Goal: Task Accomplishment & Management: Manage account settings

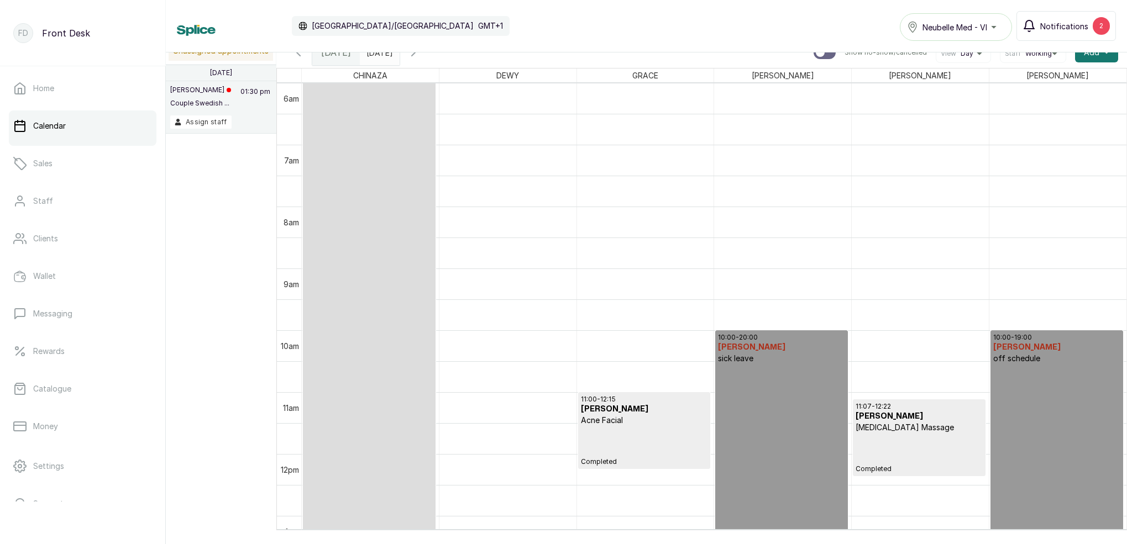
click at [1083, 21] on span "Notifications" at bounding box center [1064, 26] width 48 height 12
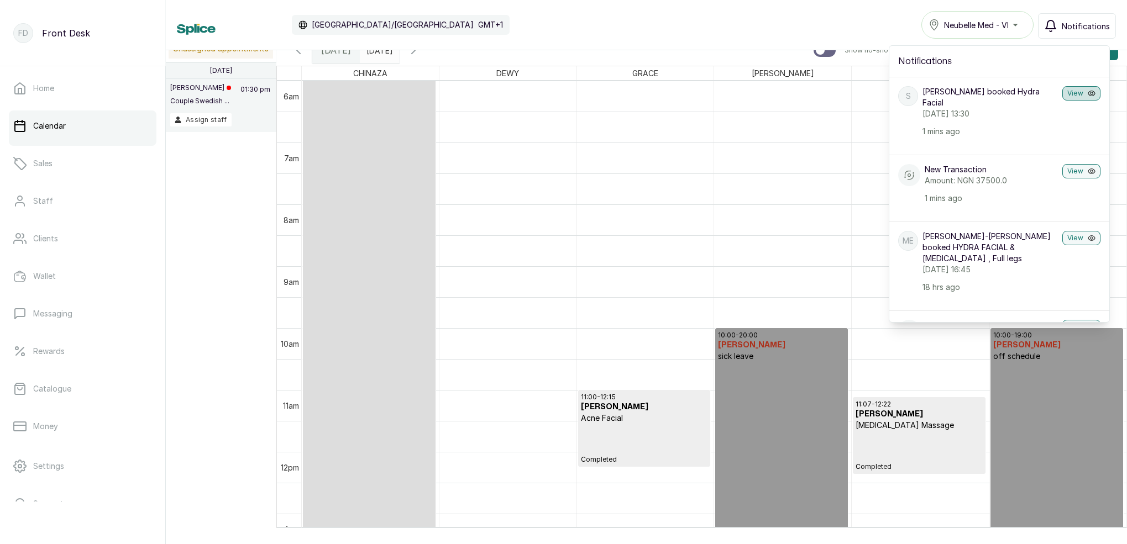
click at [1080, 94] on button "View" at bounding box center [1081, 93] width 38 height 14
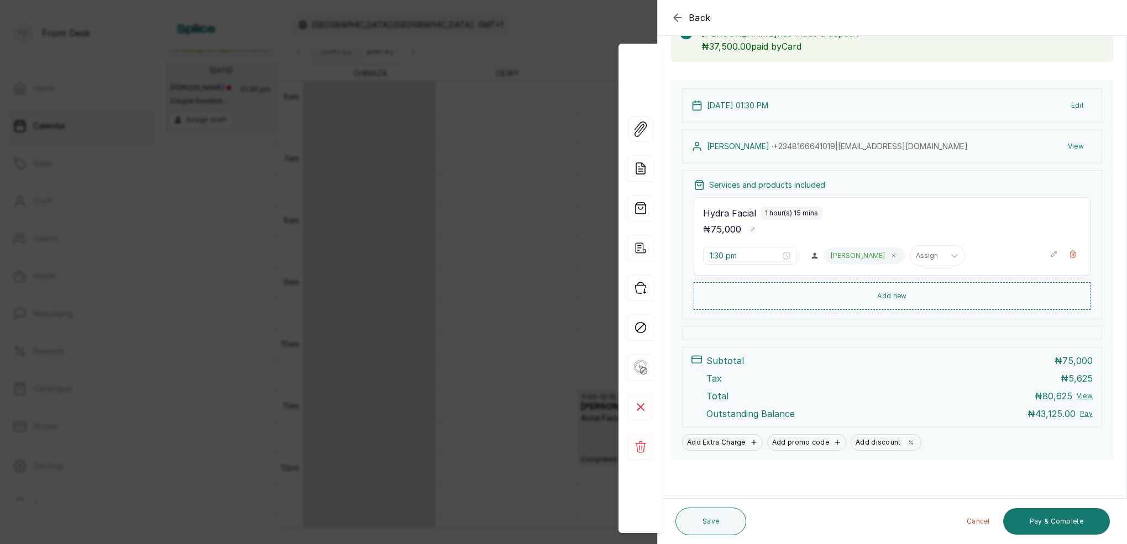
scroll to position [76, 0]
click at [596, 32] on div "Back Appointment Details Edit appointment 💻 Booked Online Make changes to appoi…" at bounding box center [563, 272] width 1127 height 544
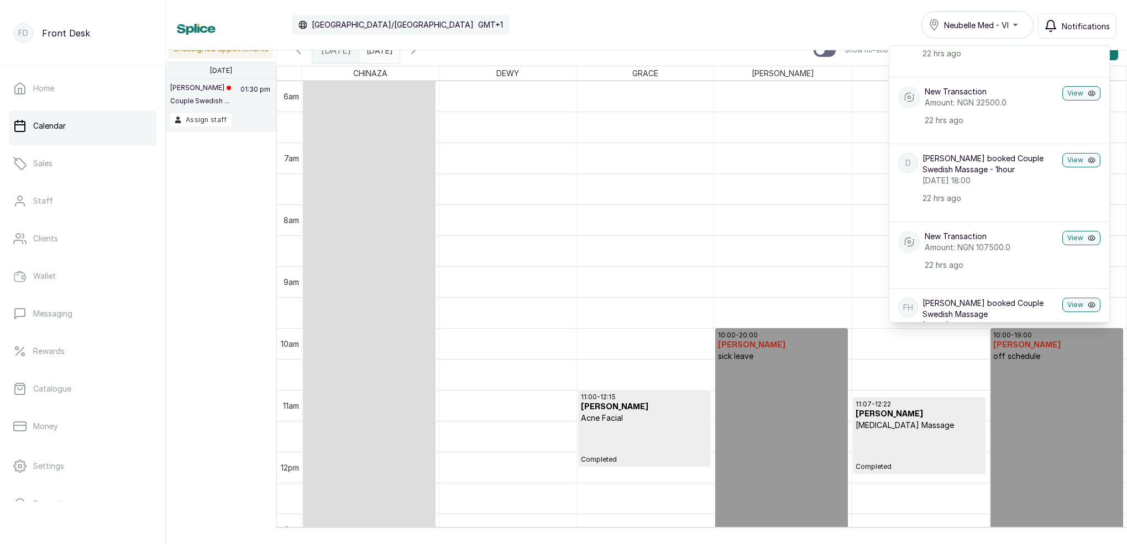
scroll to position [388, 0]
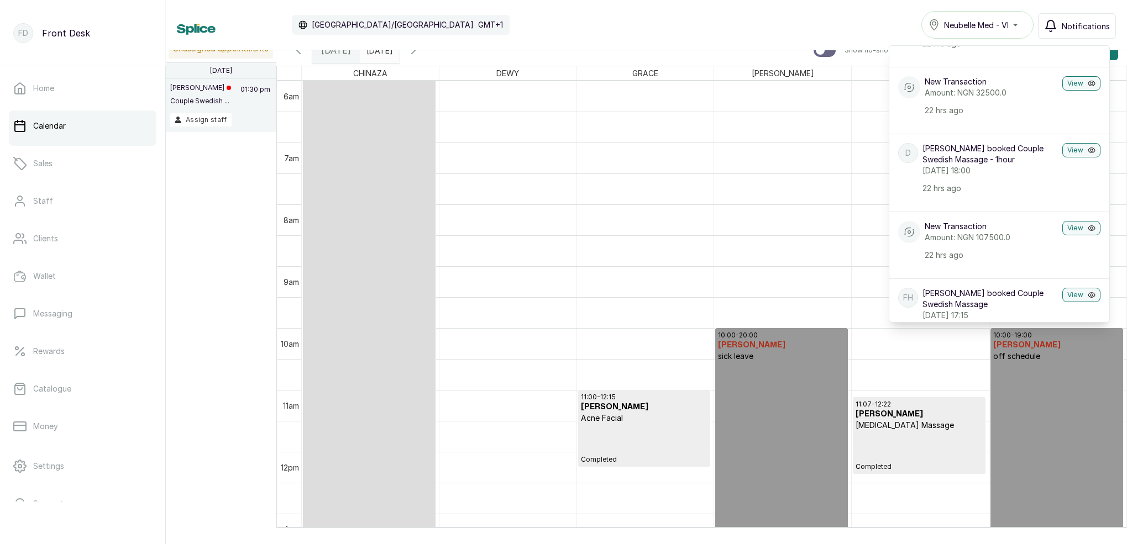
click at [1065, 24] on span "Notifications" at bounding box center [1086, 26] width 48 height 12
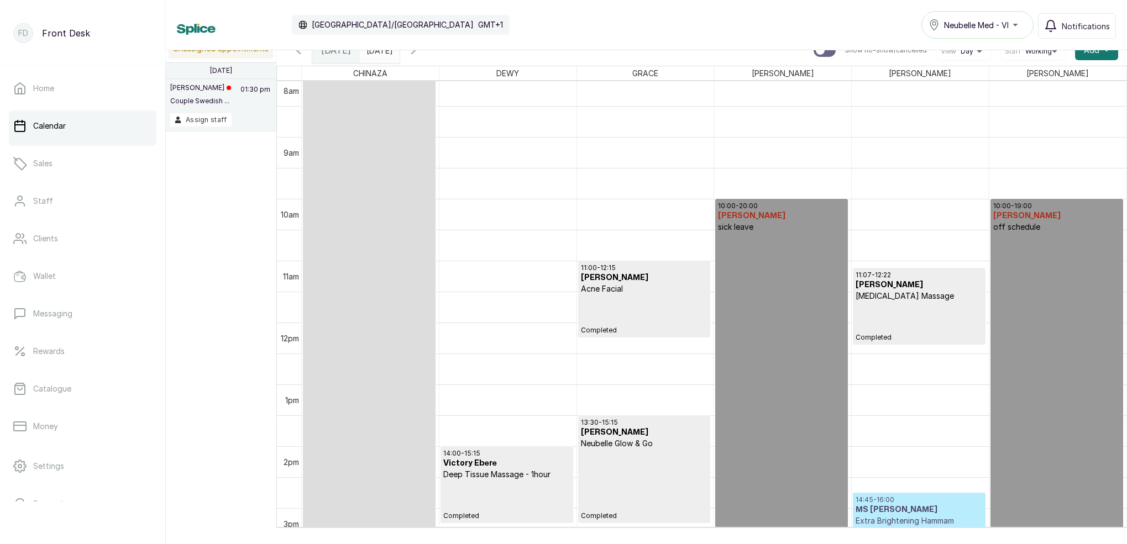
scroll to position [0, 0]
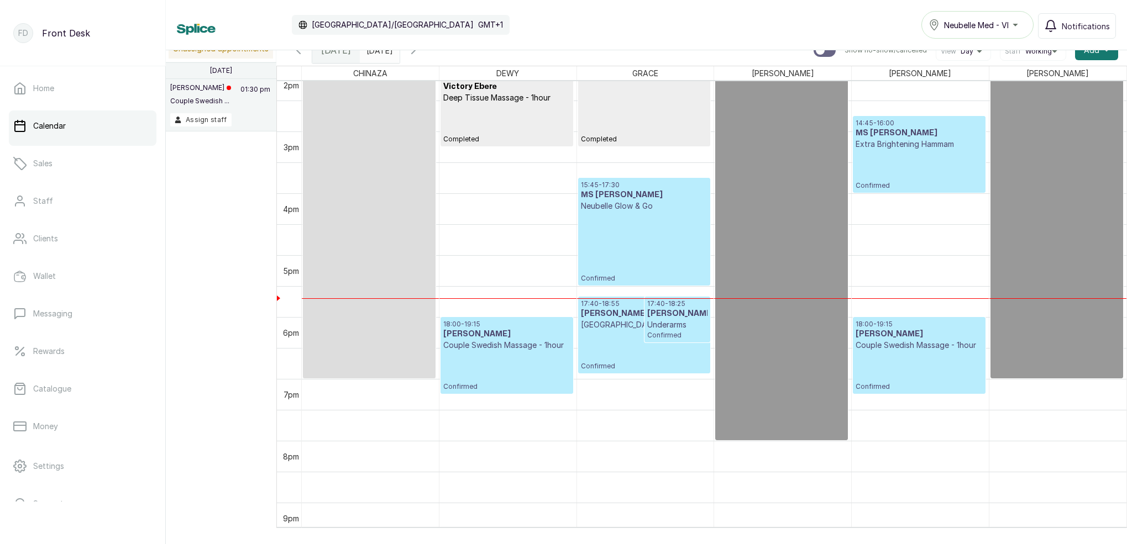
click at [647, 319] on h3 "[PERSON_NAME]" at bounding box center [677, 313] width 61 height 11
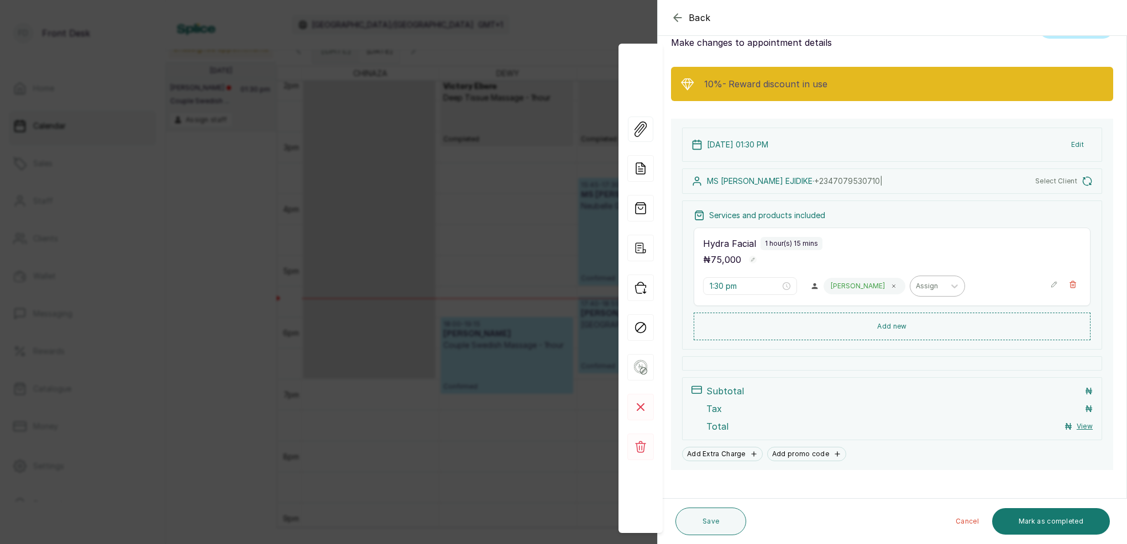
type input "5:40 pm"
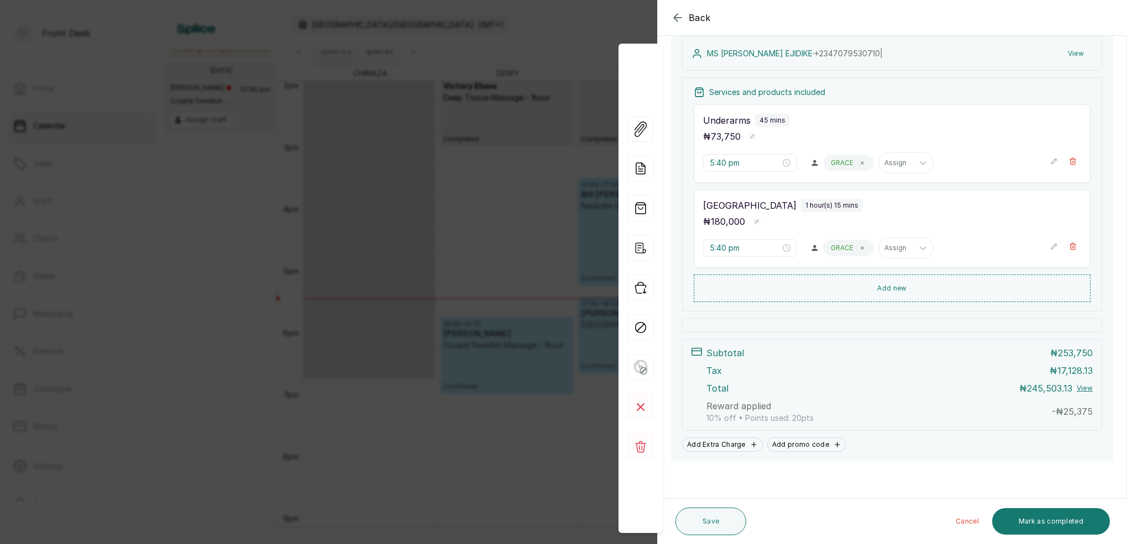
click at [574, 32] on div "Back Appointment Details Edit appointment 🚶 Walk-in (booked by Front Desk) Make…" at bounding box center [563, 272] width 1127 height 544
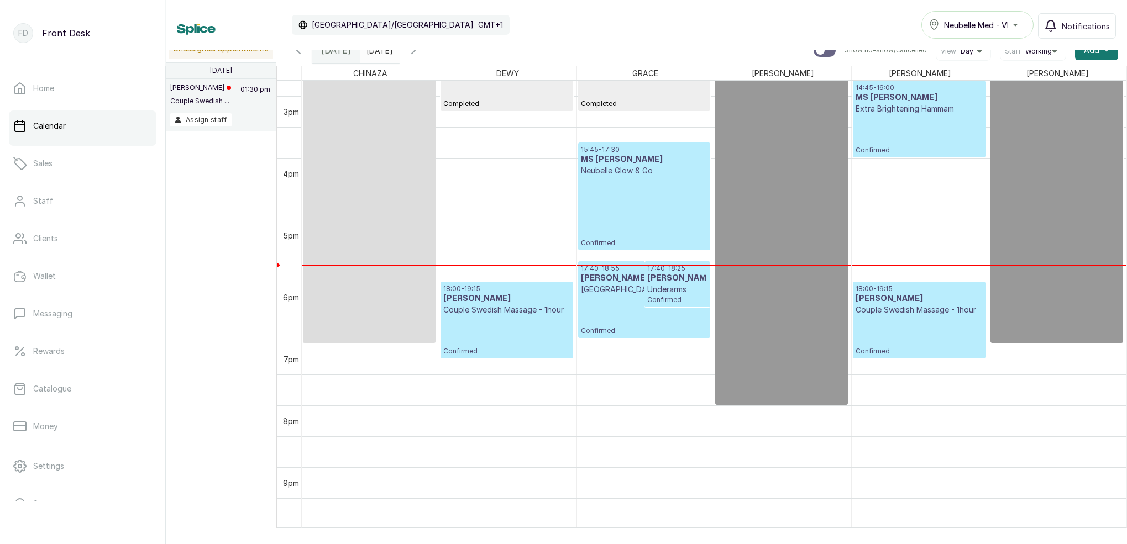
scroll to position [916, 0]
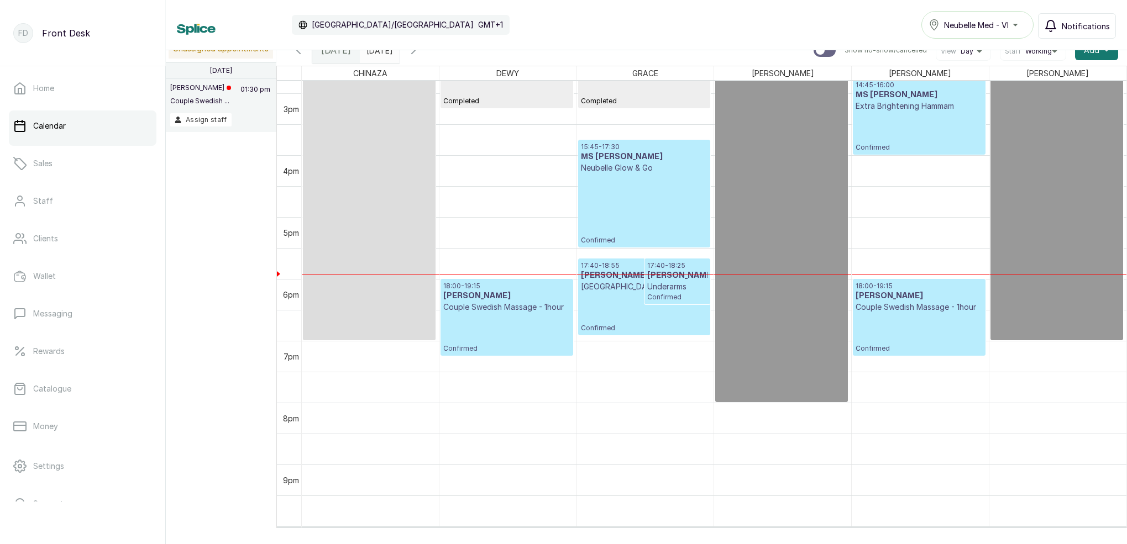
click at [1083, 30] on span "Notifications" at bounding box center [1086, 26] width 48 height 12
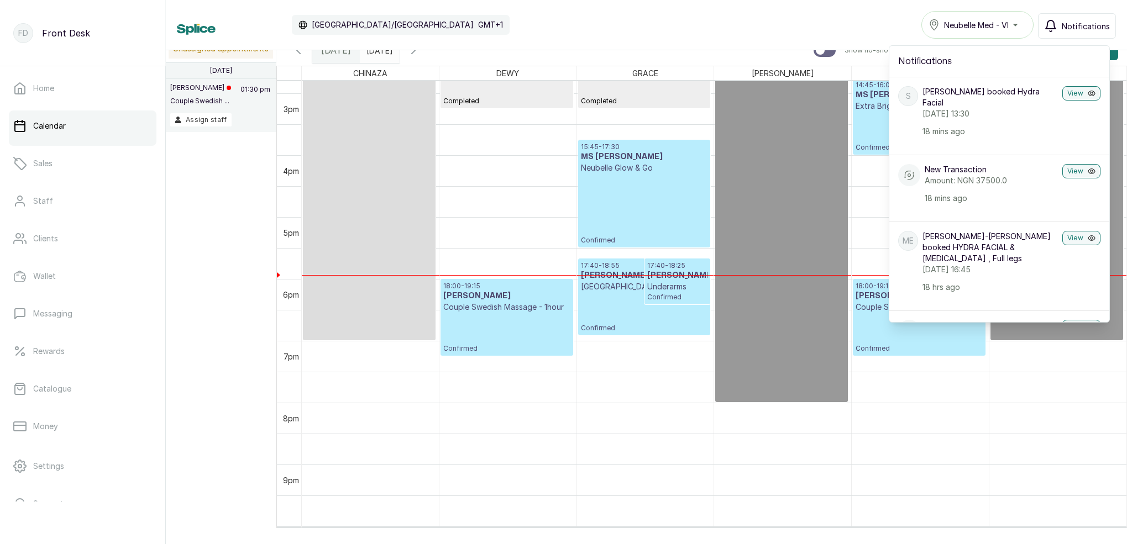
drag, startPoint x: 1076, startPoint y: 23, endPoint x: 1083, endPoint y: 31, distance: 10.3
click at [1076, 24] on span "Notifications" at bounding box center [1086, 26] width 48 height 12
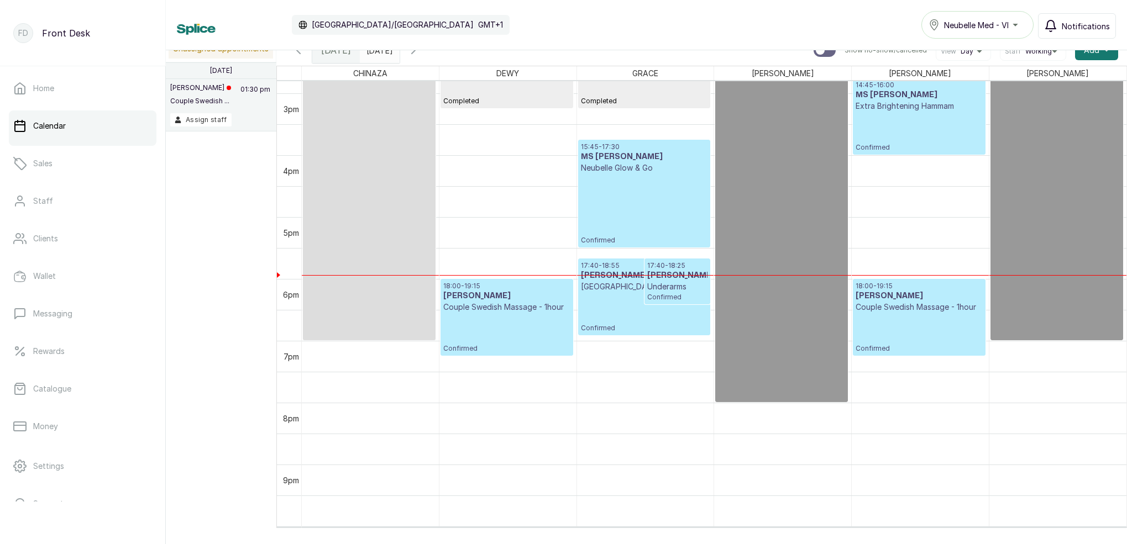
click at [1084, 24] on span "Notifications" at bounding box center [1086, 26] width 48 height 12
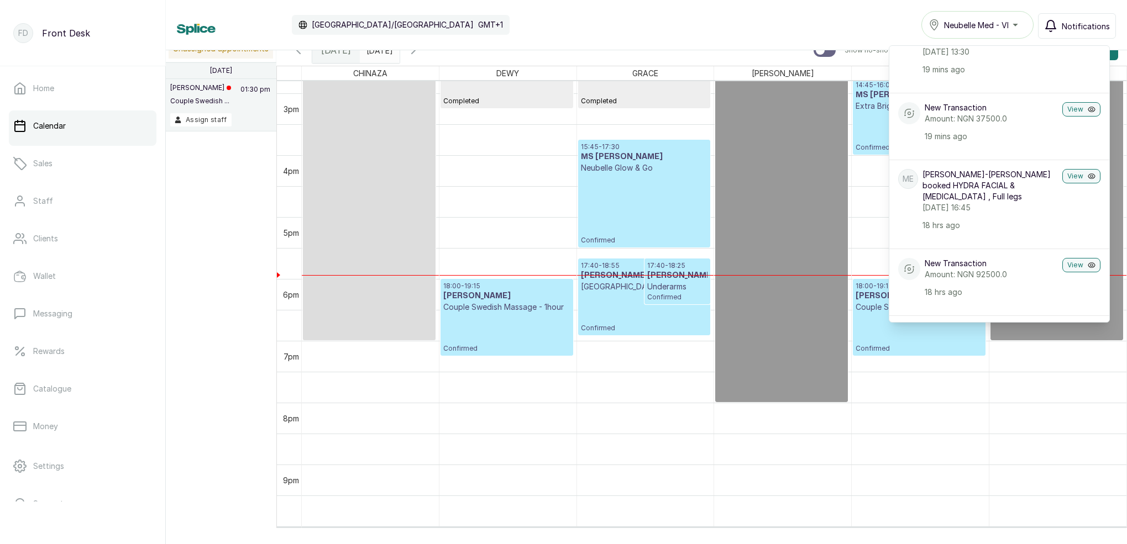
scroll to position [64, 0]
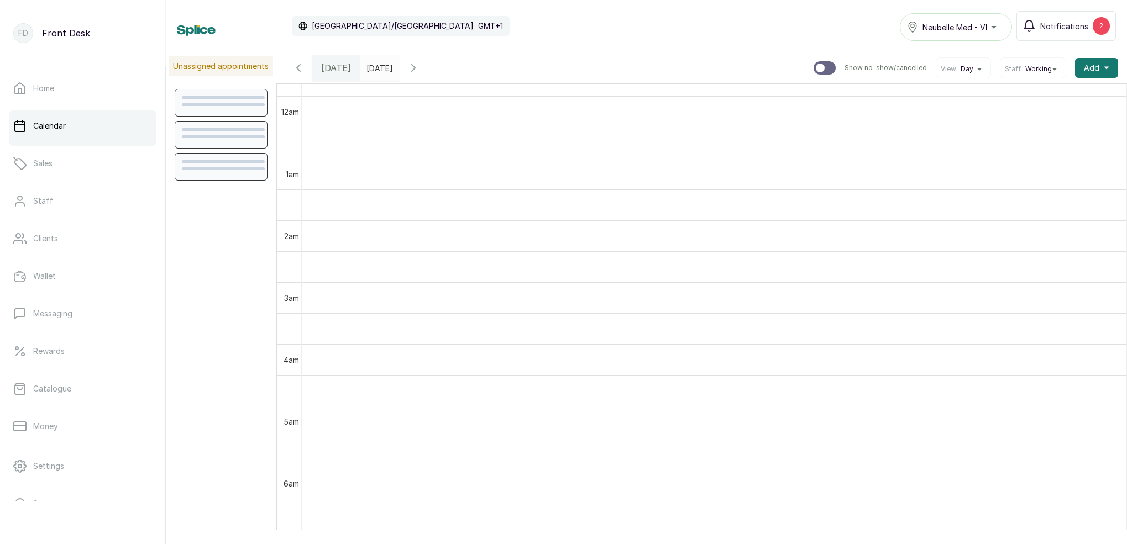
scroll to position [372, 0]
click at [1074, 28] on span "Notifications" at bounding box center [1064, 26] width 48 height 12
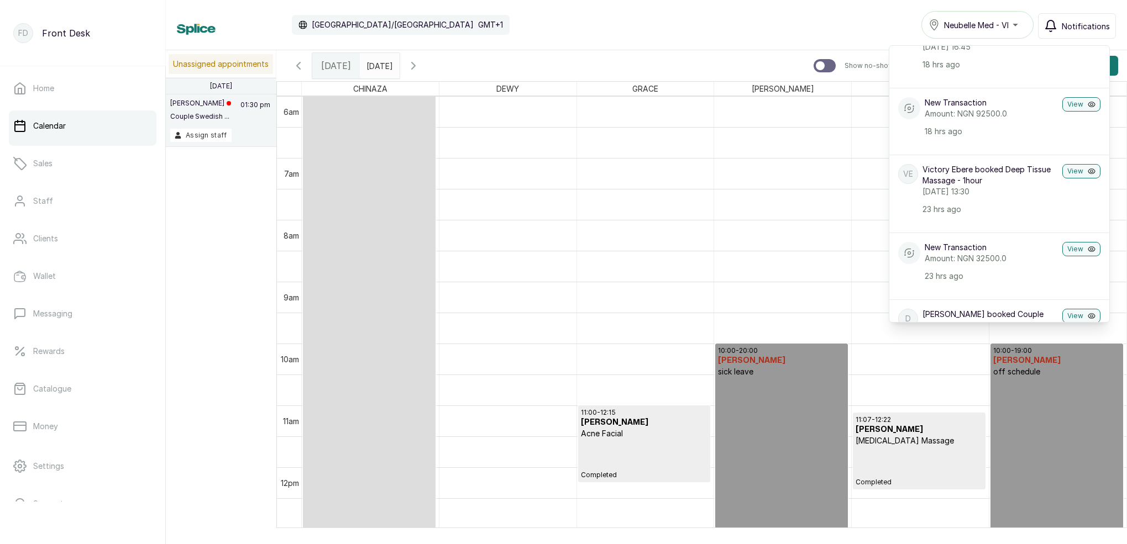
scroll to position [223, 0]
type input "dd/MM/yyyy"
click at [378, 67] on input "dd/MM/yyyy" at bounding box center [369, 63] width 18 height 19
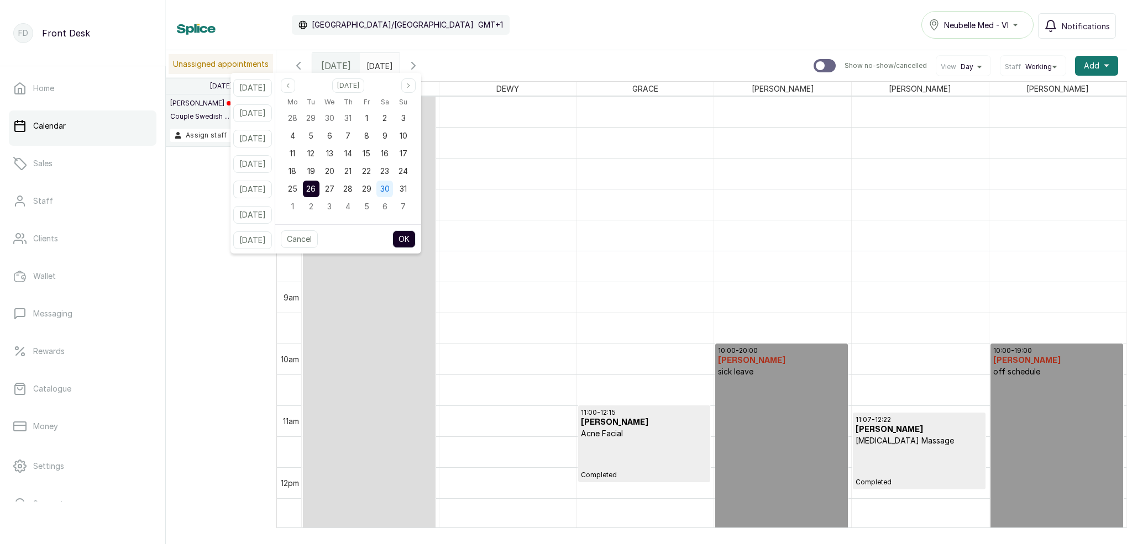
drag, startPoint x: 400, startPoint y: 192, endPoint x: 401, endPoint y: 198, distance: 5.6
click at [390, 192] on span "30" at bounding box center [384, 188] width 9 height 9
click at [416, 237] on button "OK" at bounding box center [403, 239] width 23 height 18
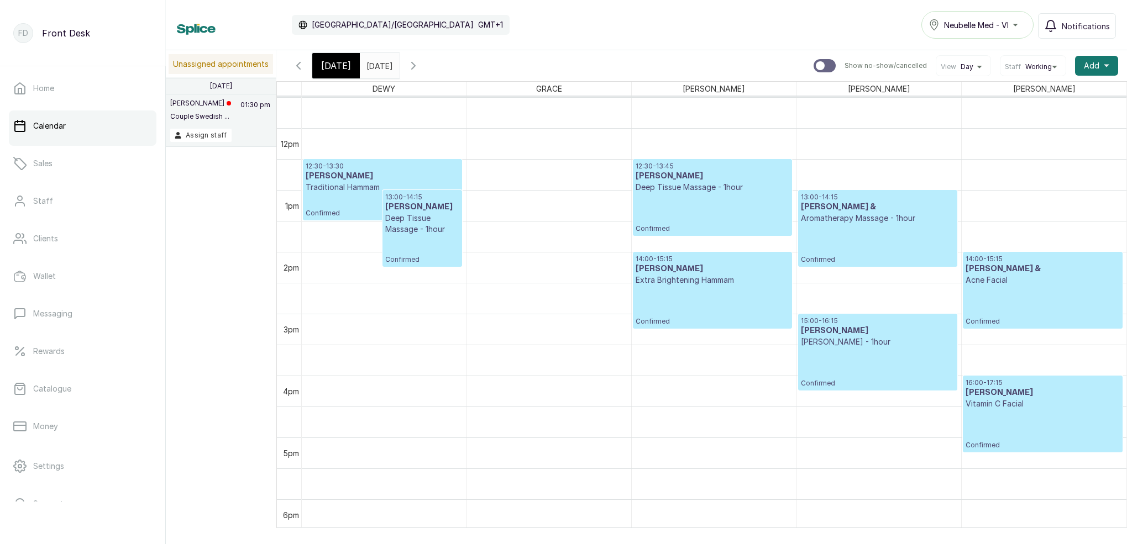
scroll to position [642, 0]
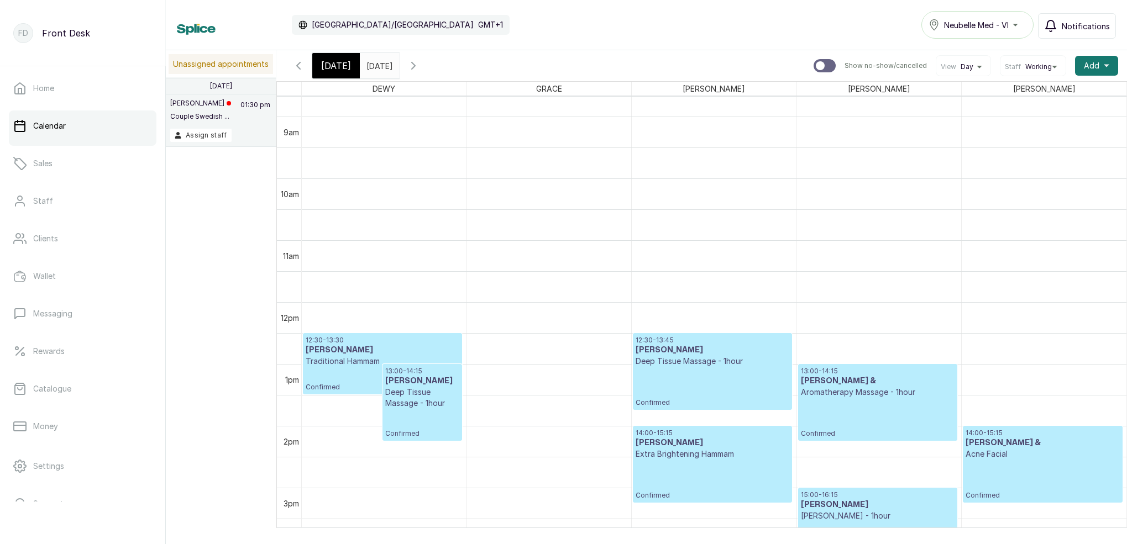
click at [1055, 33] on button "Notifications" at bounding box center [1077, 25] width 78 height 25
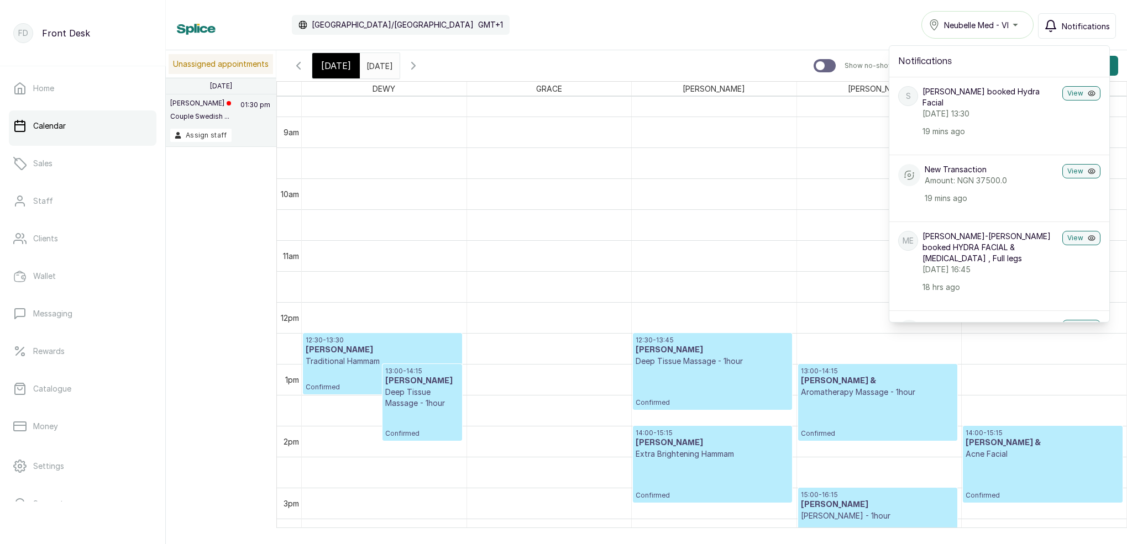
drag, startPoint x: 1063, startPoint y: 23, endPoint x: 1060, endPoint y: 30, distance: 8.2
click at [1063, 23] on span "Notifications" at bounding box center [1086, 26] width 48 height 12
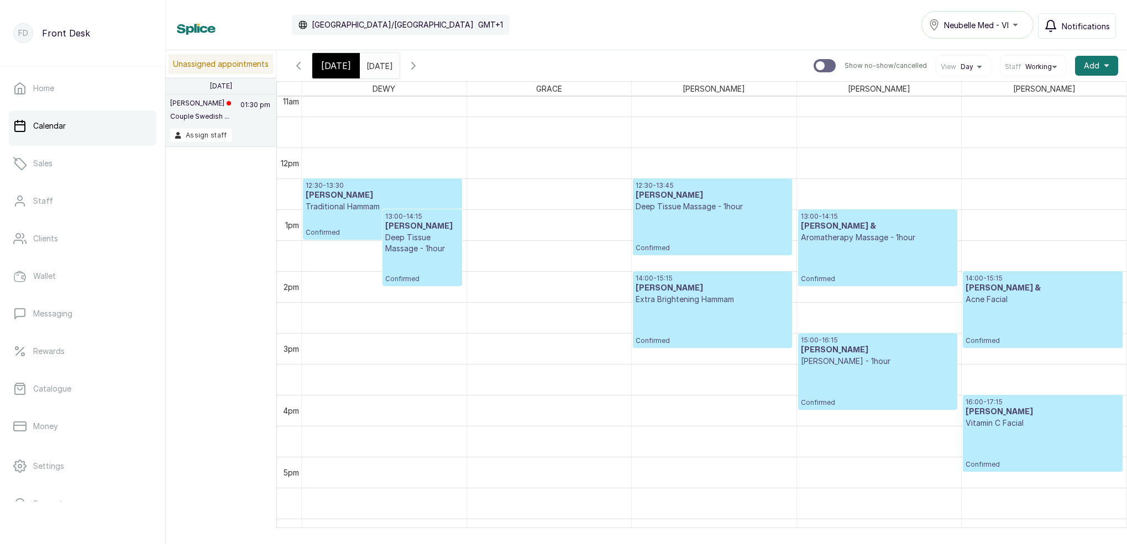
click at [1063, 24] on button "Notifications" at bounding box center [1077, 25] width 78 height 25
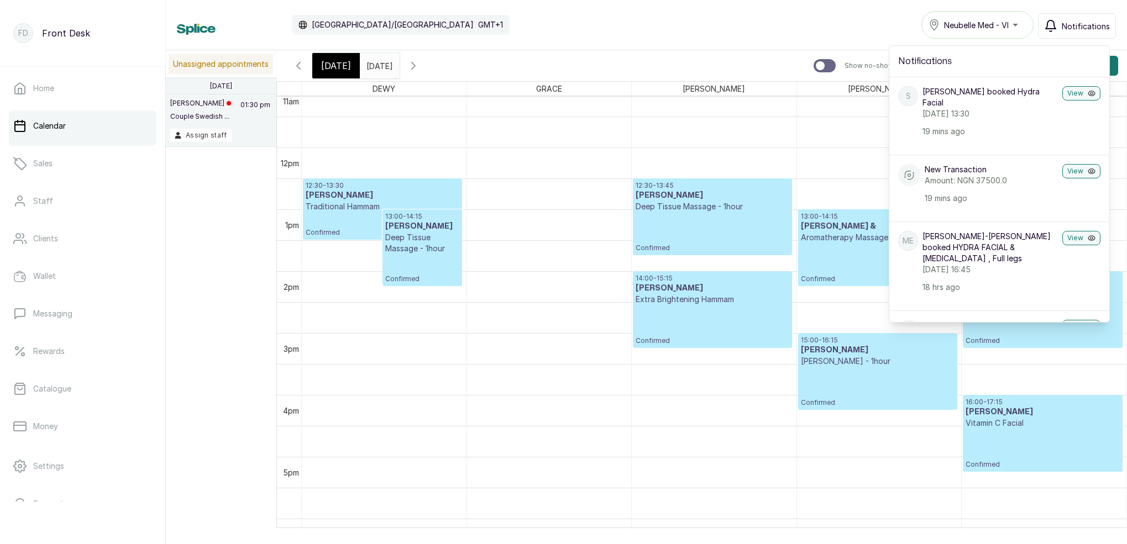
click at [344, 64] on span "Today" at bounding box center [336, 65] width 30 height 13
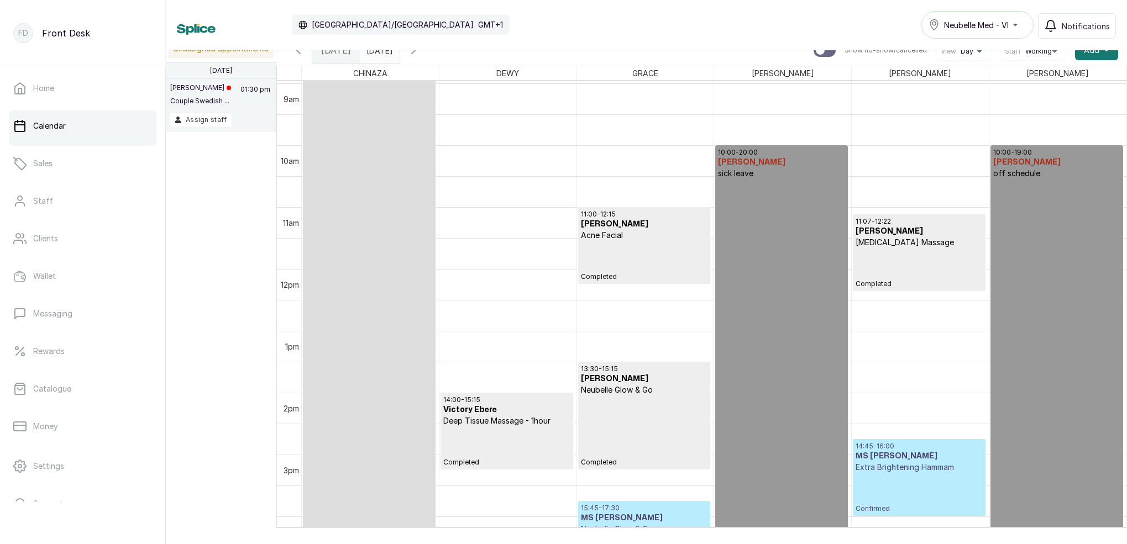
click at [398, 50] on div "Calendar Africa/Lagos GMT+1 Neubelle Med - VI Notifications Unassigned appointm…" at bounding box center [646, 272] width 961 height 544
click at [378, 50] on input "30/08/2025" at bounding box center [369, 47] width 18 height 19
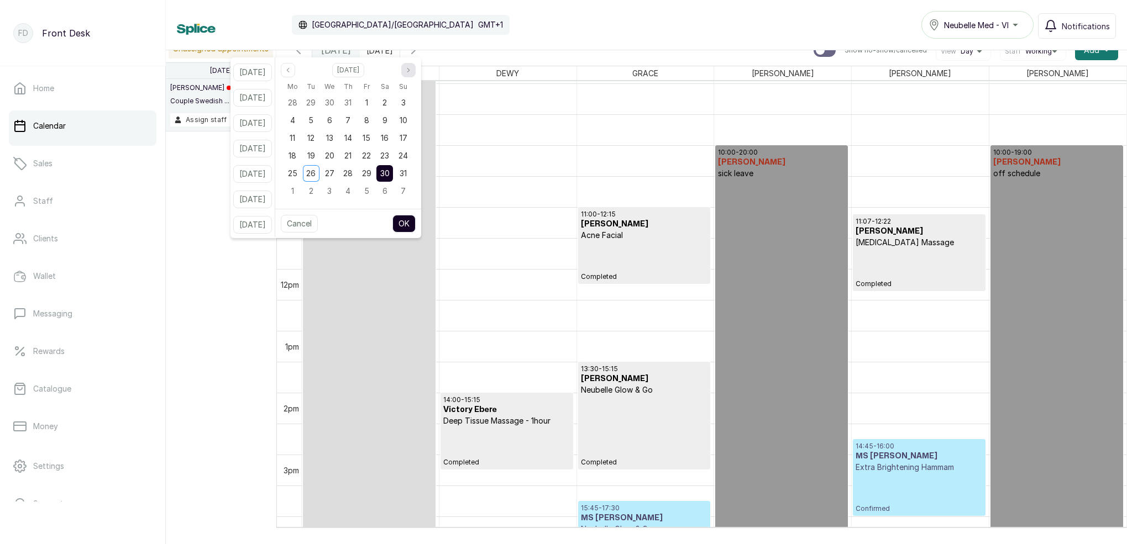
click at [412, 67] on icon "page next" at bounding box center [408, 70] width 7 height 7
click at [393, 103] on div "6" at bounding box center [384, 102] width 17 height 17
click at [416, 225] on button "OK" at bounding box center [403, 224] width 23 height 18
type input "06/09/2025"
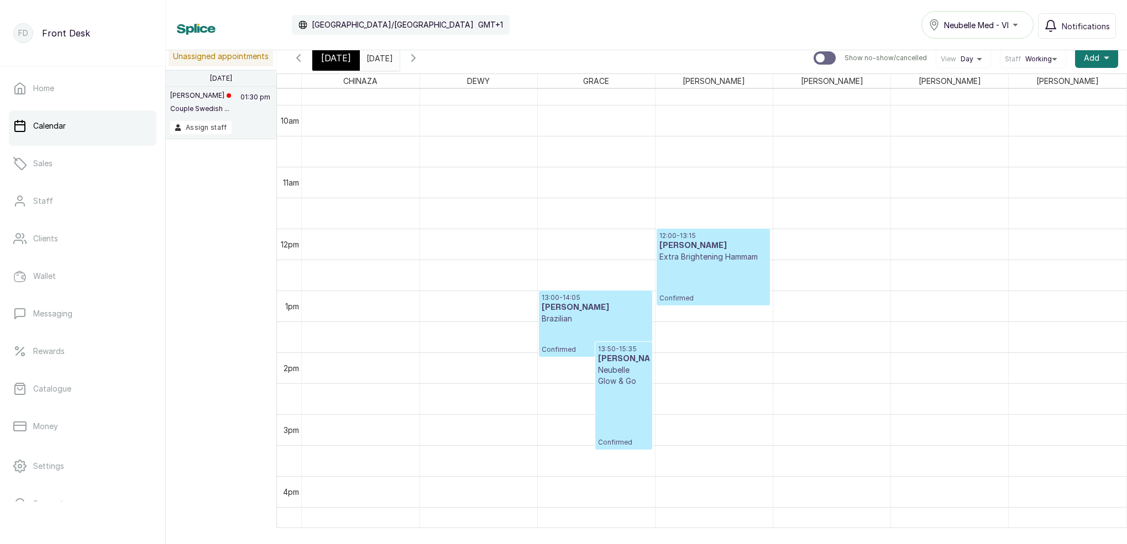
scroll to position [634, 0]
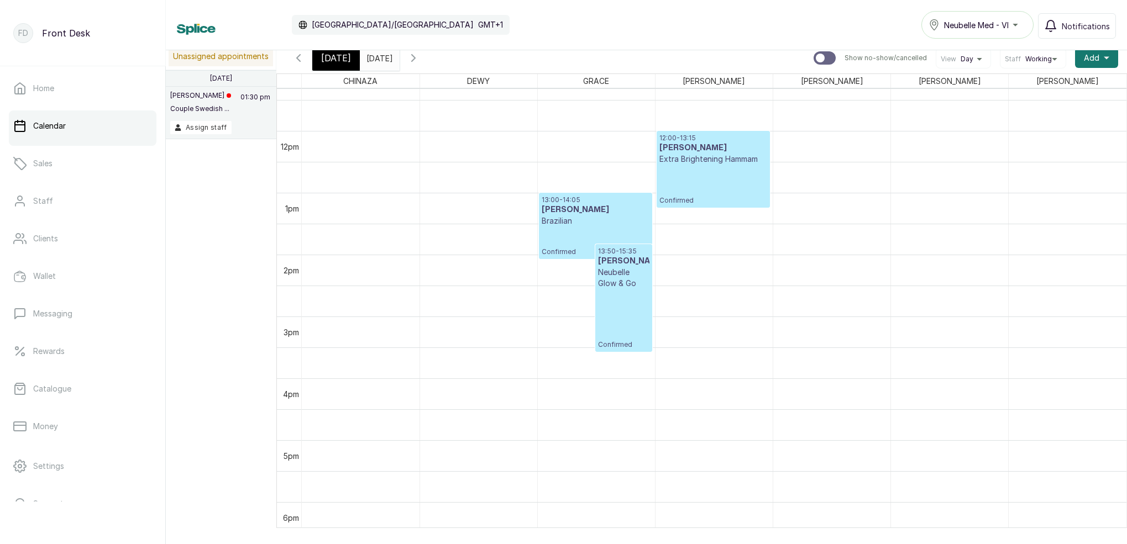
click at [344, 59] on span "Today" at bounding box center [336, 57] width 30 height 13
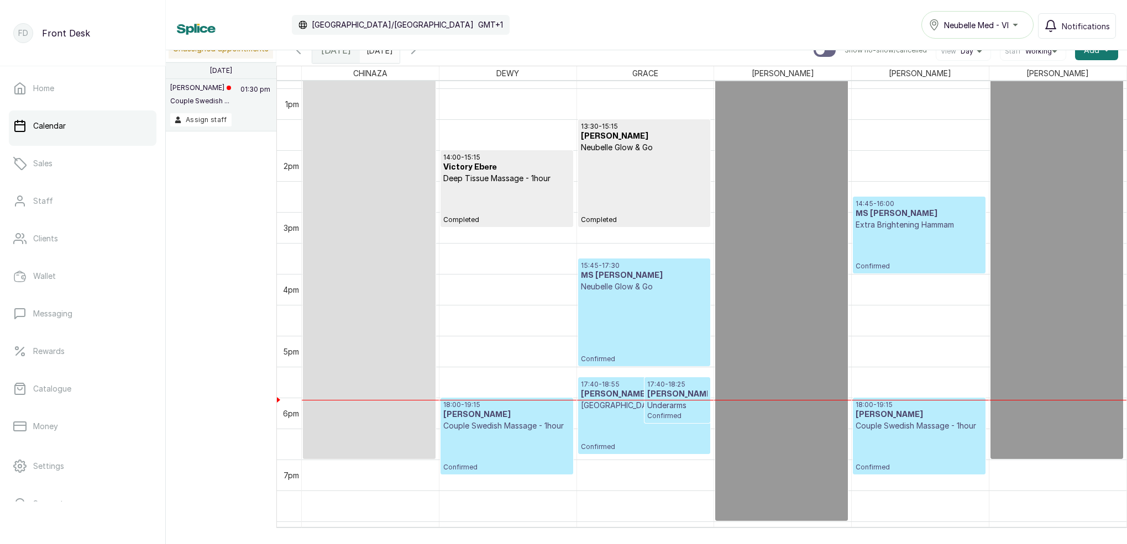
scroll to position [798, 0]
click at [897, 205] on p "14:45 - 16:00" at bounding box center [918, 202] width 127 height 9
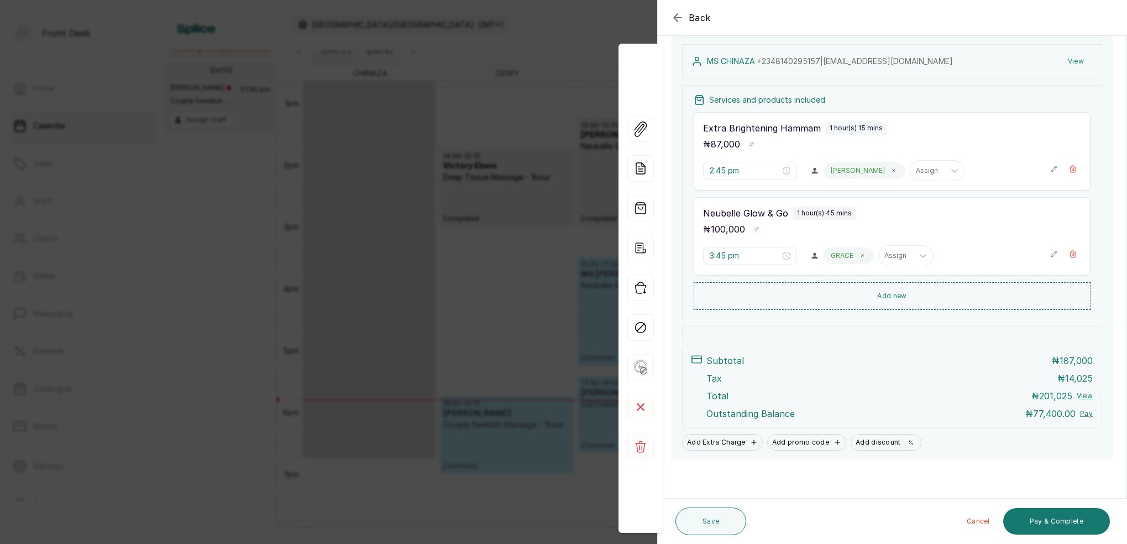
scroll to position [161, 0]
click at [1060, 520] on button "Pay & Complete" at bounding box center [1056, 521] width 107 height 27
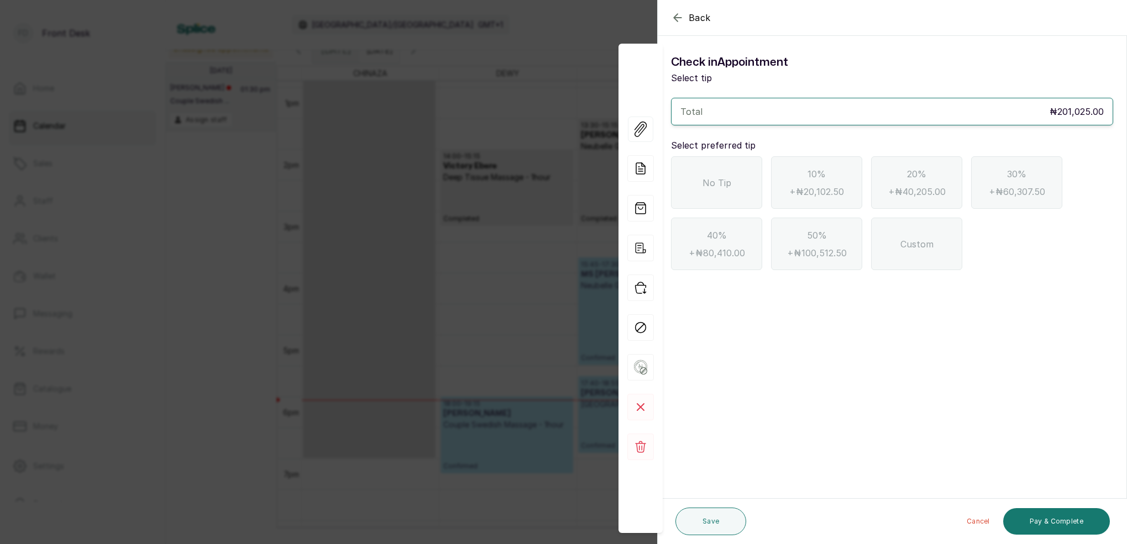
drag, startPoint x: 680, startPoint y: 19, endPoint x: 687, endPoint y: 27, distance: 10.2
click at [680, 20] on icon "button" at bounding box center [677, 17] width 13 height 13
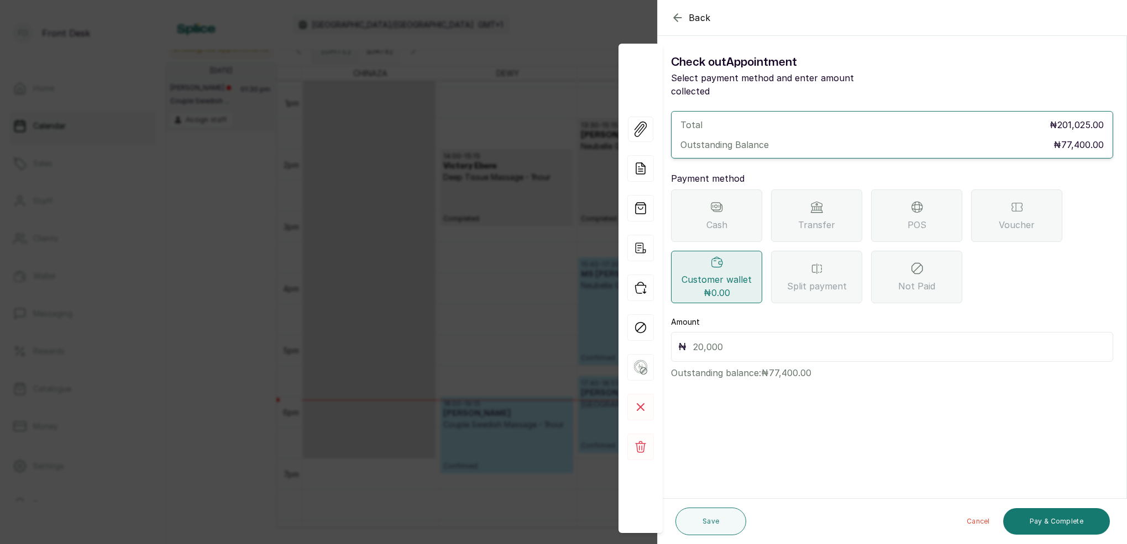
click at [824, 218] on span "Transfer" at bounding box center [816, 224] width 37 height 13
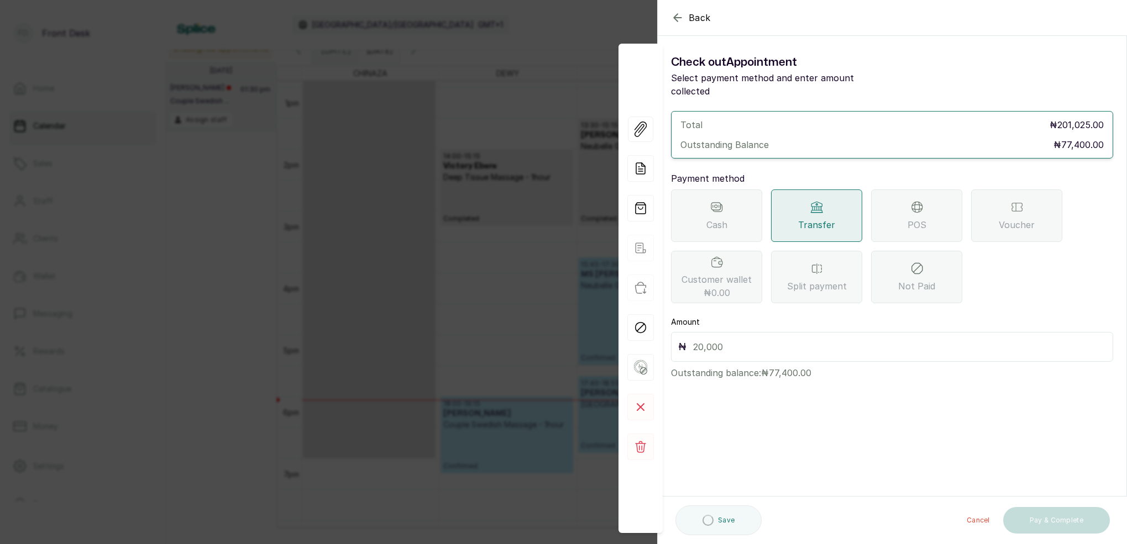
click at [749, 339] on input "text" at bounding box center [899, 346] width 413 height 15
type input "77,400"
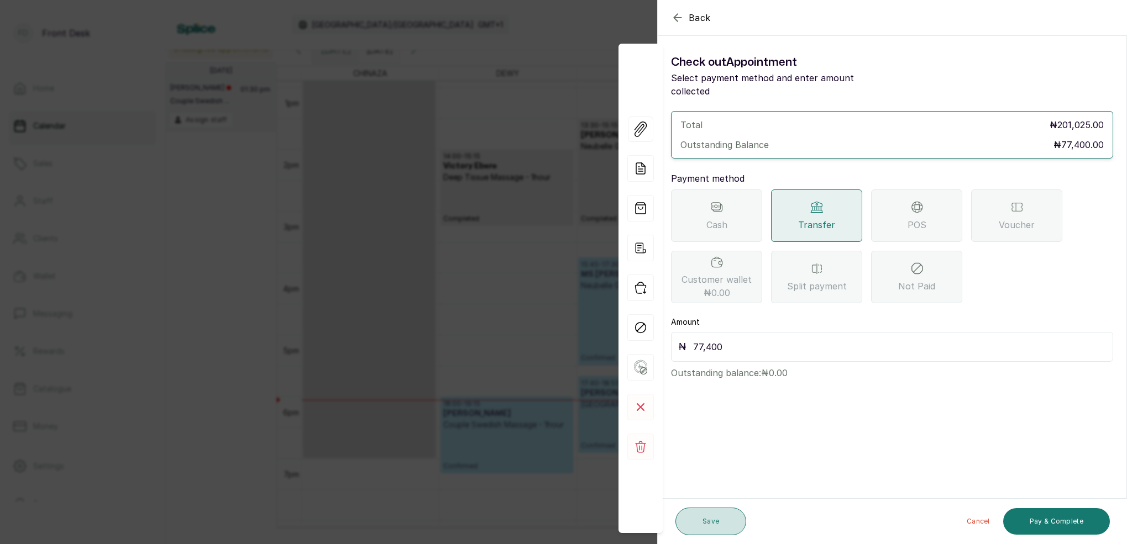
click at [721, 514] on button "Save" at bounding box center [710, 522] width 71 height 28
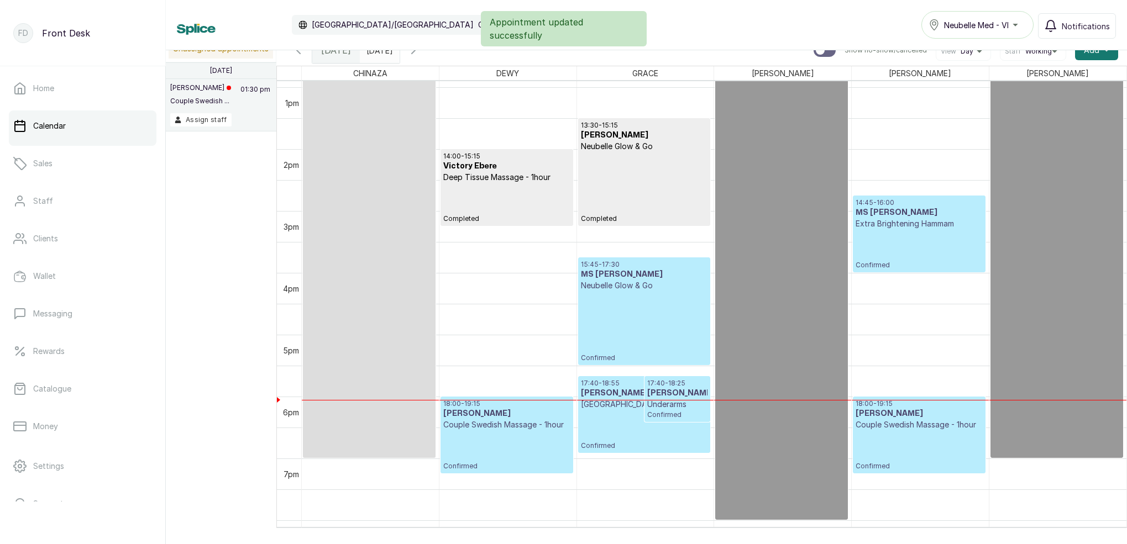
click at [871, 240] on div "14:45 - 16:00 MS CHINAZA Extra Brightening Hammam Confirmed" at bounding box center [918, 233] width 127 height 71
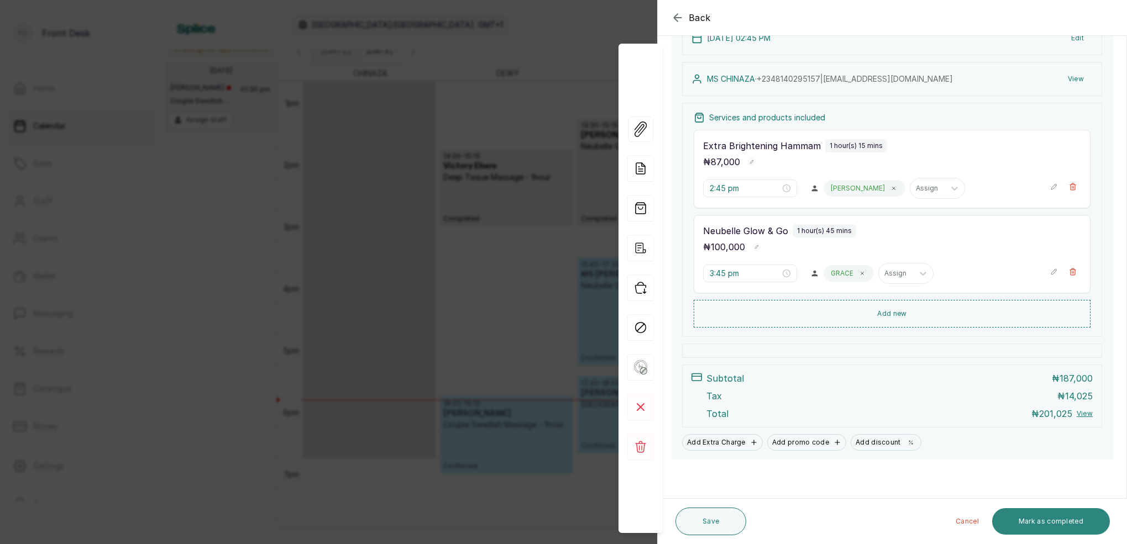
scroll to position [156, 0]
click at [1082, 524] on button "Mark as completed" at bounding box center [1051, 521] width 118 height 27
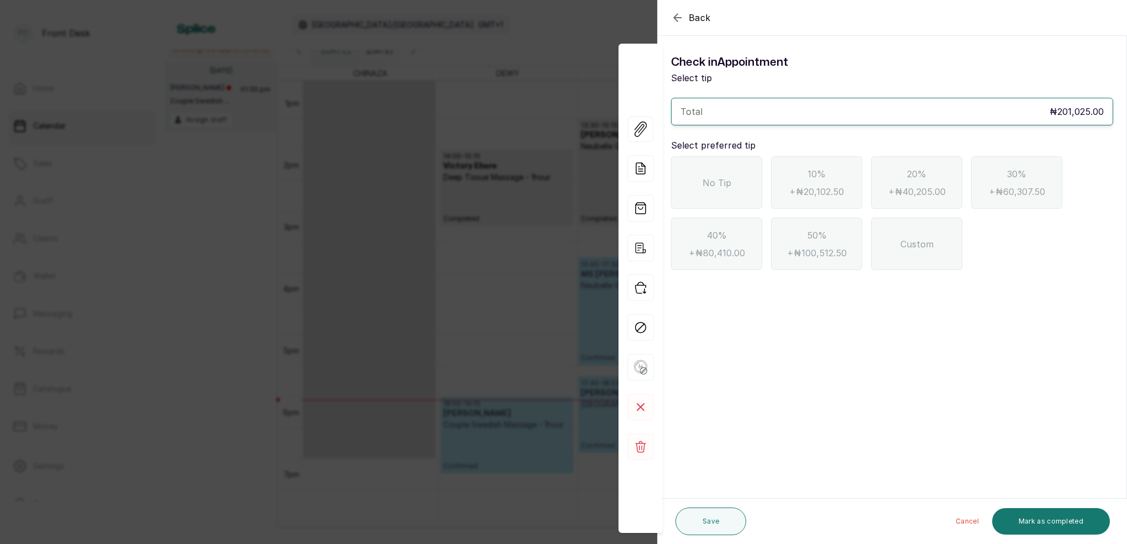
scroll to position [0, 0]
drag, startPoint x: 707, startPoint y: 188, endPoint x: 715, endPoint y: 196, distance: 11.3
click at [708, 188] on span "No Tip" at bounding box center [716, 182] width 29 height 13
drag, startPoint x: 1024, startPoint y: 519, endPoint x: 915, endPoint y: 465, distance: 121.8
click at [1023, 518] on button "Mark as completed" at bounding box center [1051, 521] width 118 height 27
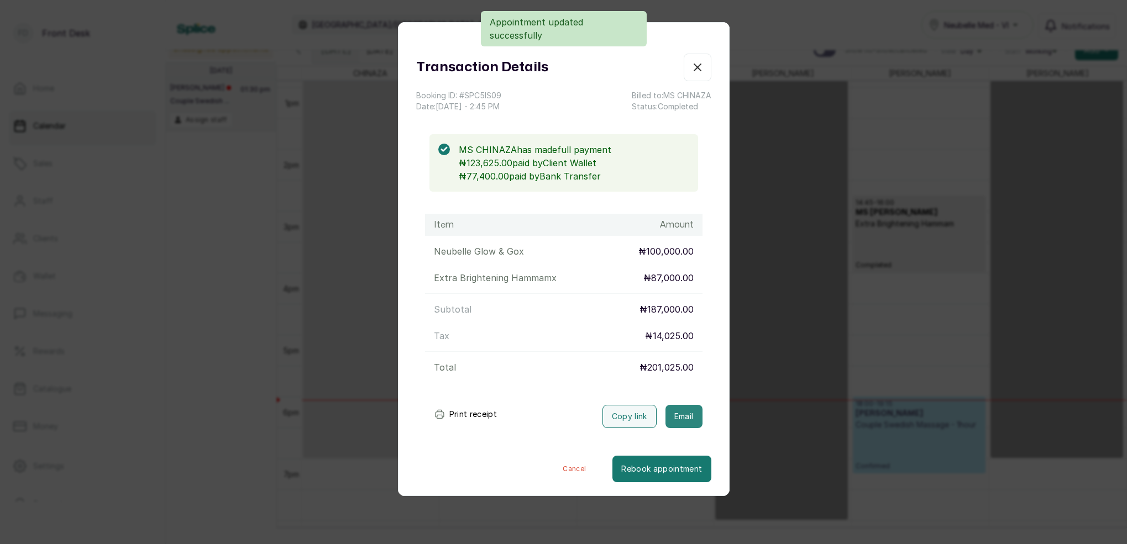
click at [690, 418] on button "Email" at bounding box center [683, 416] width 37 height 23
click at [693, 418] on button "Email" at bounding box center [683, 416] width 37 height 23
click at [698, 69] on icon "button" at bounding box center [697, 67] width 7 height 7
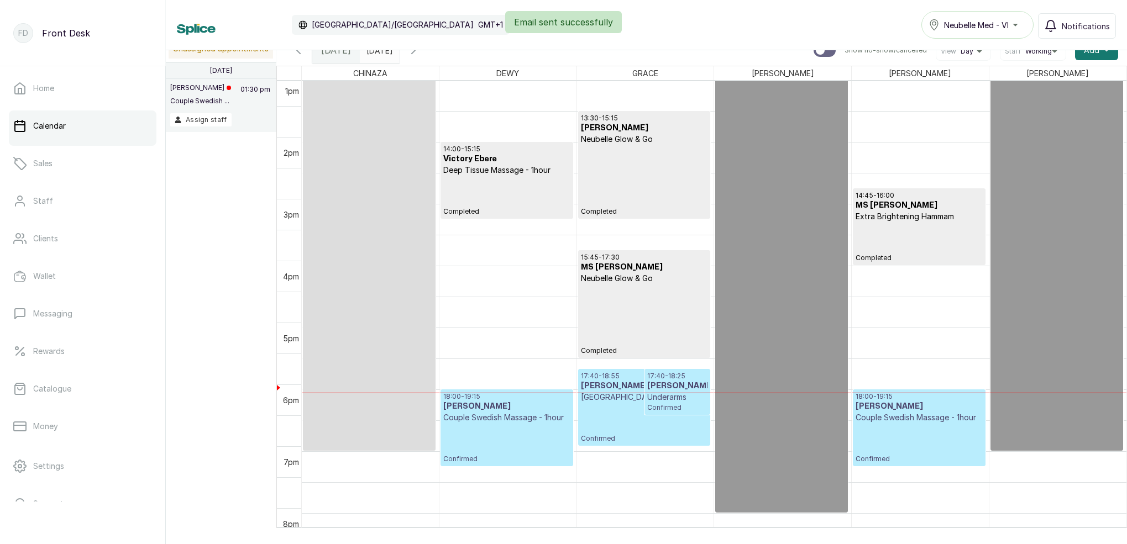
scroll to position [811, 0]
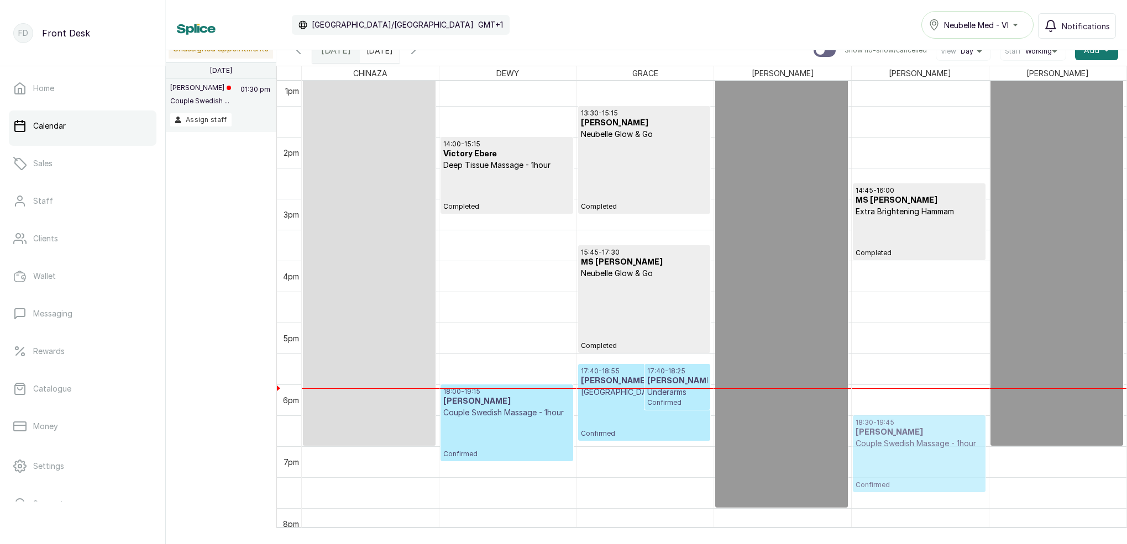
drag, startPoint x: 891, startPoint y: 410, endPoint x: 885, endPoint y: 432, distance: 22.4
click at [885, 432] on div "11:07 - 12:22 ADAEZE ANOZIE Lymphatic Drainage Massage Completed 14:45 - 16:00 …" at bounding box center [920, 13] width 137 height 1485
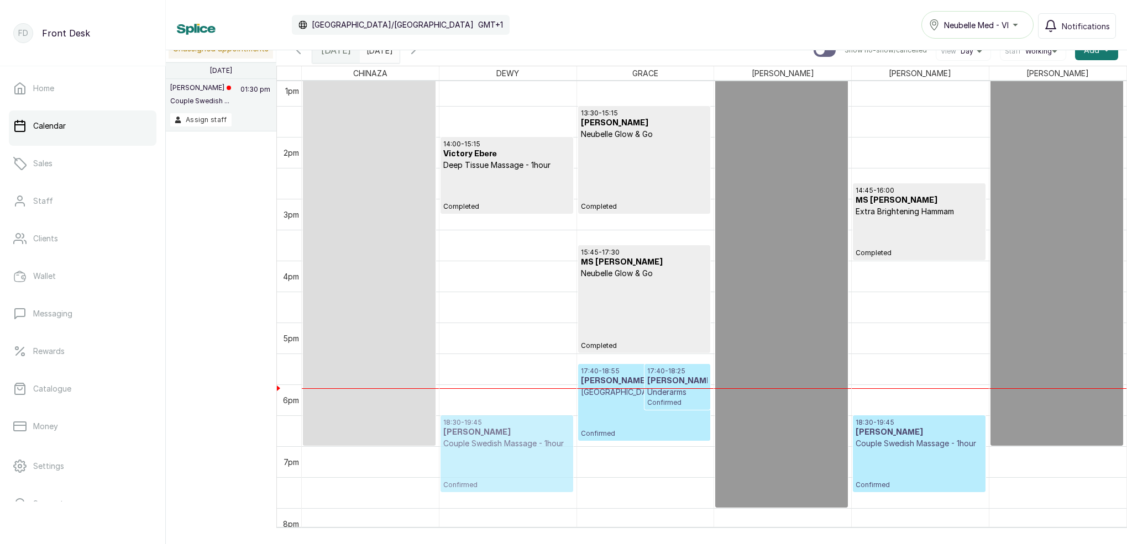
drag, startPoint x: 511, startPoint y: 418, endPoint x: 501, endPoint y: 438, distance: 22.0
click at [501, 438] on div "14:00 - 15:15 Victory Ebere Deep Tissue Massage - 1hour Completed 18:00 - 19:15…" at bounding box center [507, 13] width 137 height 1485
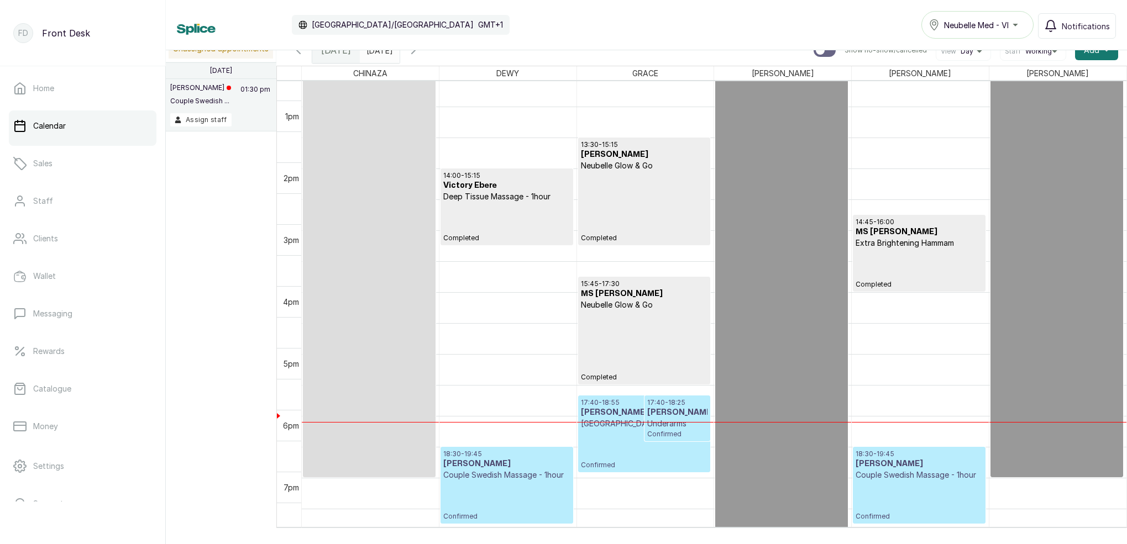
scroll to position [785, 0]
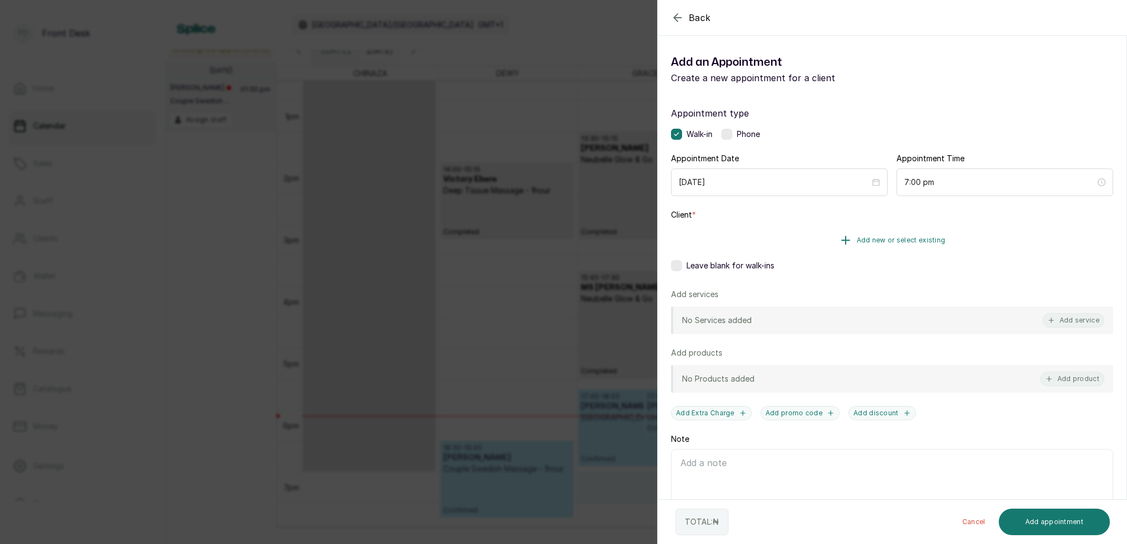
click at [916, 245] on button "Add new or select existing" at bounding box center [892, 240] width 442 height 31
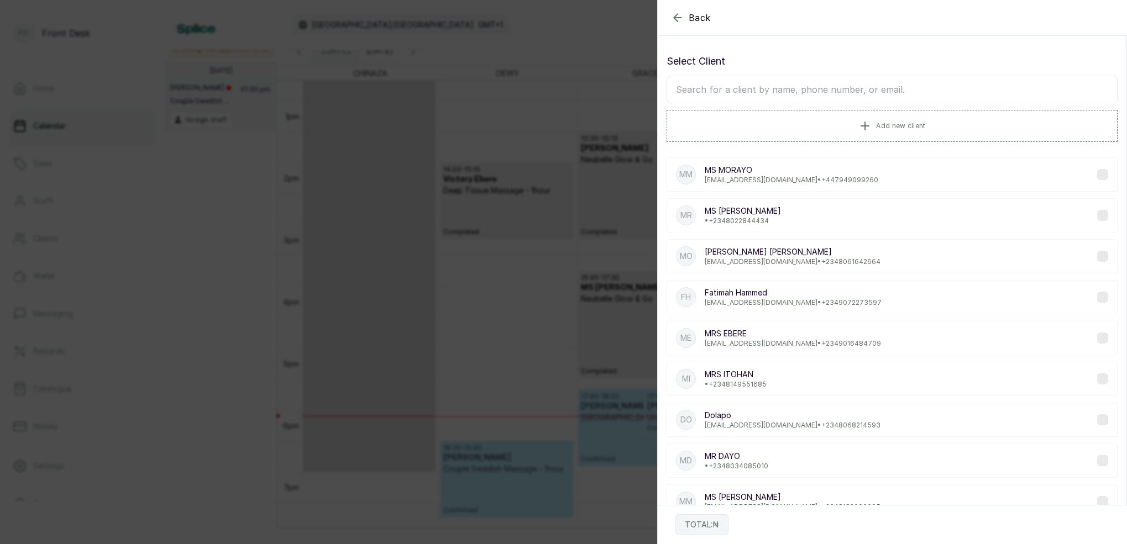
click at [885, 89] on input "text" at bounding box center [891, 90] width 451 height 28
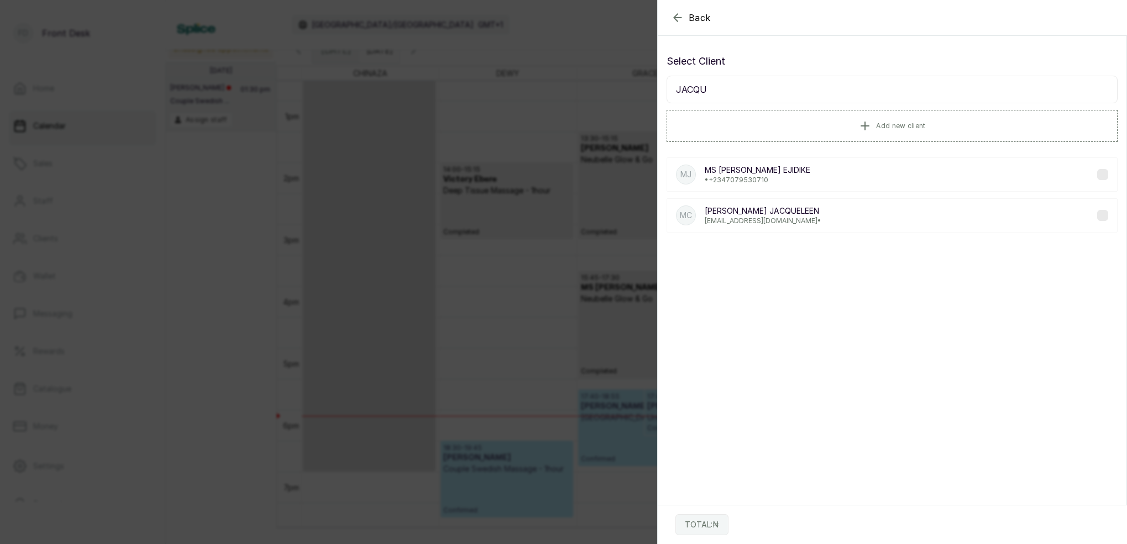
type input "JACQU"
click at [889, 165] on div "MJ MS JACQUELINE EJIDIKE • +234 7079530710" at bounding box center [891, 174] width 451 height 34
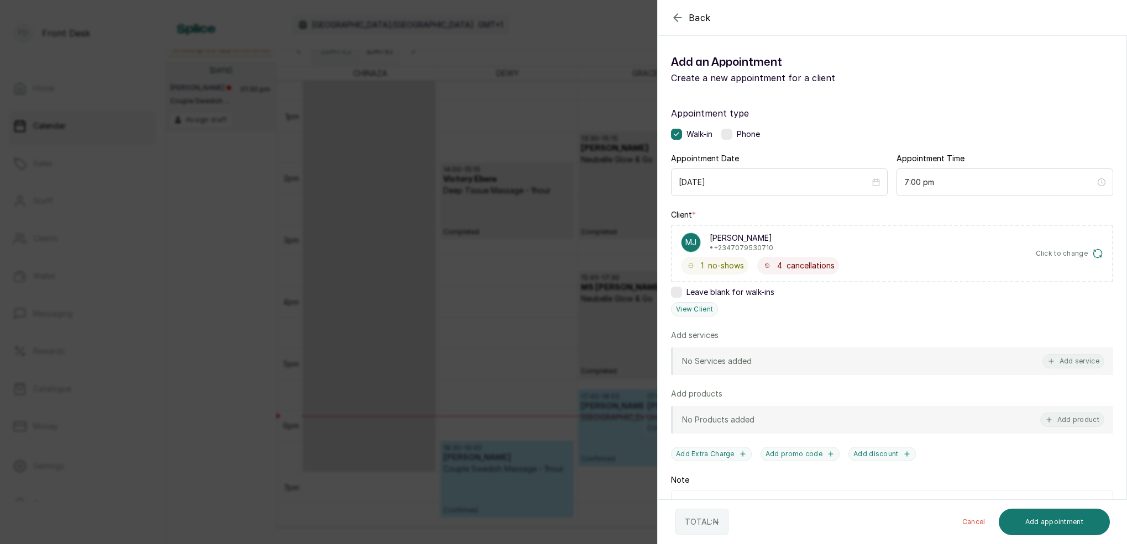
scroll to position [0, 0]
click at [1084, 357] on button "Add service" at bounding box center [1073, 361] width 62 height 14
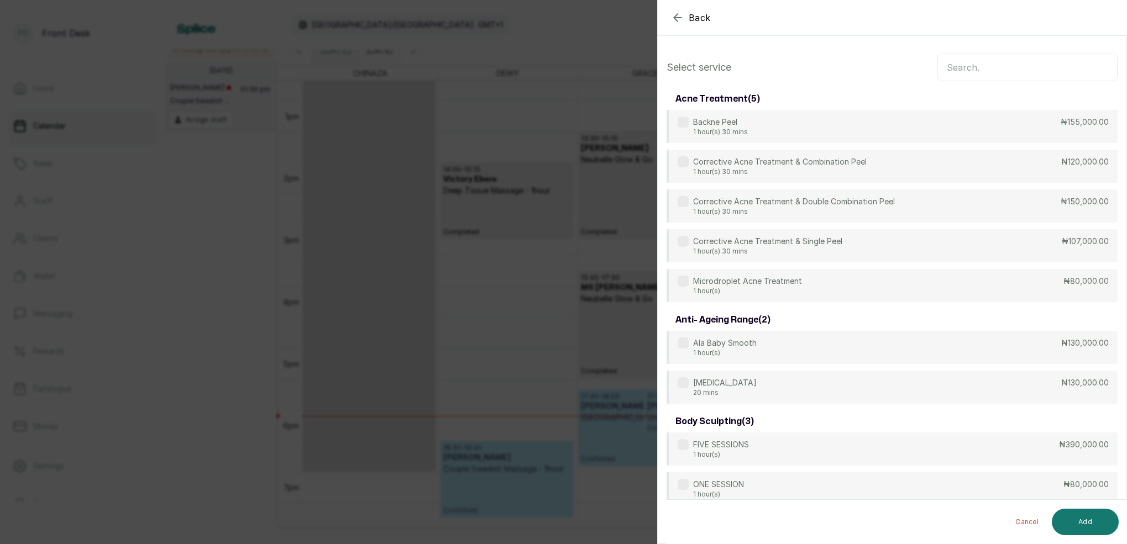
click at [1015, 73] on input "text" at bounding box center [1027, 68] width 180 height 28
click at [681, 14] on icon "button" at bounding box center [677, 17] width 13 height 13
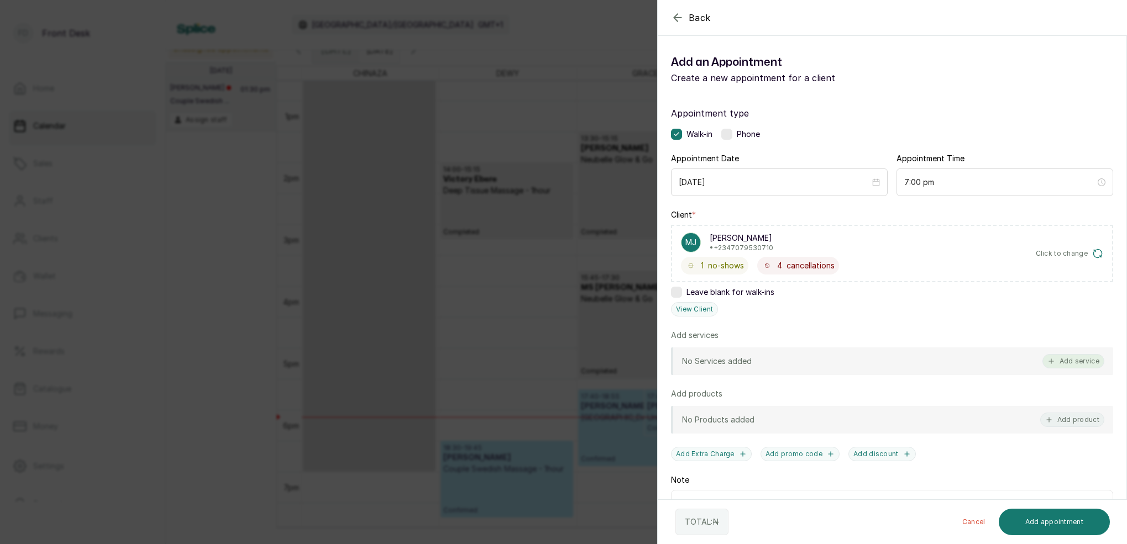
click at [1069, 365] on button "Add service" at bounding box center [1073, 361] width 62 height 14
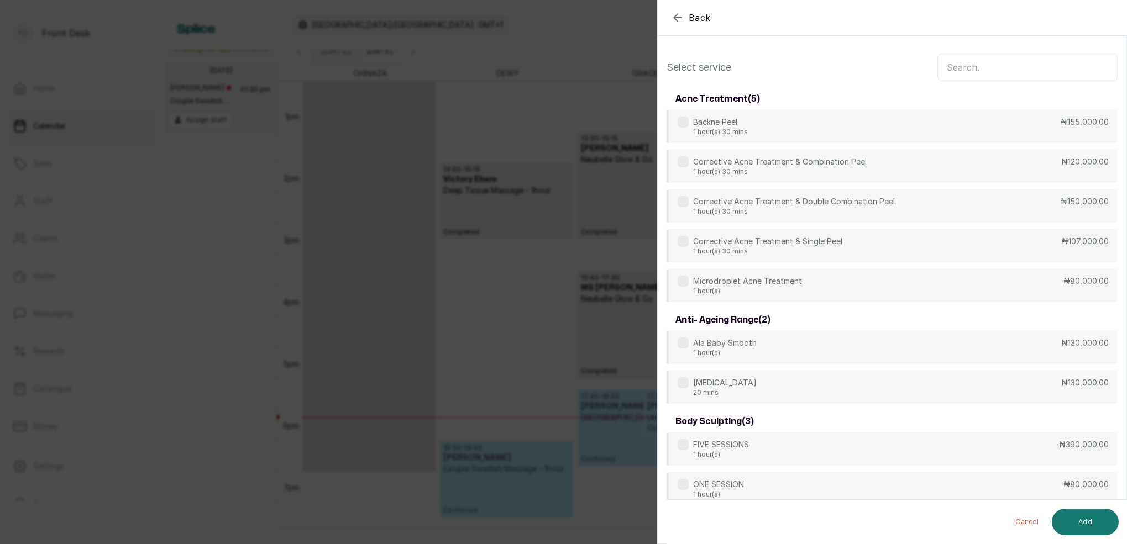
scroll to position [-1, 0]
click at [1024, 71] on input "text" at bounding box center [1027, 68] width 180 height 28
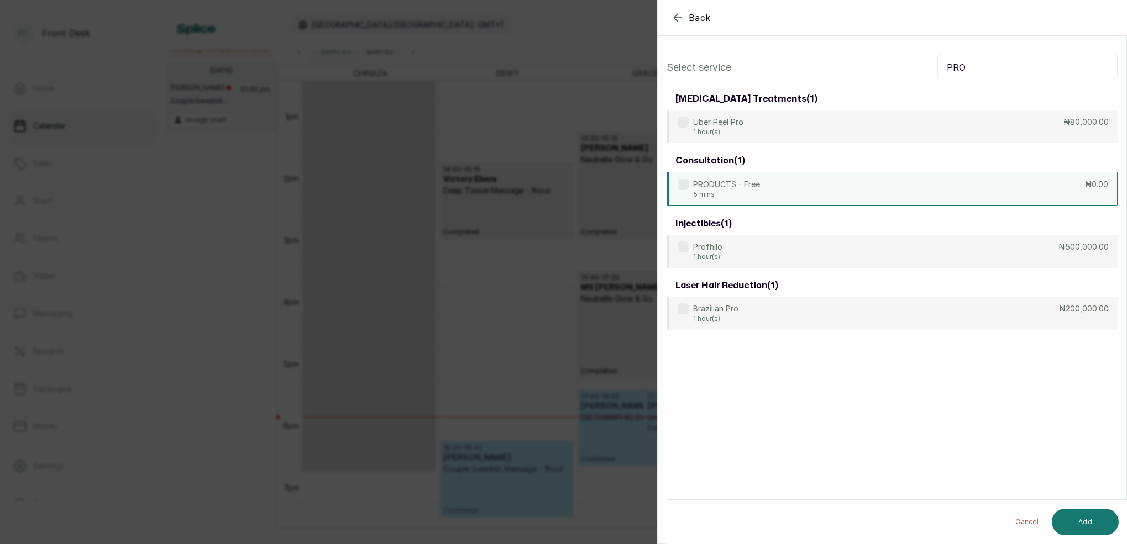
type input "PRO"
click at [828, 188] on div "PRODUCTS - Free 5 mins ₦0.00" at bounding box center [891, 189] width 451 height 34
click at [1091, 522] on button "Add" at bounding box center [1085, 522] width 67 height 27
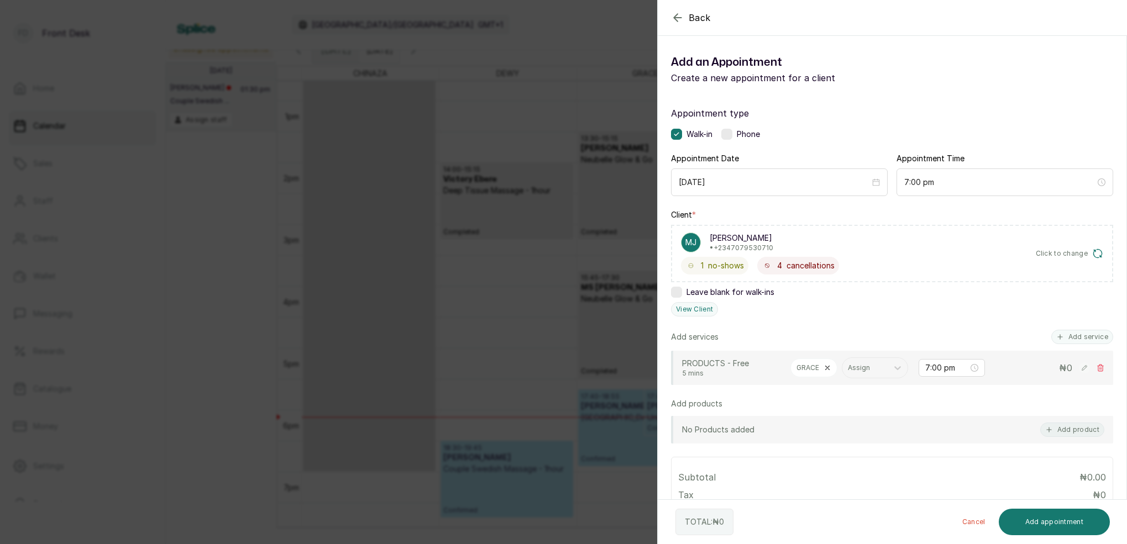
scroll to position [76, 0]
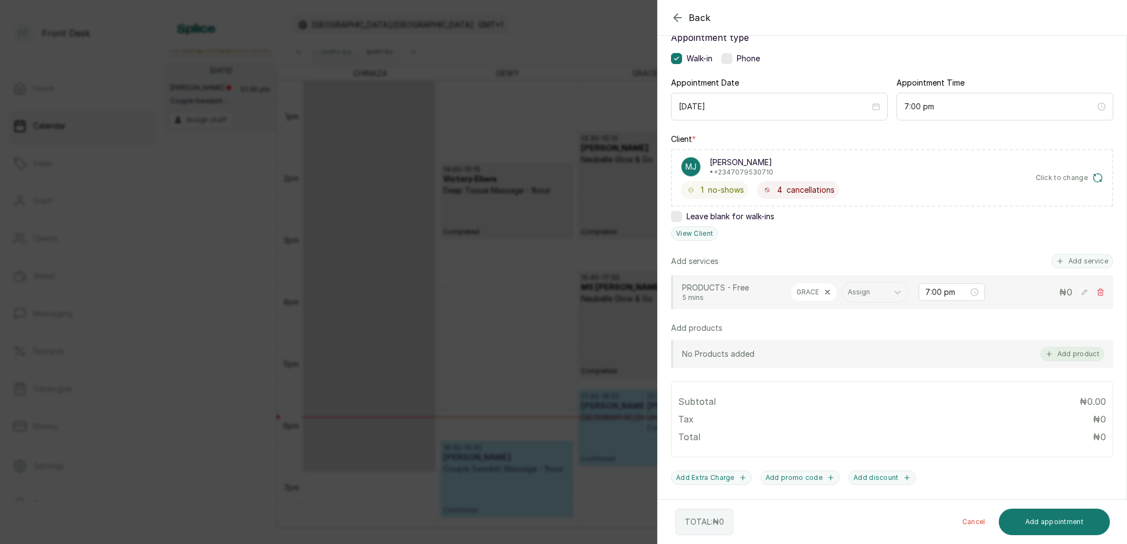
click at [1083, 351] on button "Add product" at bounding box center [1072, 354] width 64 height 14
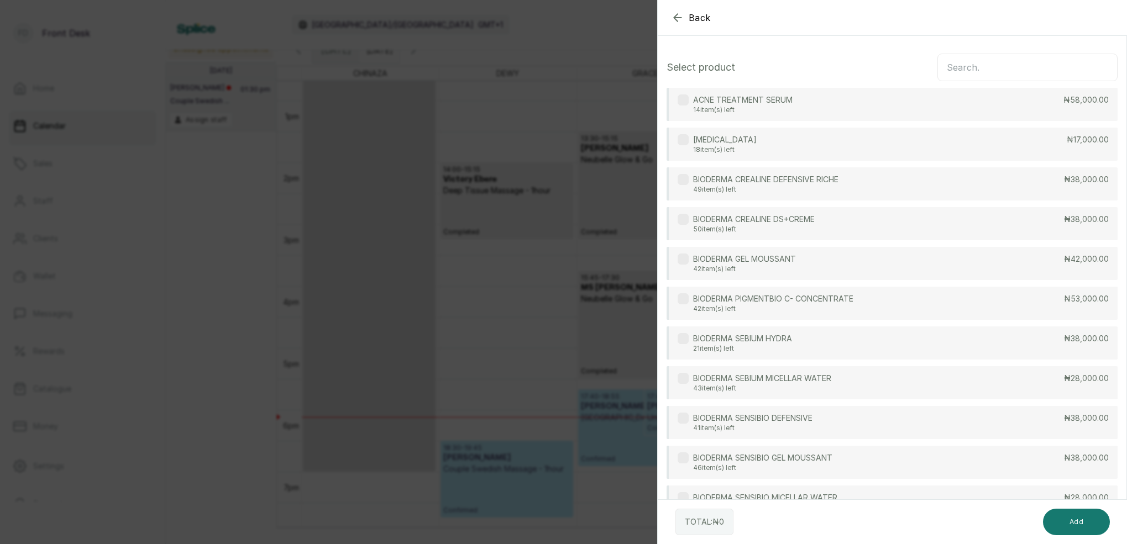
scroll to position [0, 0]
click at [990, 70] on input "text" at bounding box center [1027, 68] width 180 height 28
type input "P"
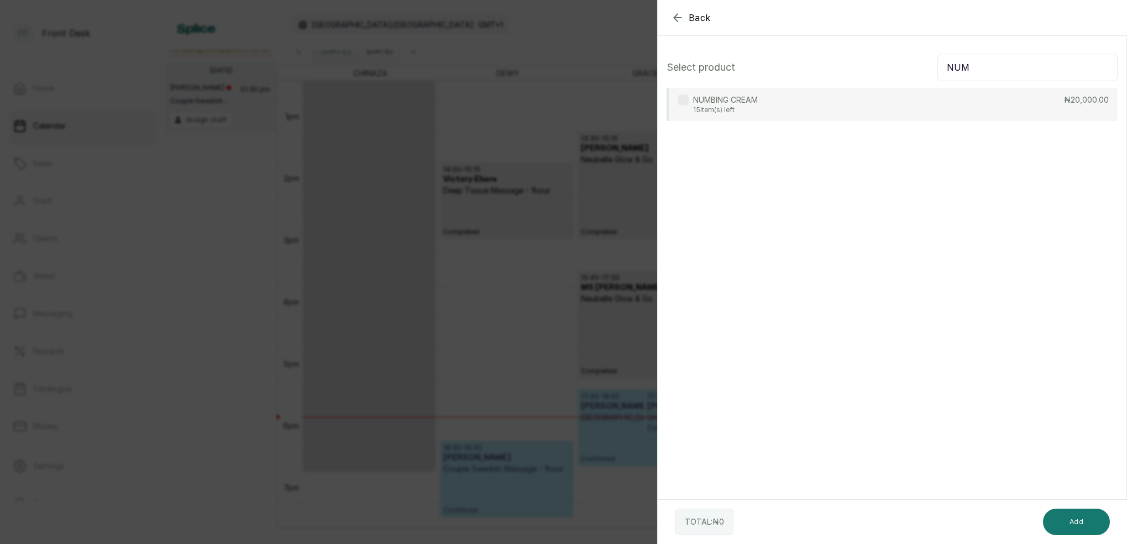
type input "NUM"
drag, startPoint x: 768, startPoint y: 113, endPoint x: 773, endPoint y: 117, distance: 6.0
click at [768, 113] on div "NUMBING CREAM 15 item(s) left ₦20,000.00" at bounding box center [891, 104] width 451 height 33
click at [1071, 518] on button "Add" at bounding box center [1076, 522] width 67 height 27
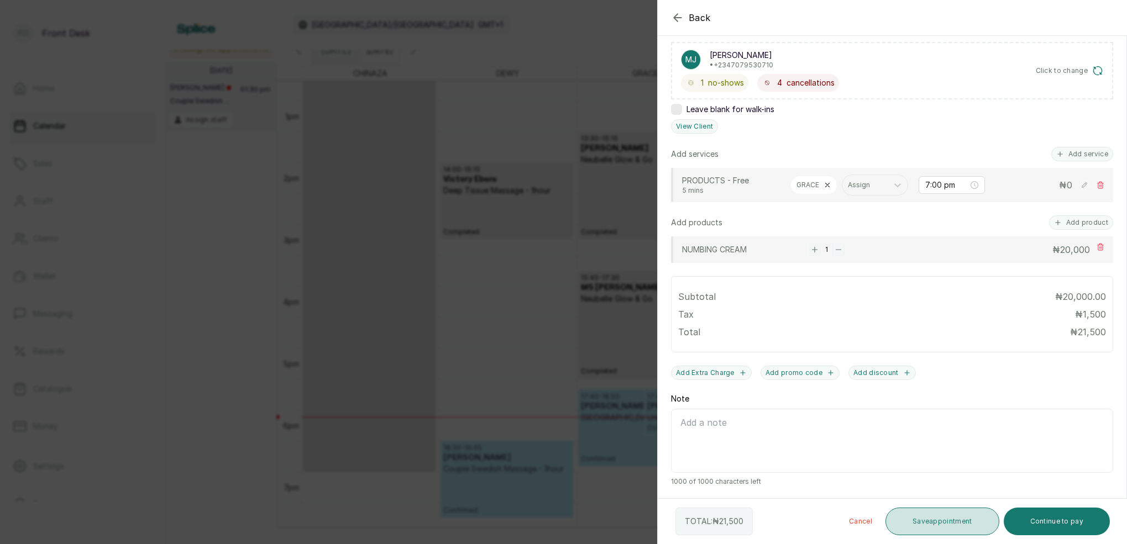
scroll to position [183, 0]
click at [959, 522] on button "Save appointment" at bounding box center [942, 522] width 114 height 28
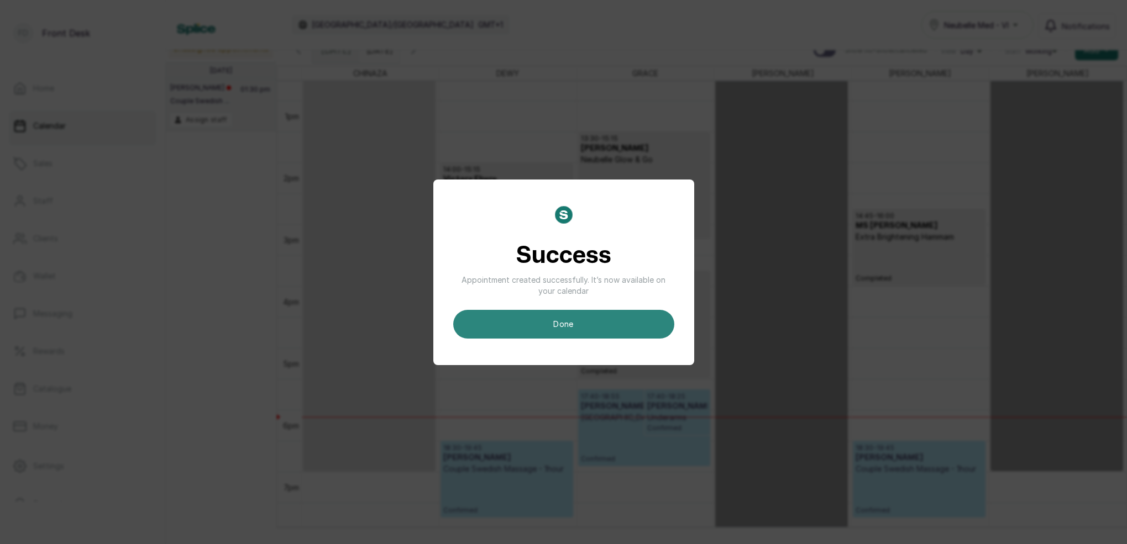
click at [611, 316] on button "done" at bounding box center [563, 324] width 221 height 29
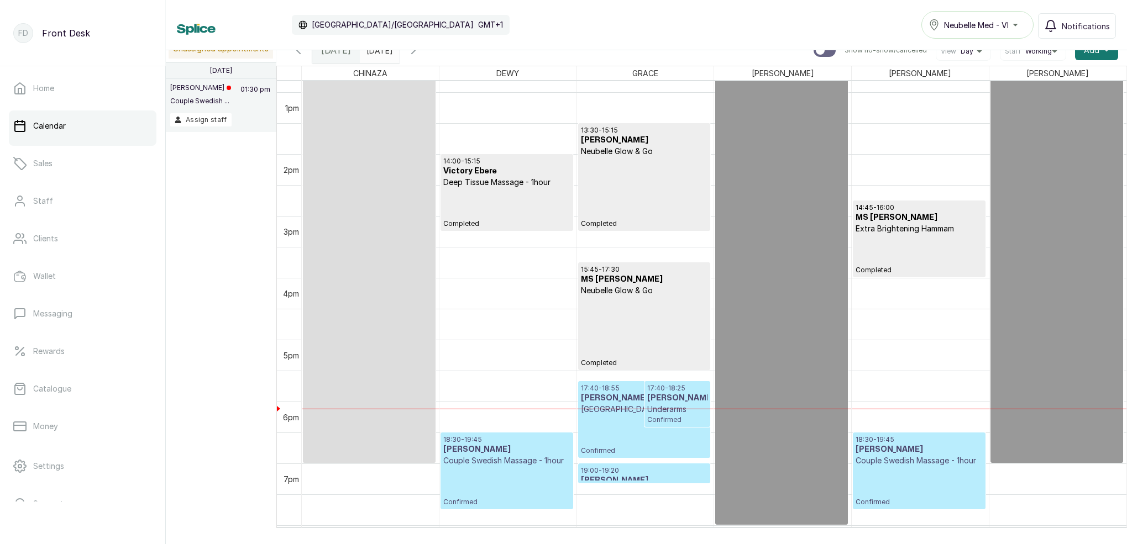
scroll to position [836, 0]
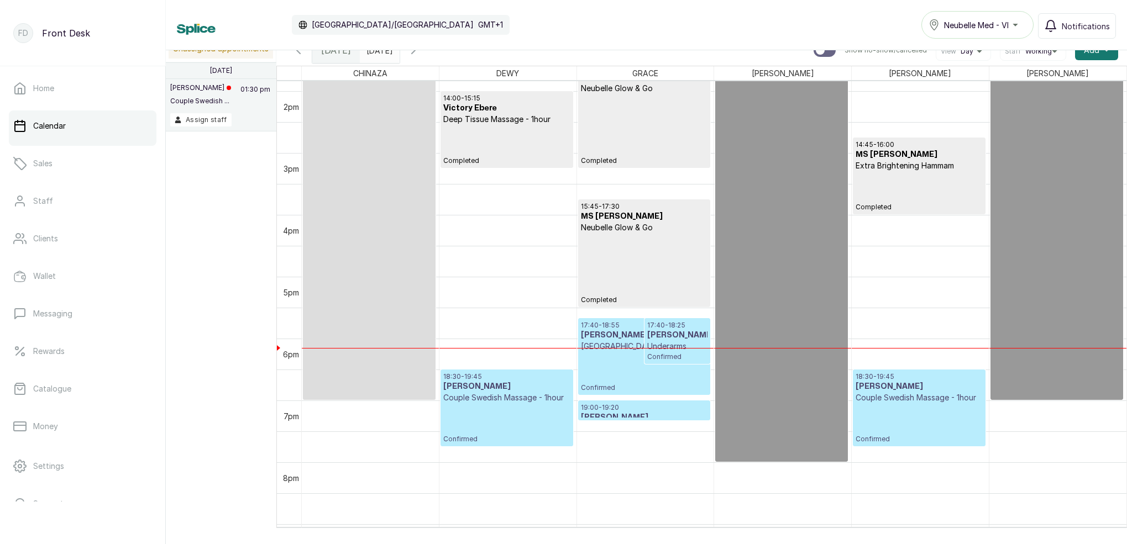
click at [378, 56] on input "06/09/2025" at bounding box center [369, 47] width 18 height 19
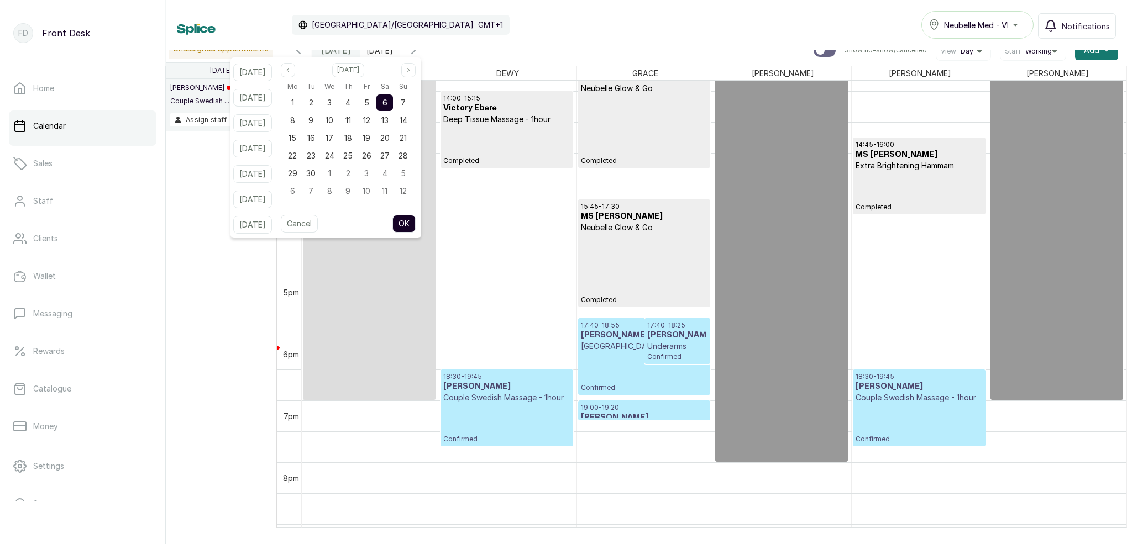
drag, startPoint x: 303, startPoint y: 66, endPoint x: 322, endPoint y: 87, distance: 28.1
click at [295, 67] on button "Previous month" at bounding box center [288, 70] width 14 height 14
click at [407, 176] on span "31" at bounding box center [403, 173] width 7 height 9
click at [416, 222] on button "OK" at bounding box center [403, 224] width 23 height 18
type input "31/08/2025"
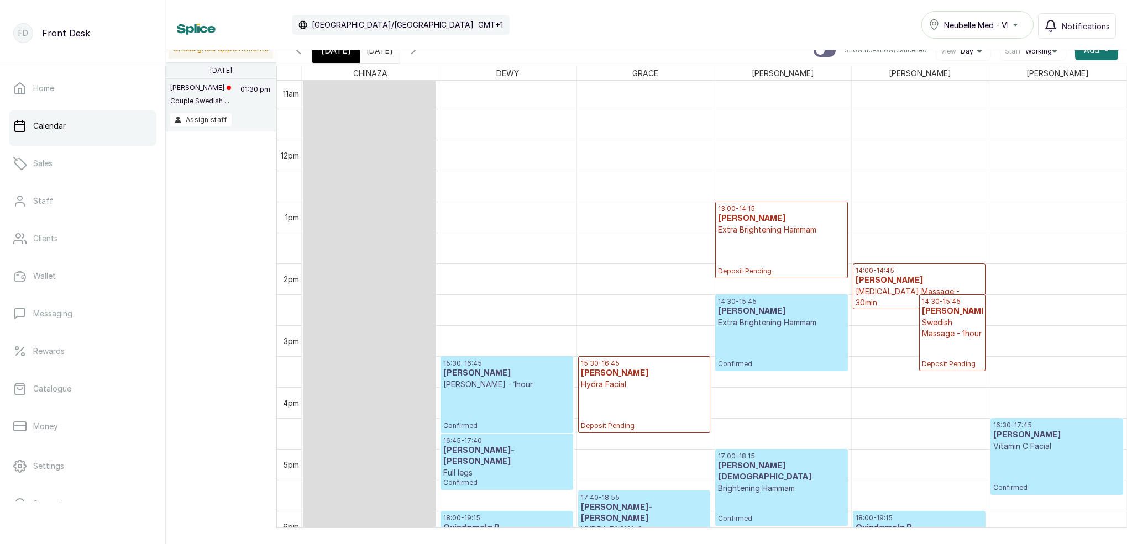
scroll to position [685, 0]
click at [304, 50] on div "Calendar Africa/Lagos GMT+1 Neubelle Med - VI Notifications" at bounding box center [646, 25] width 961 height 50
drag, startPoint x: 303, startPoint y: 52, endPoint x: 311, endPoint y: 55, distance: 8.2
click at [303, 52] on icon "button" at bounding box center [298, 50] width 13 height 13
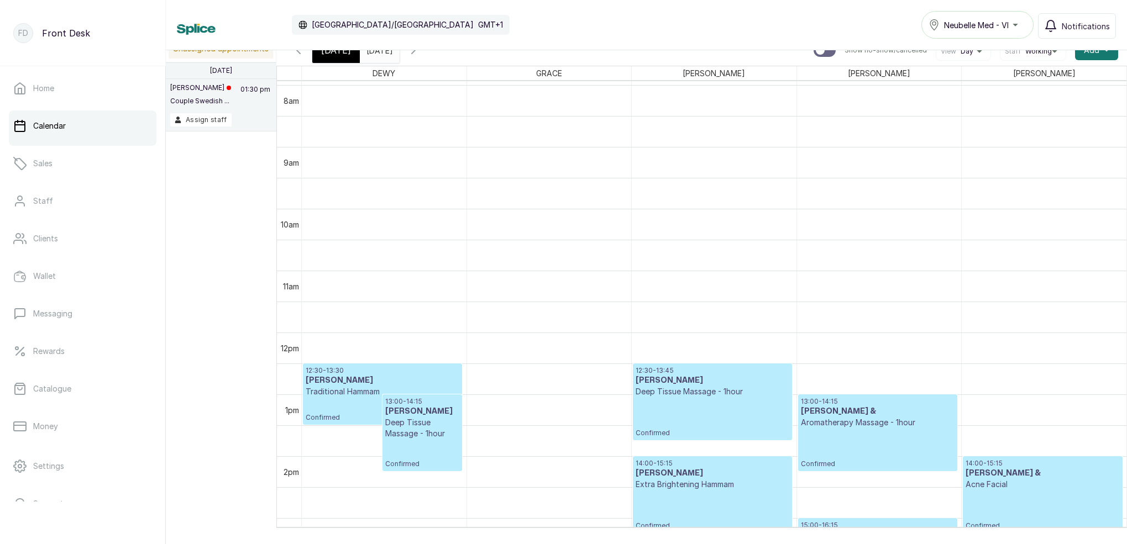
scroll to position [626, 0]
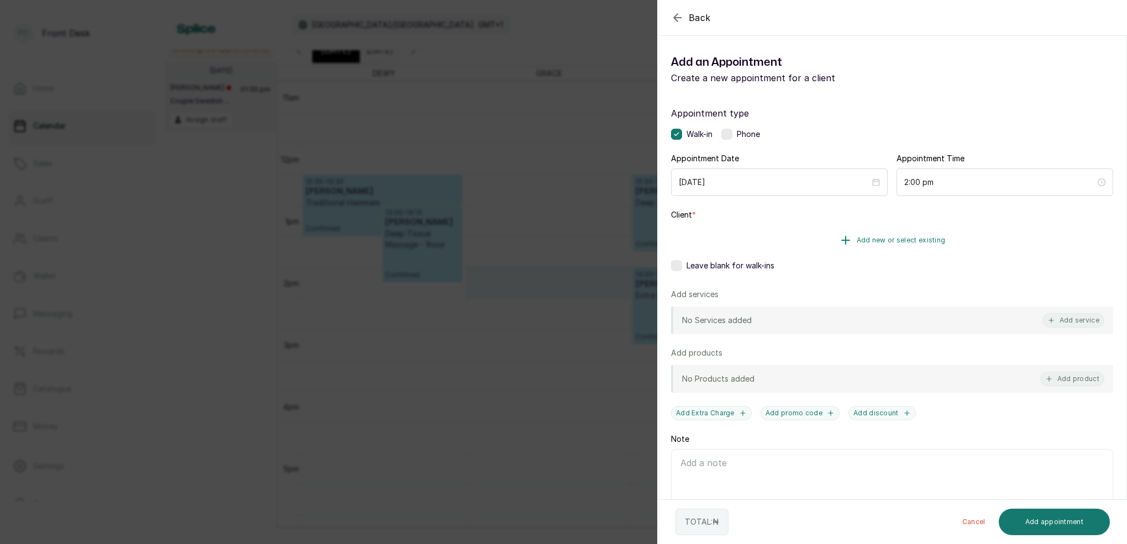
click at [913, 239] on span "Add new or select existing" at bounding box center [901, 240] width 89 height 9
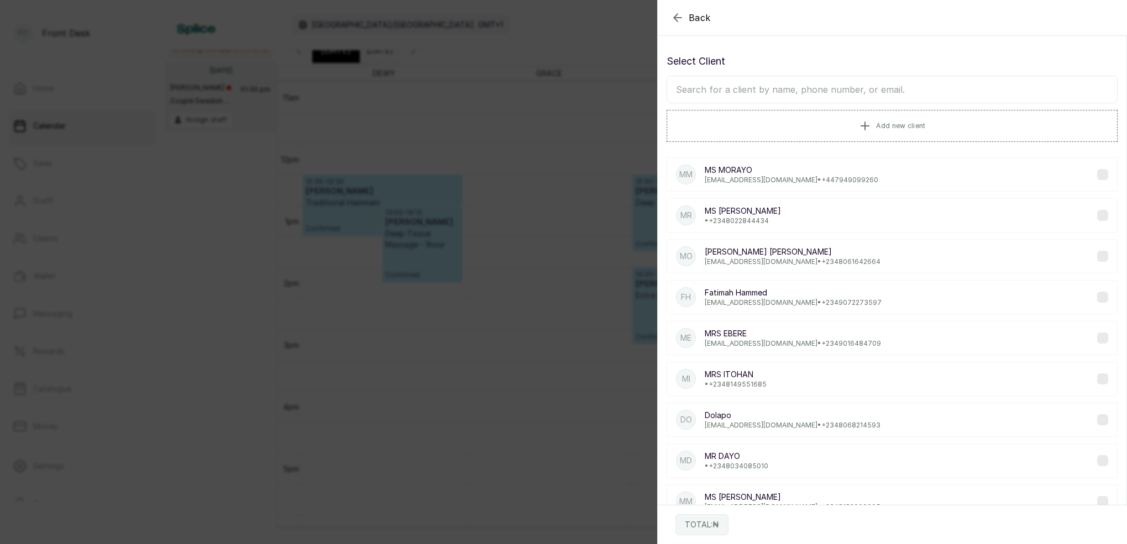
click at [866, 93] on input "text" at bounding box center [891, 90] width 451 height 28
click at [813, 87] on input "text" at bounding box center [891, 90] width 451 height 28
click at [504, 133] on div "Back Add Appointment Select Client Add new client MM MS MORAYO Mdcutty@hotmail.…" at bounding box center [563, 272] width 1127 height 544
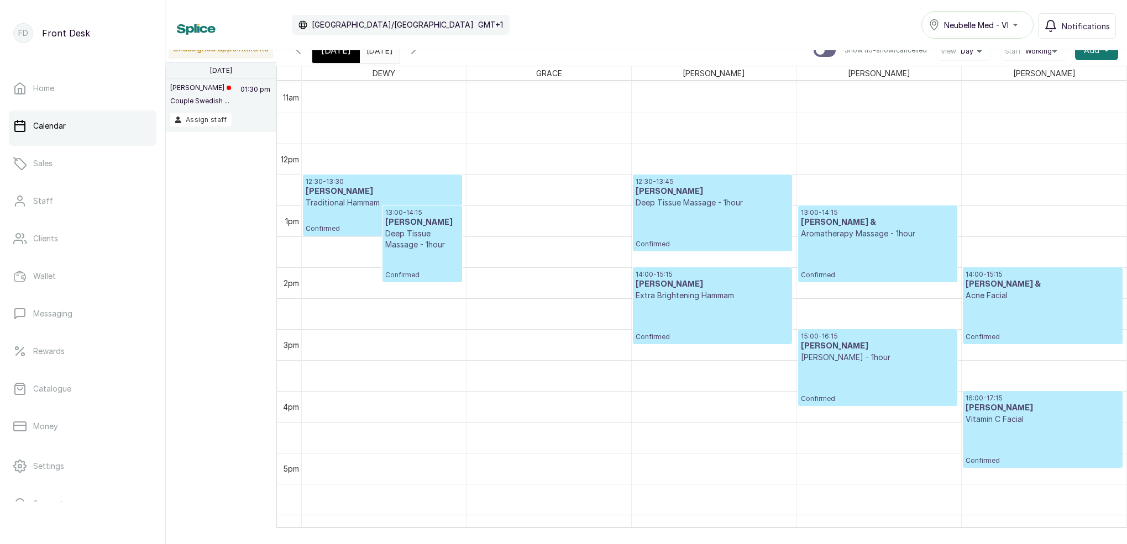
click at [345, 56] on span "Today" at bounding box center [336, 50] width 30 height 13
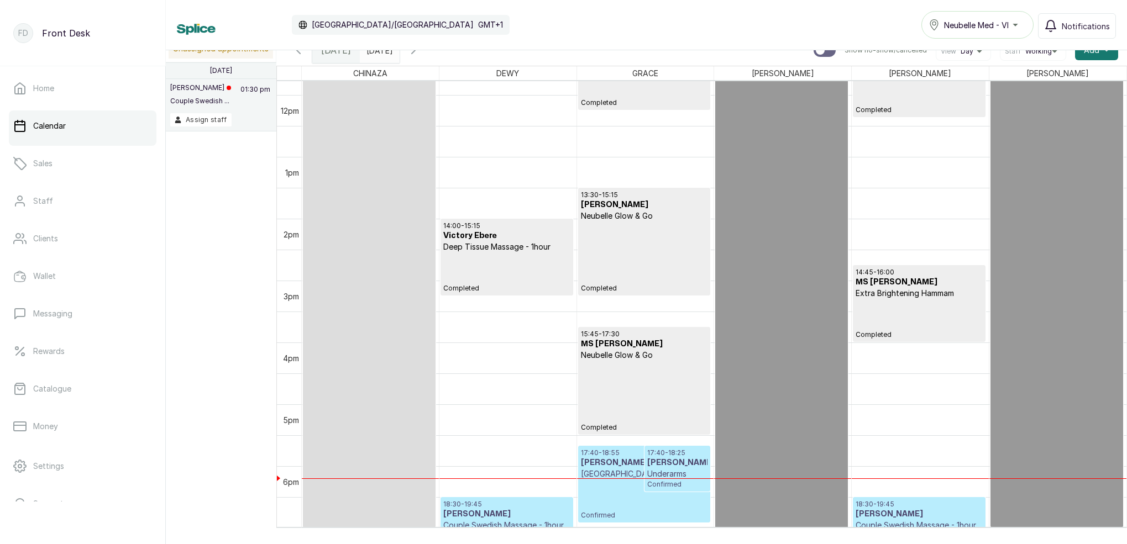
scroll to position [742, 0]
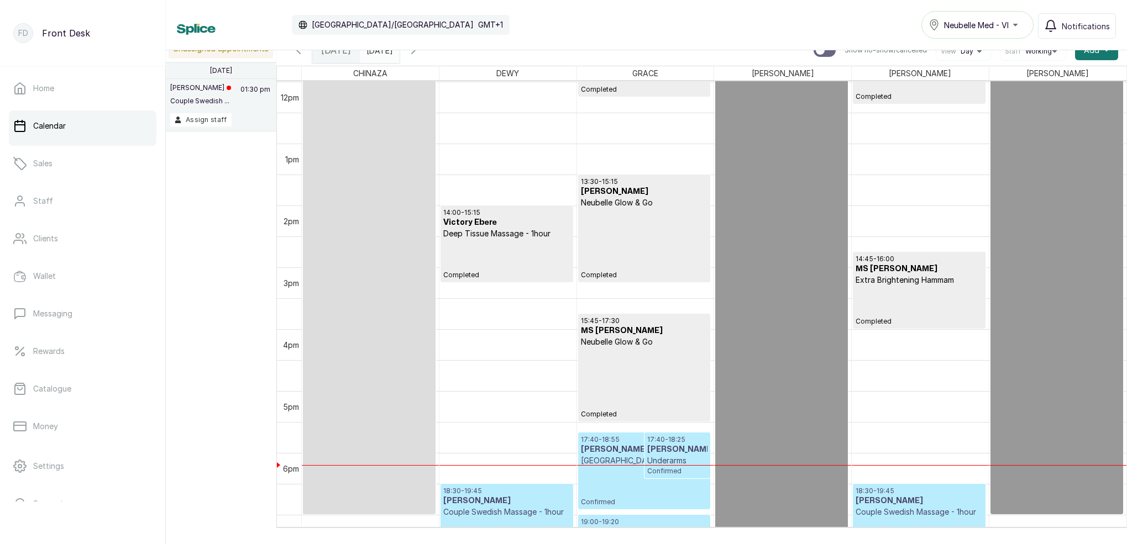
click at [420, 55] on icon "button" at bounding box center [413, 50] width 13 height 13
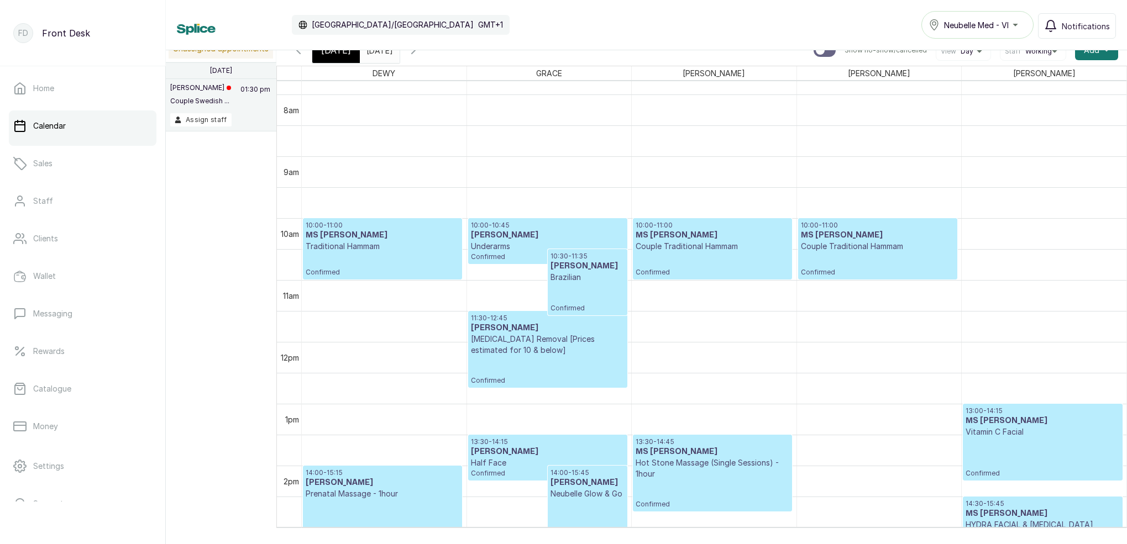
scroll to position [613, 0]
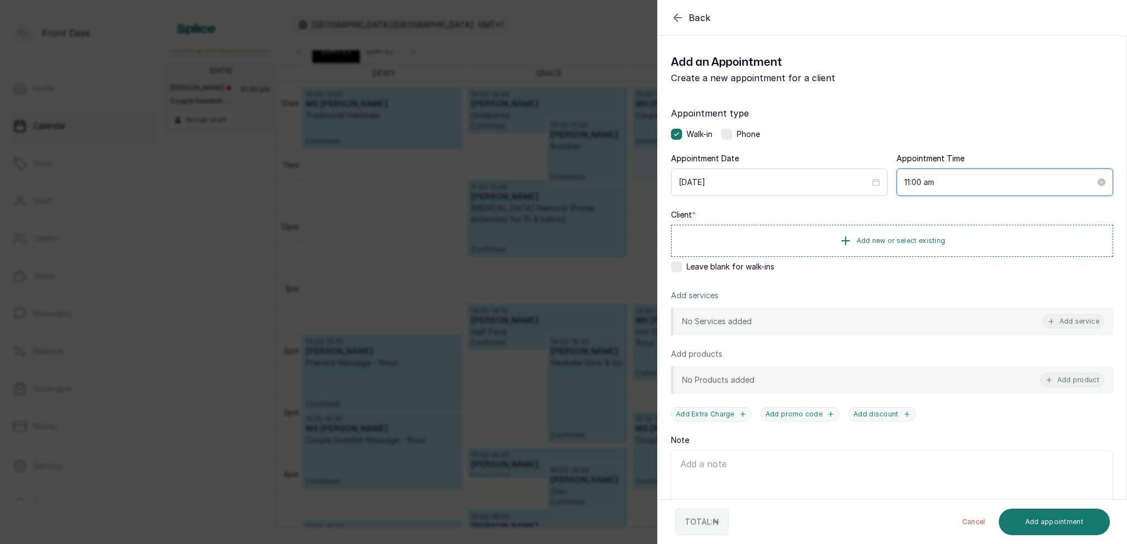
click at [922, 183] on input "11:00 am" at bounding box center [999, 182] width 191 height 12
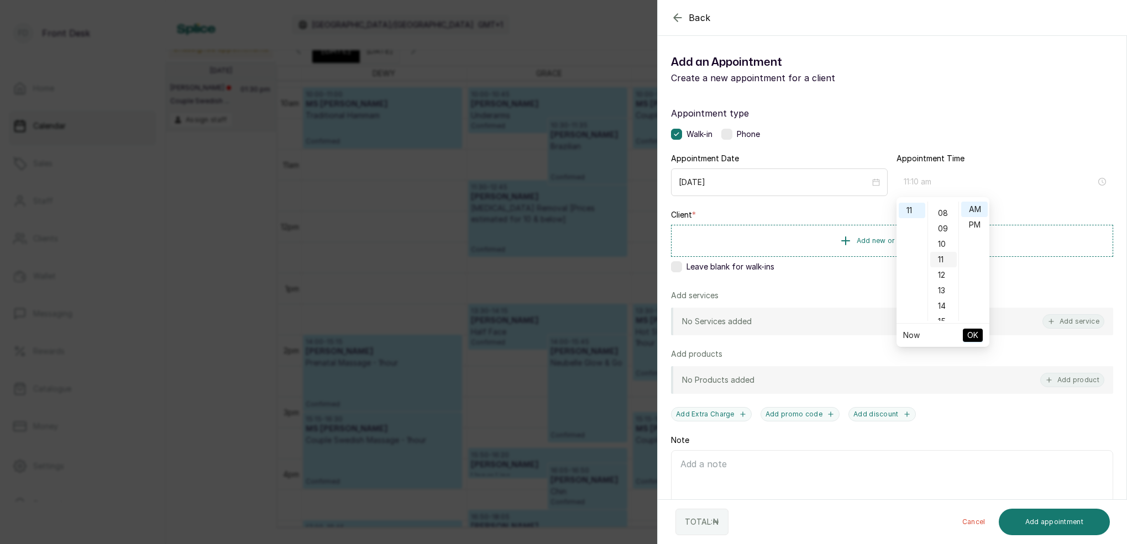
click at [943, 243] on div "10" at bounding box center [943, 244] width 27 height 15
drag, startPoint x: 971, startPoint y: 209, endPoint x: 978, endPoint y: 237, distance: 29.1
click at [971, 209] on div "AM" at bounding box center [974, 209] width 27 height 15
type input "11:10 am"
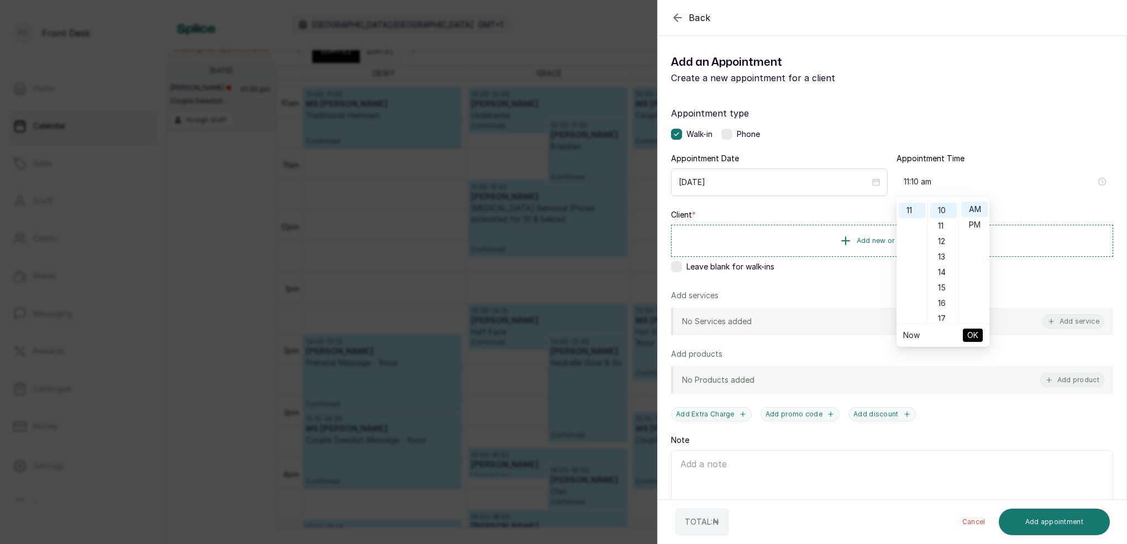
drag, startPoint x: 977, startPoint y: 337, endPoint x: 974, endPoint y: 332, distance: 5.7
click at [977, 336] on span "OK" at bounding box center [972, 335] width 11 height 21
click at [909, 239] on span "Add new or select existing" at bounding box center [901, 240] width 89 height 9
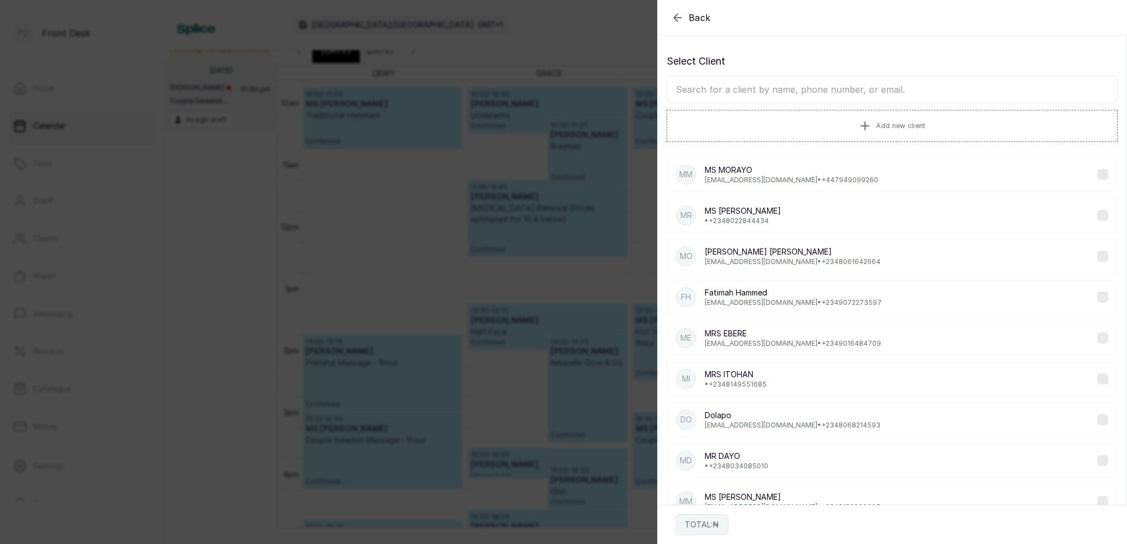
drag, startPoint x: 804, startPoint y: 81, endPoint x: 802, endPoint y: 88, distance: 7.5
click at [802, 85] on input "text" at bounding box center [891, 90] width 451 height 28
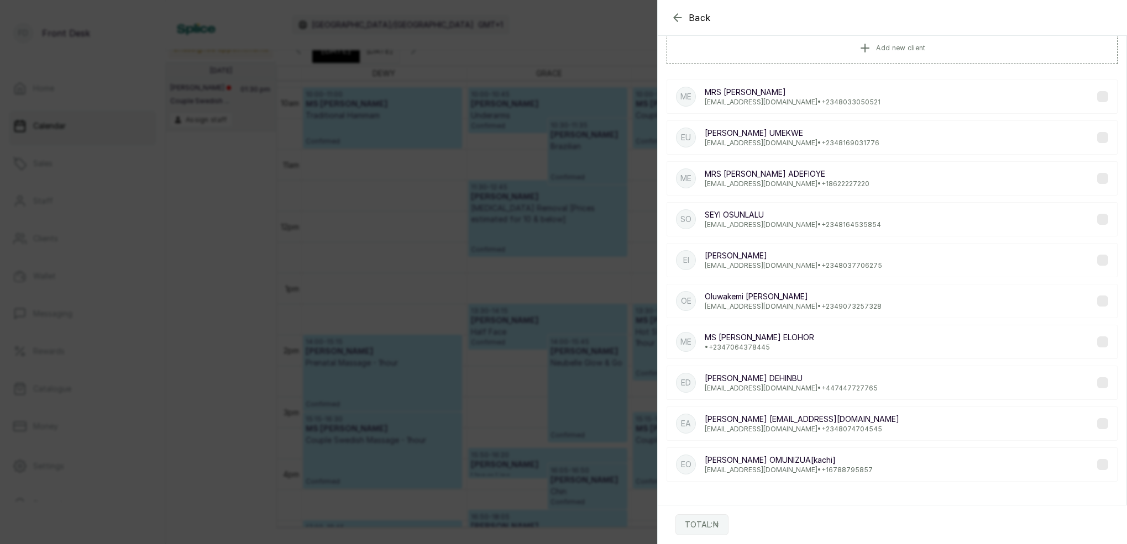
scroll to position [78, 0]
type input "E"
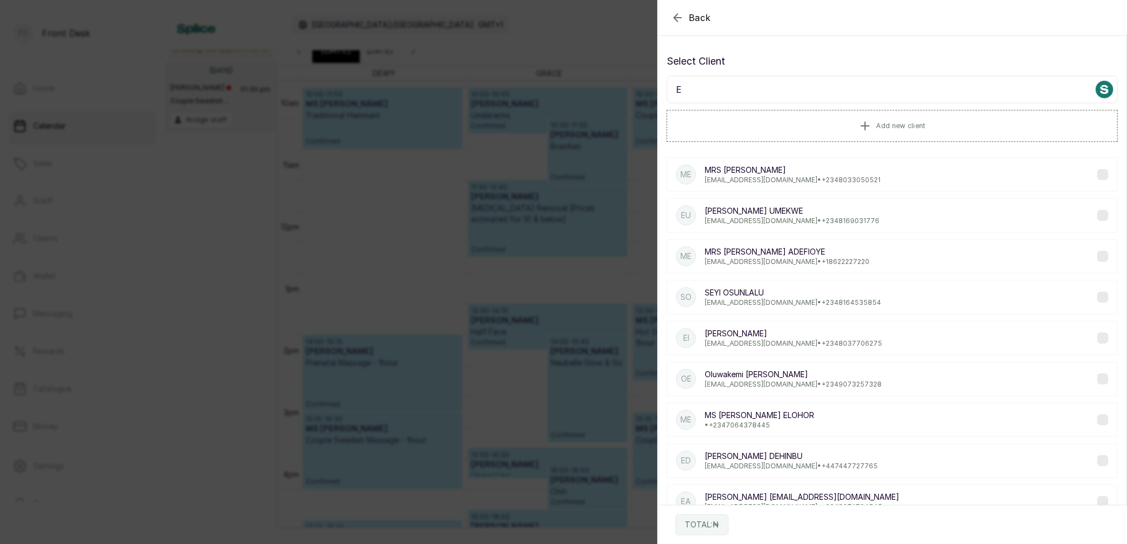
scroll to position [0, 0]
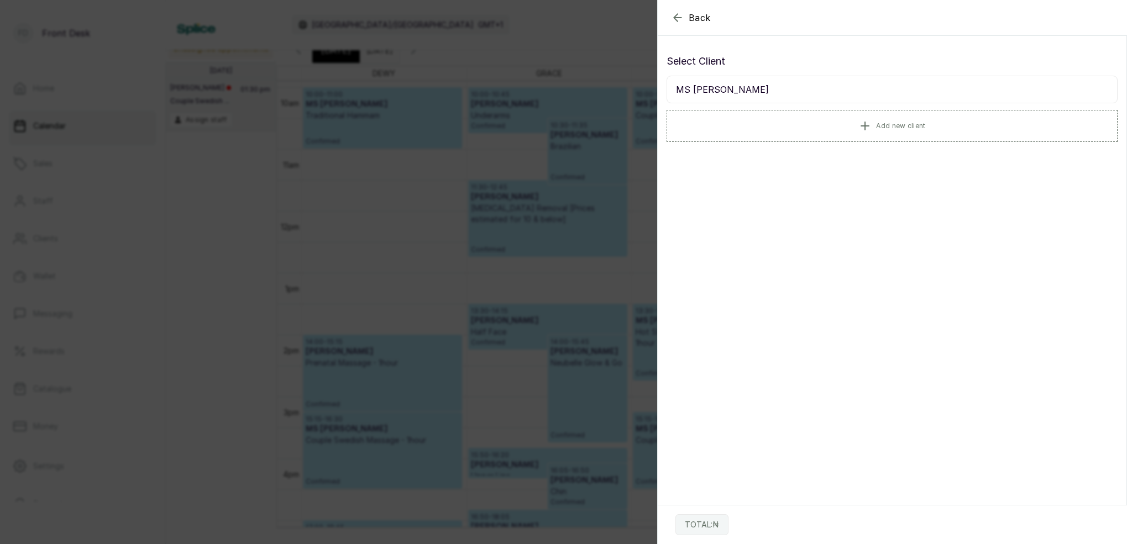
drag, startPoint x: 691, startPoint y: 93, endPoint x: 696, endPoint y: 93, distance: 5.6
click at [691, 92] on input "MS OLARENWAJU" at bounding box center [891, 90] width 451 height 28
click at [754, 82] on input "OLARENWAJU" at bounding box center [891, 90] width 451 height 28
click at [740, 91] on input "OLARENWAJU" at bounding box center [891, 90] width 451 height 28
type input "O"
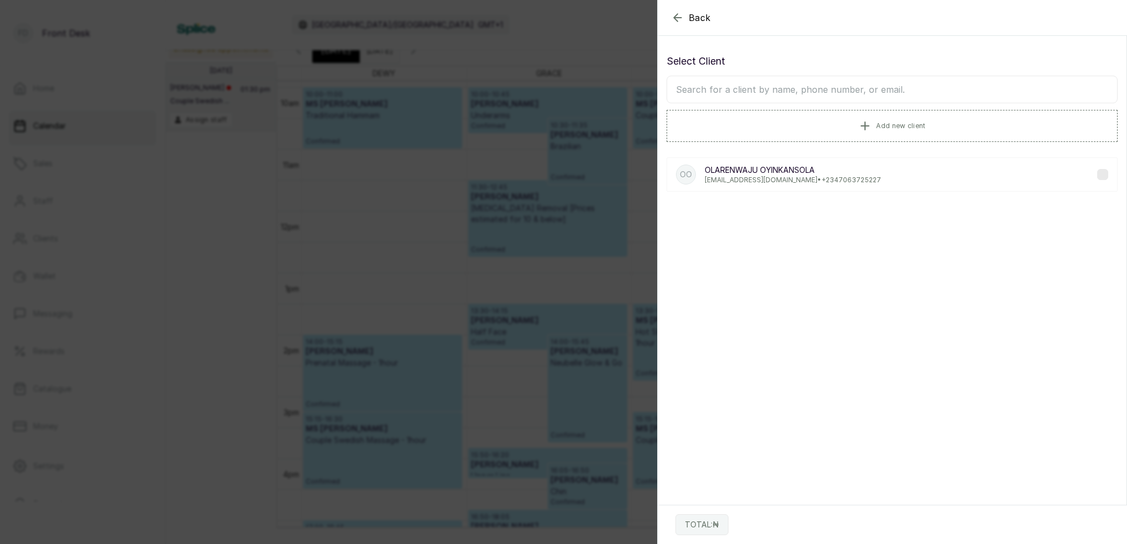
type input "="
type input "+"
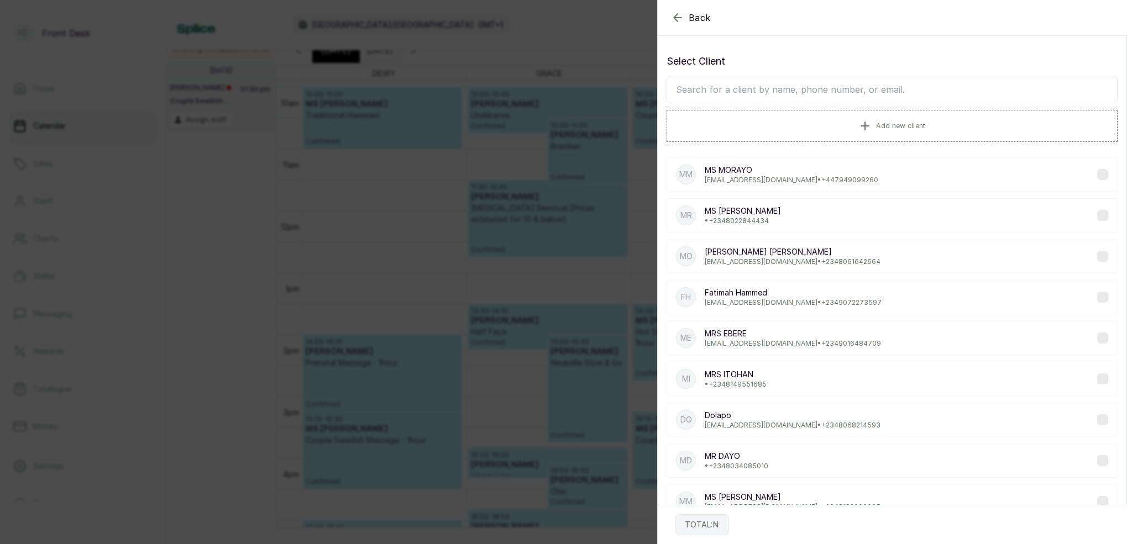
click at [751, 85] on input "text" at bounding box center [891, 90] width 451 height 28
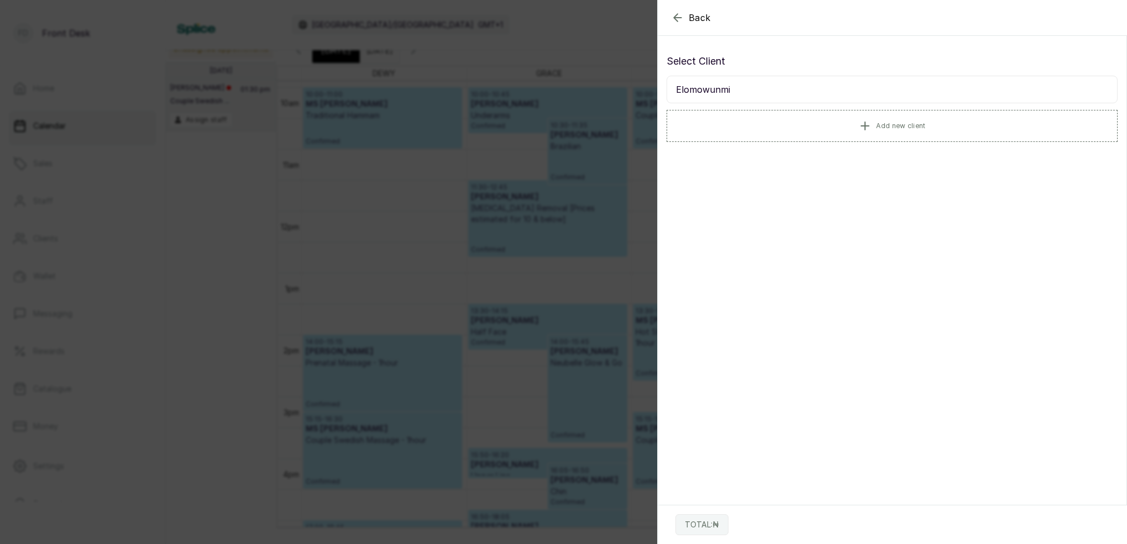
click at [684, 88] on input "Elomowunmi" at bounding box center [891, 90] width 451 height 28
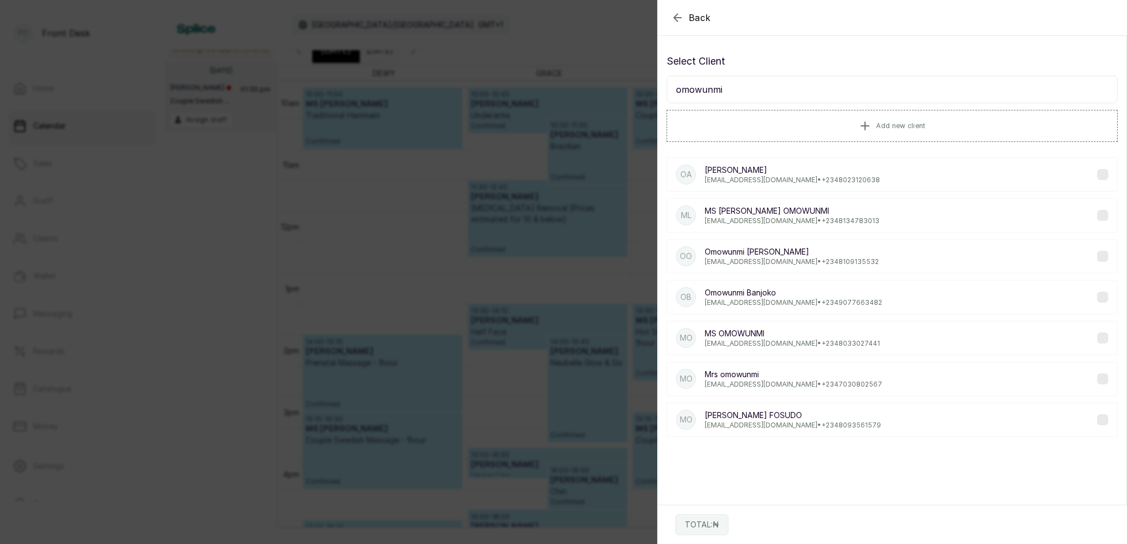
click at [756, 85] on input "omowunmi" at bounding box center [891, 90] width 451 height 28
type input "o"
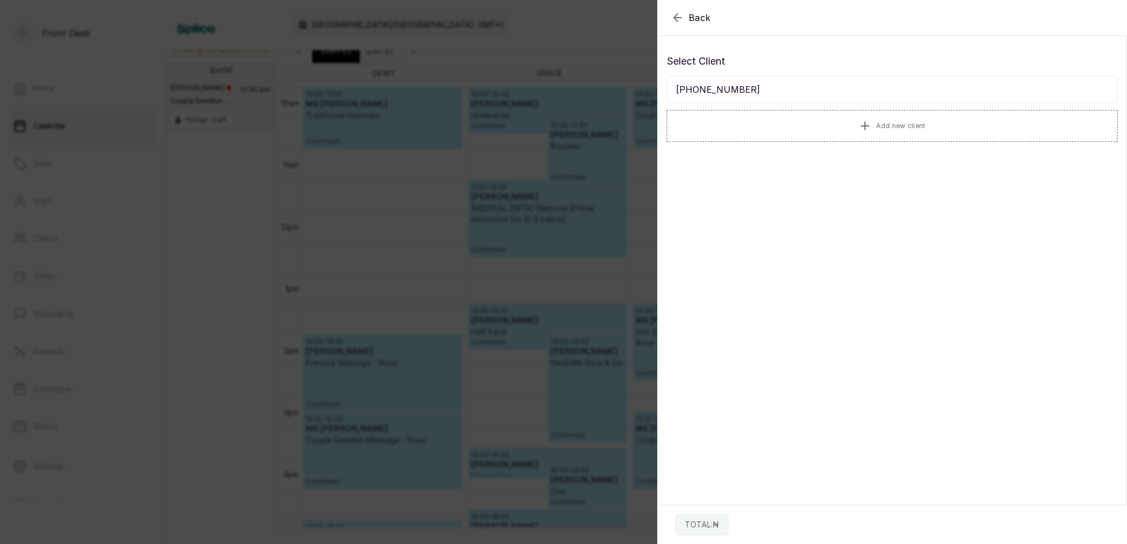
type input "+447539968369"
click at [467, 75] on div "Back Add Appointment Select Client +447539968369 Add new client TOTAL: ₦" at bounding box center [563, 272] width 1127 height 544
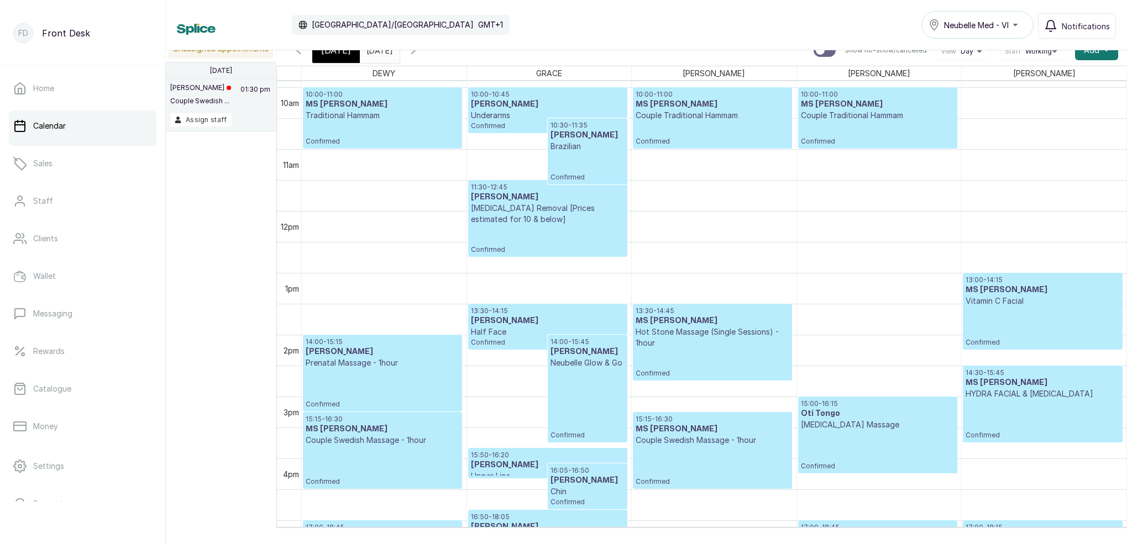
click at [378, 54] on input "31/08/2025" at bounding box center [369, 47] width 18 height 19
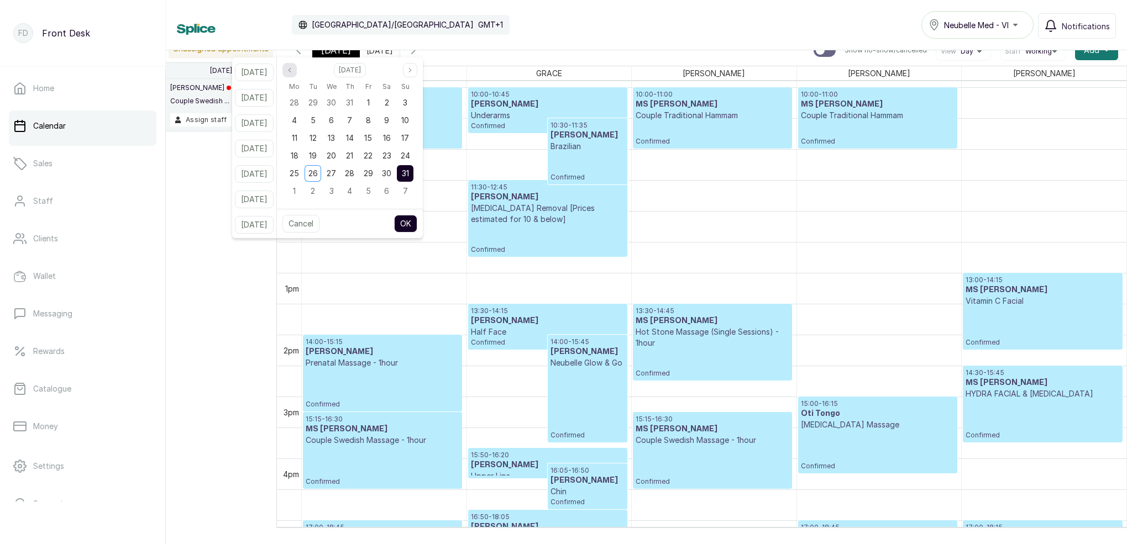
click at [297, 73] on button "Previous month" at bounding box center [289, 70] width 14 height 14
click at [293, 72] on icon "page previous" at bounding box center [289, 70] width 7 height 7
click at [315, 121] on span "3" at bounding box center [313, 119] width 4 height 9
click at [417, 224] on button "OK" at bounding box center [405, 224] width 23 height 18
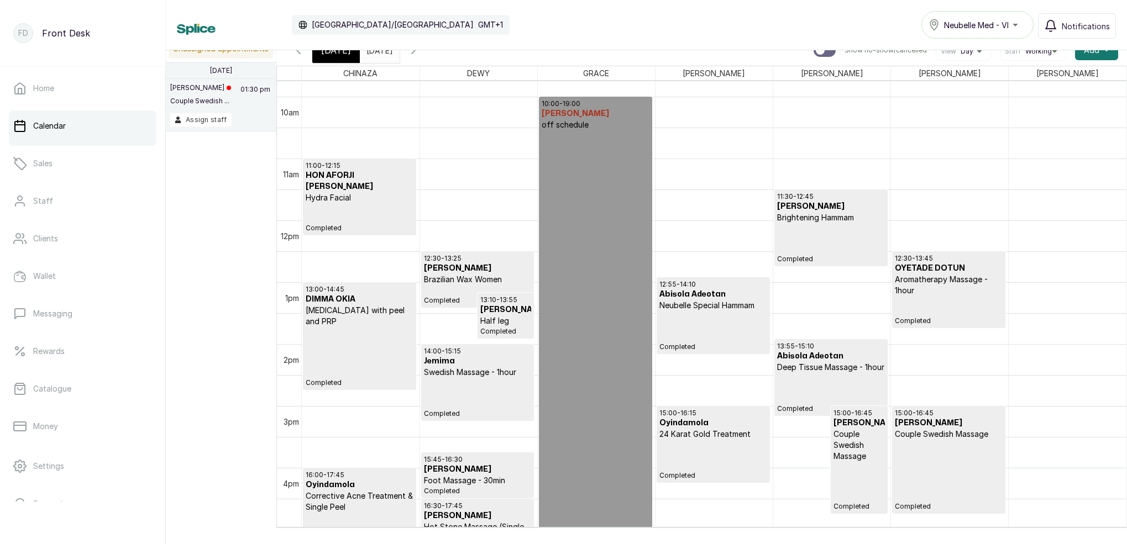
scroll to position [605, 0]
click at [377, 53] on input "03/06/2025" at bounding box center [369, 47] width 18 height 19
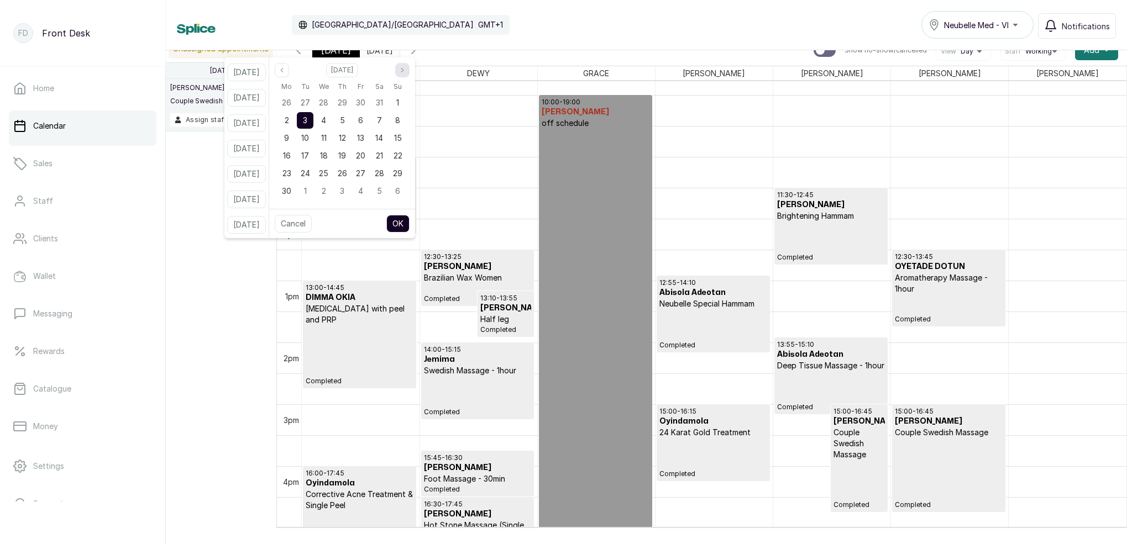
click at [406, 71] on icon "page next" at bounding box center [402, 70] width 7 height 7
drag, startPoint x: 339, startPoint y: 172, endPoint x: 345, endPoint y: 178, distance: 8.6
click at [328, 172] on span "27" at bounding box center [323, 173] width 9 height 9
click at [409, 222] on button "OK" at bounding box center [397, 224] width 23 height 18
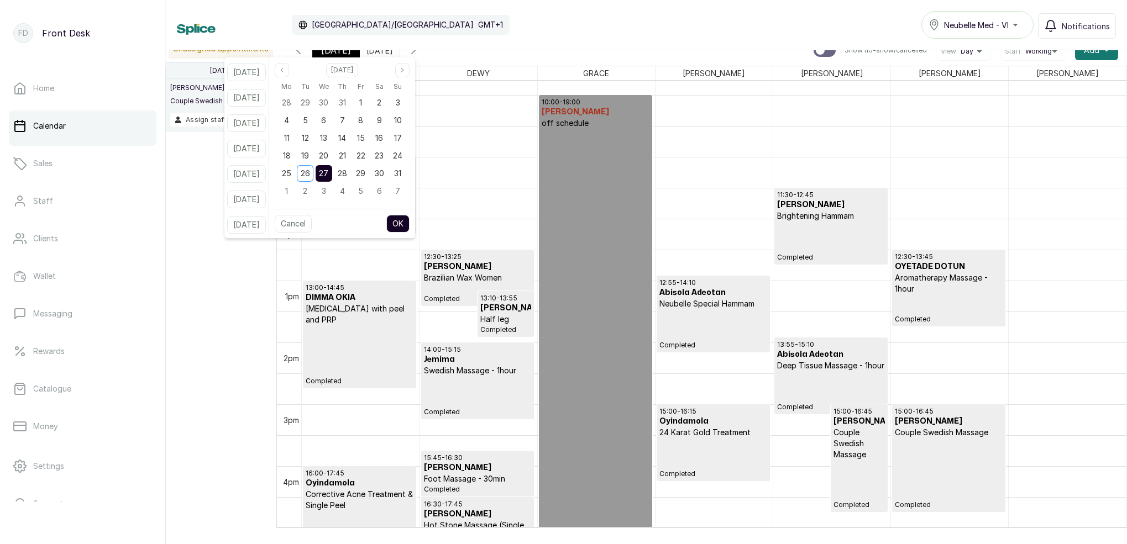
type input "27/08/2025"
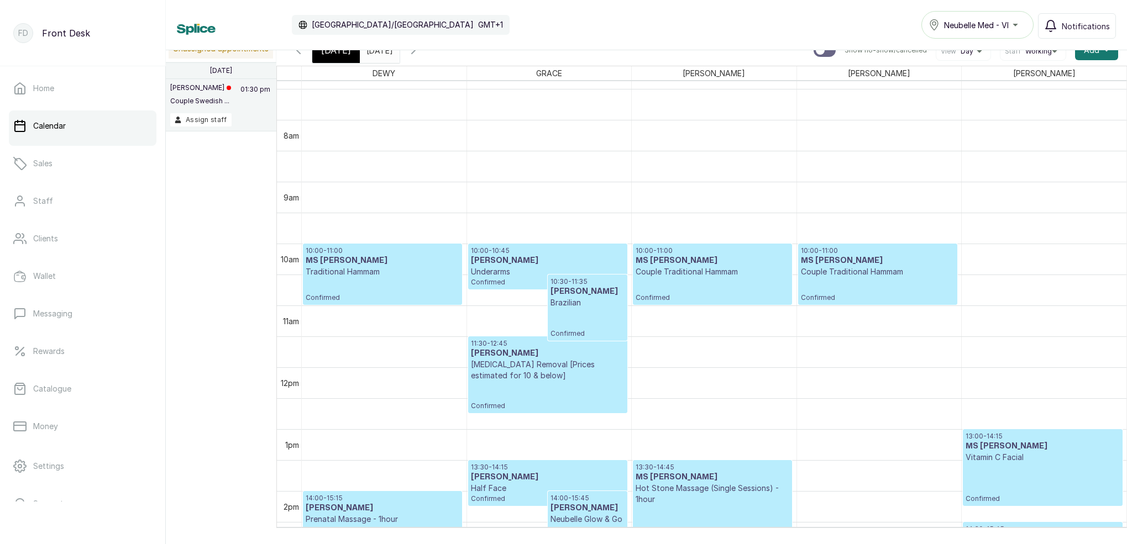
scroll to position [456, 0]
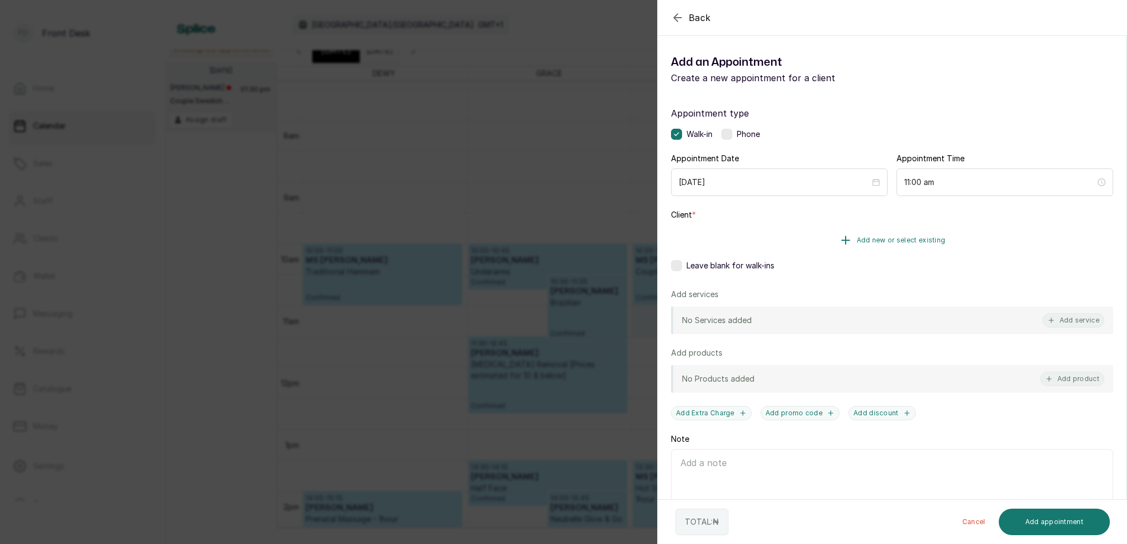
click at [917, 240] on span "Add new or select existing" at bounding box center [901, 240] width 89 height 9
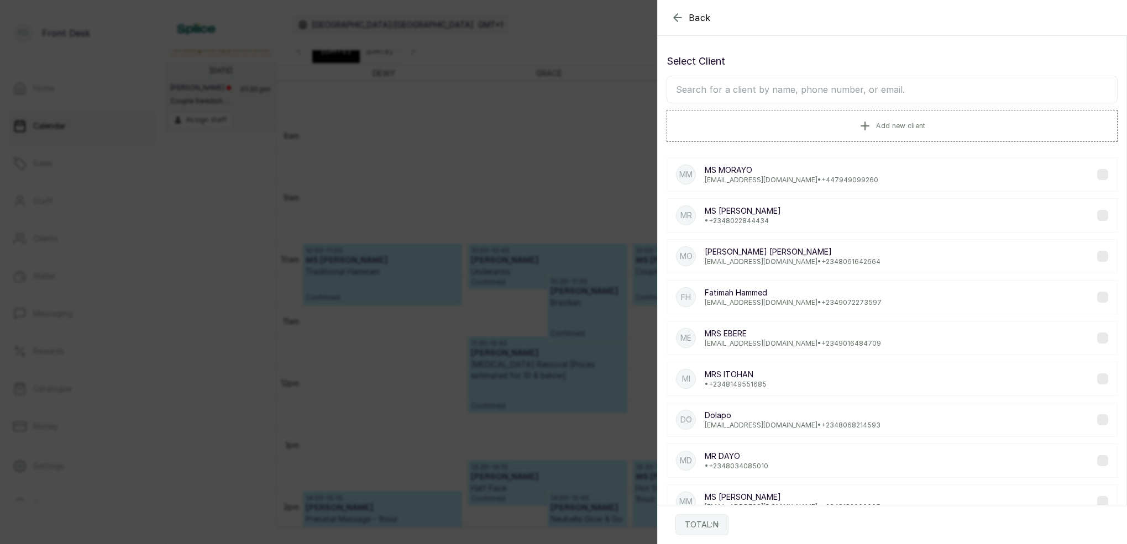
click at [805, 97] on input "text" at bounding box center [891, 90] width 451 height 28
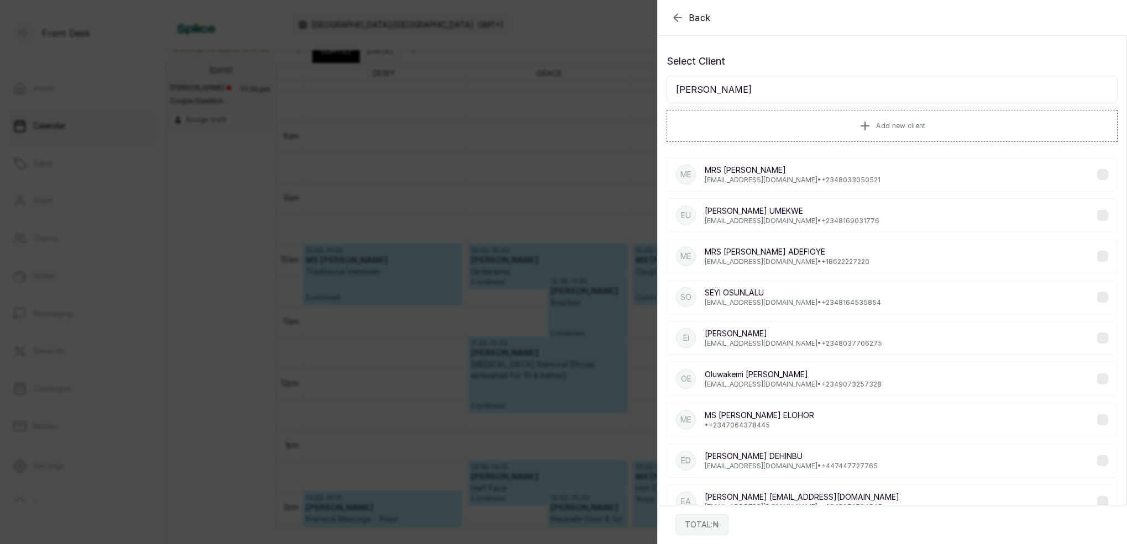
scroll to position [-1, 0]
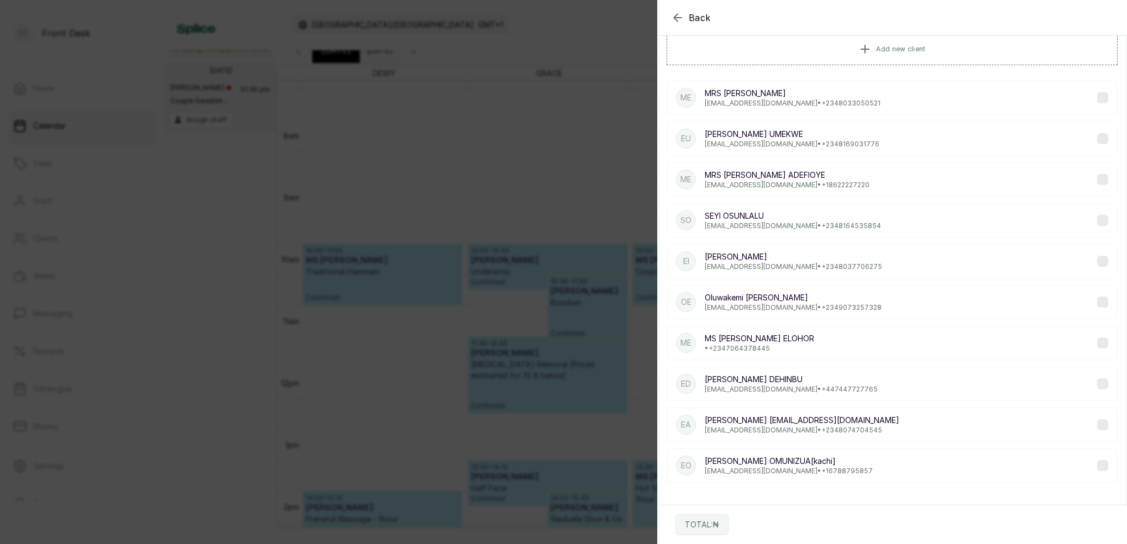
type input "Elizabeth"
click at [495, 191] on div "Back Add Appointment Select Client Elizabeth Add new client ME MRS ELIZABETH TA…" at bounding box center [563, 272] width 1127 height 544
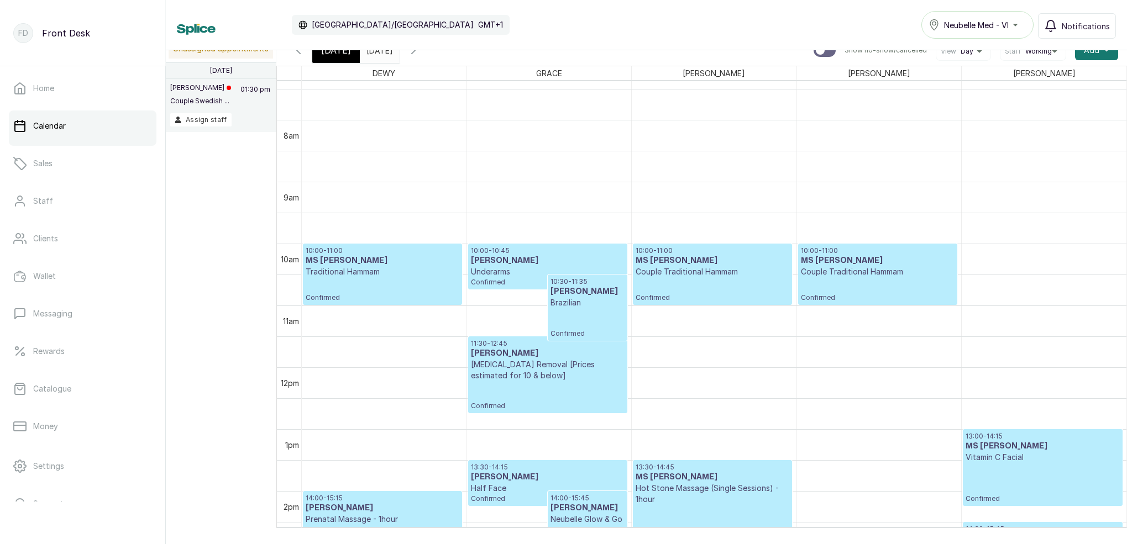
scroll to position [8, 0]
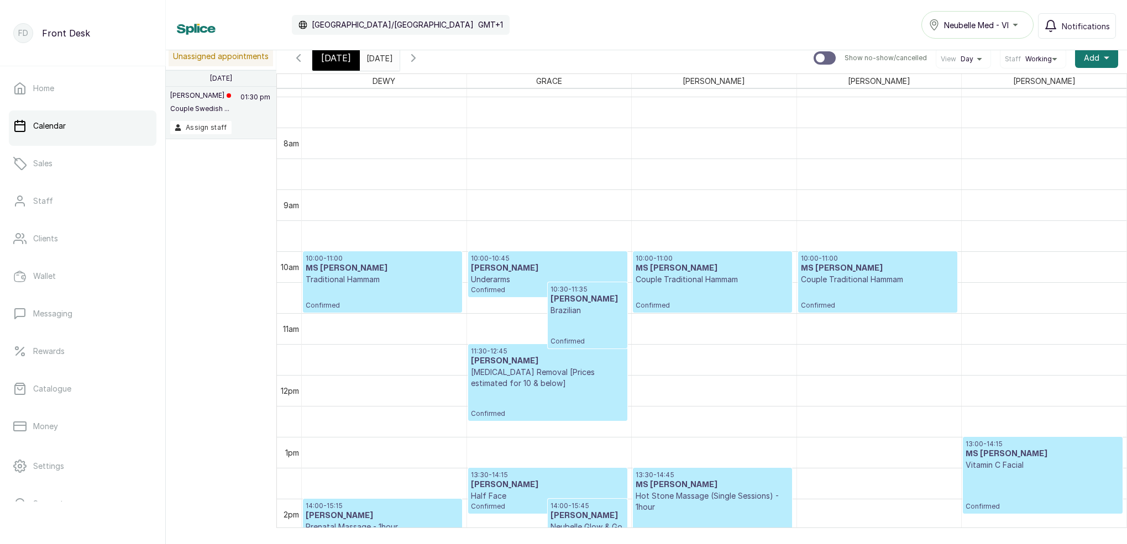
click at [378, 60] on input "27/08/2025" at bounding box center [369, 55] width 18 height 19
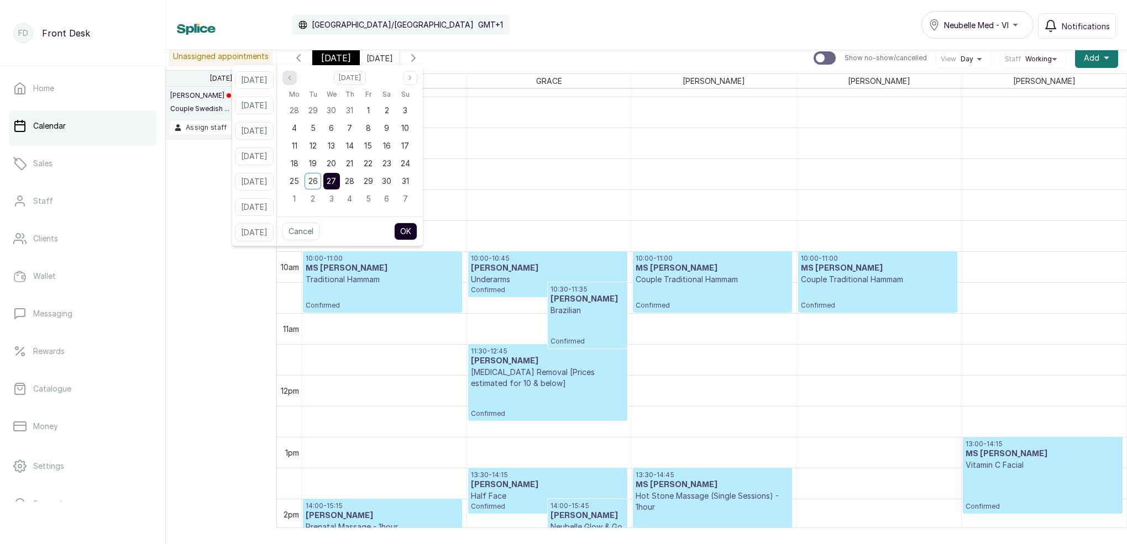
click at [297, 82] on button "Previous month" at bounding box center [289, 78] width 14 height 14
click at [315, 128] on span "3" at bounding box center [313, 127] width 4 height 9
click at [417, 230] on button "OK" at bounding box center [405, 232] width 23 height 18
type input "03/06/2025"
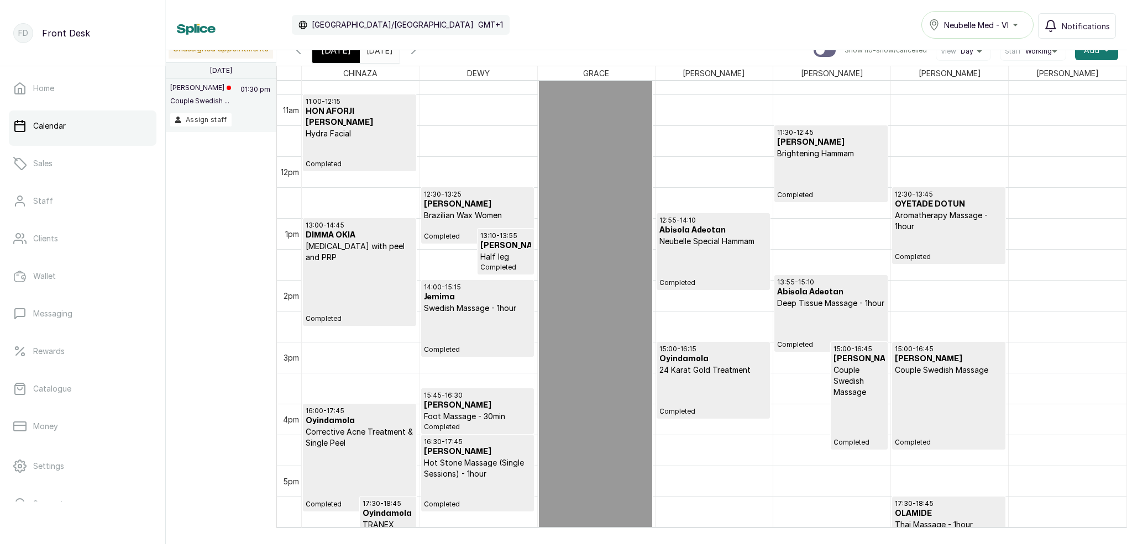
scroll to position [671, 0]
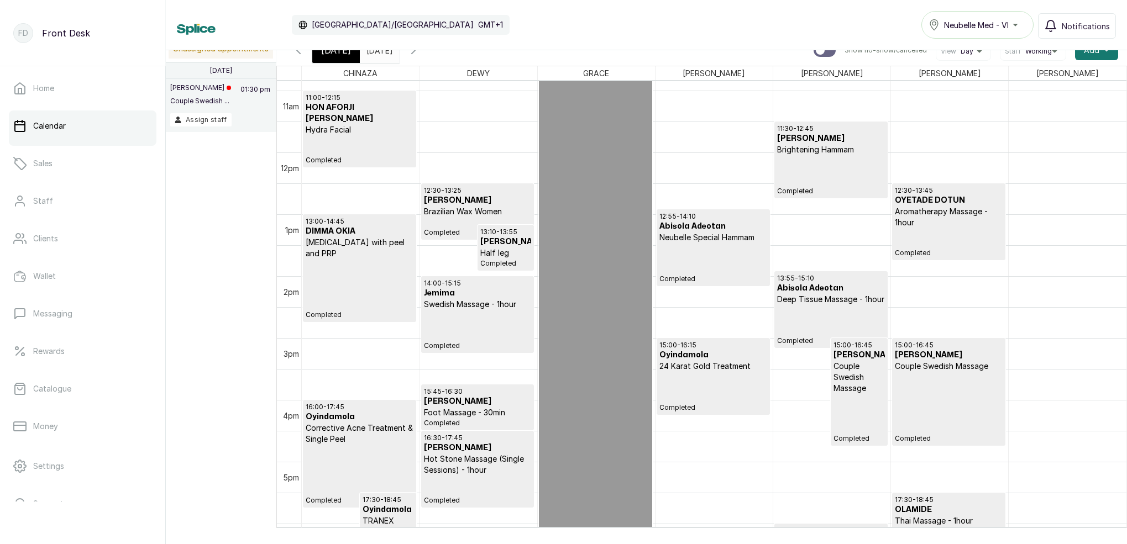
click at [800, 161] on div "11:30 - 12:45 Elizabeth Olanrewaju Brightening Hammam Completed" at bounding box center [831, 159] width 108 height 71
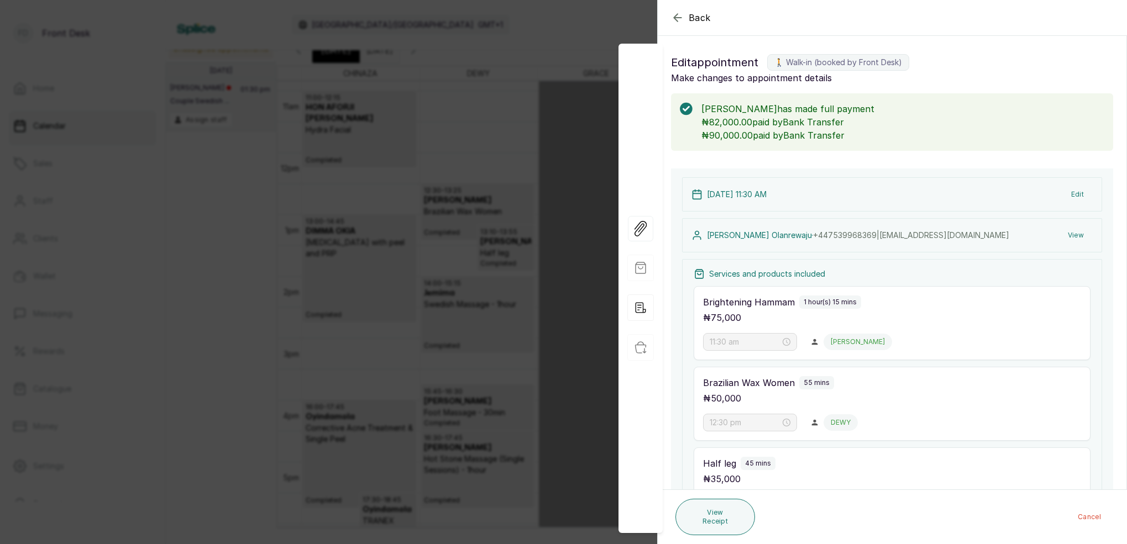
click at [1079, 234] on button "View" at bounding box center [1076, 235] width 34 height 20
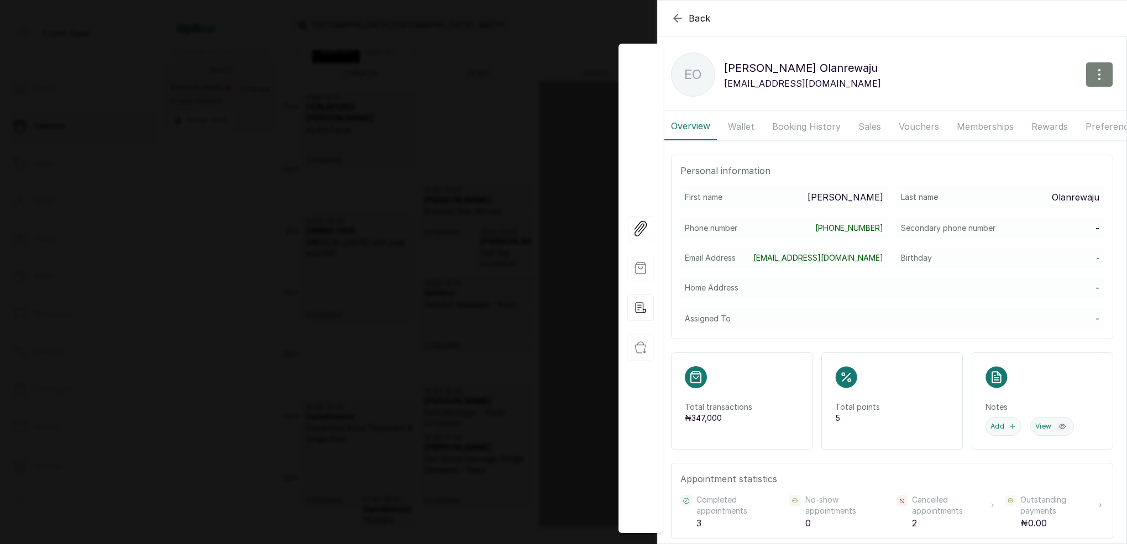
click at [1100, 72] on icon "button" at bounding box center [1098, 74] width 13 height 13
click at [471, 144] on div "Back Elizabeth Olanrewaju EO Elizabeth Olanrewaju gabriellelawanson@gmail.com E…" at bounding box center [563, 272] width 1127 height 544
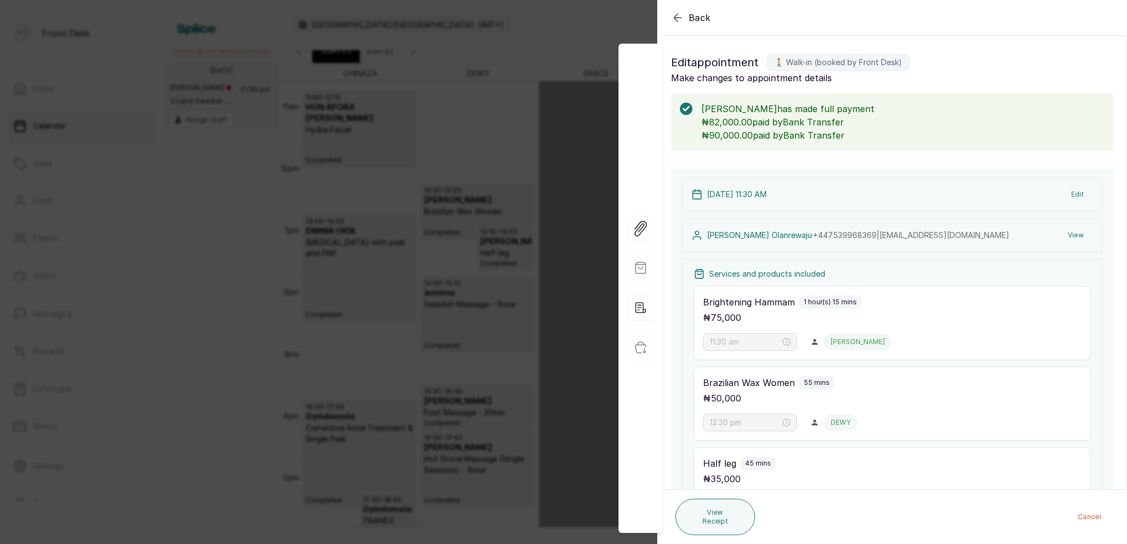
drag, startPoint x: 445, startPoint y: 96, endPoint x: 413, endPoint y: 88, distance: 33.1
click at [445, 96] on div "Back Appointment Details Edit appointment 🚶 Walk-in (booked by Front Desk) Make…" at bounding box center [563, 272] width 1127 height 544
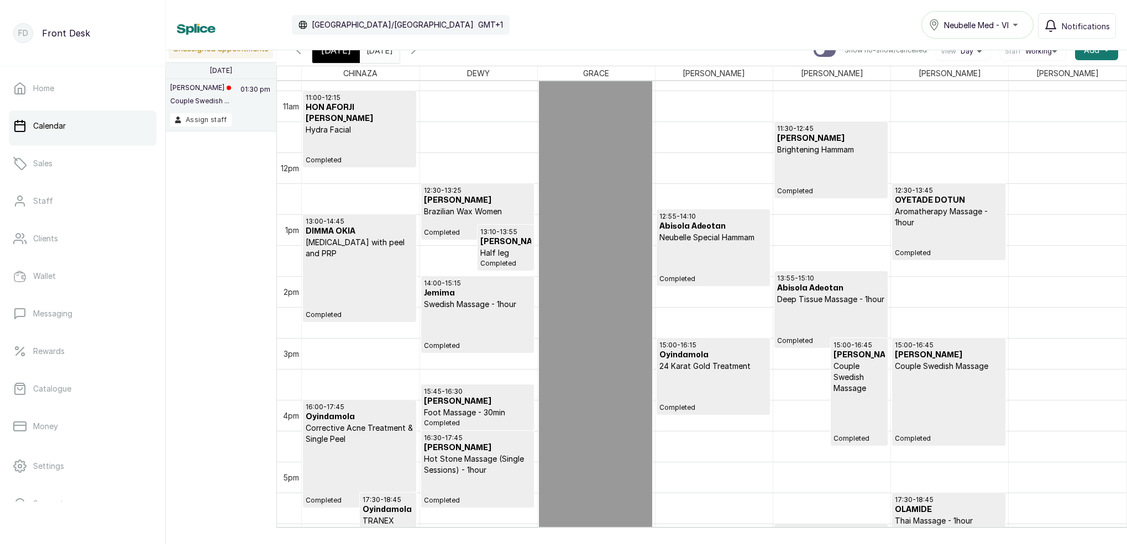
scroll to position [8, 0]
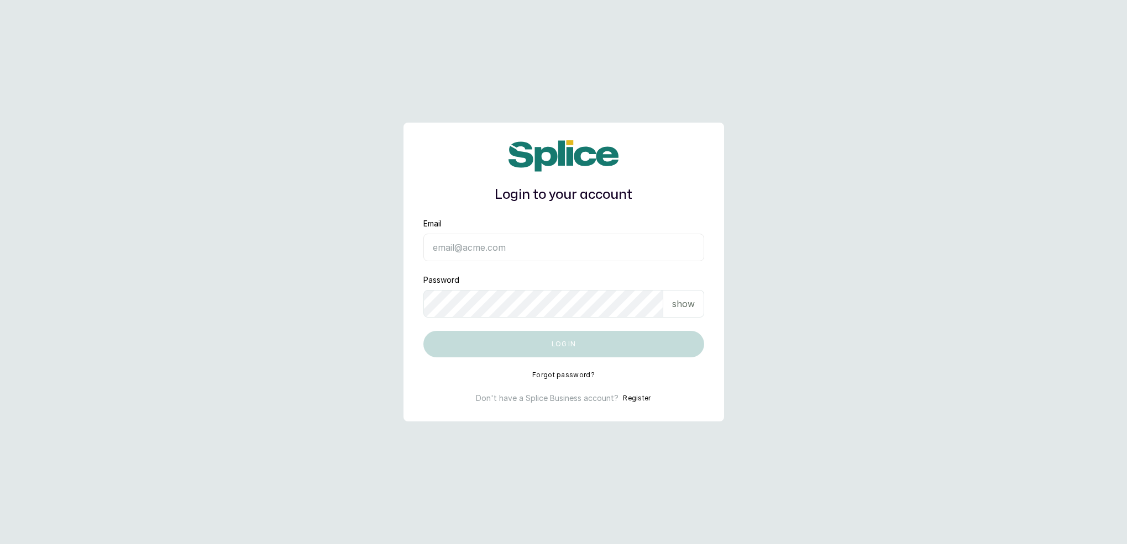
type input "neubellemedspa@gmail.com"
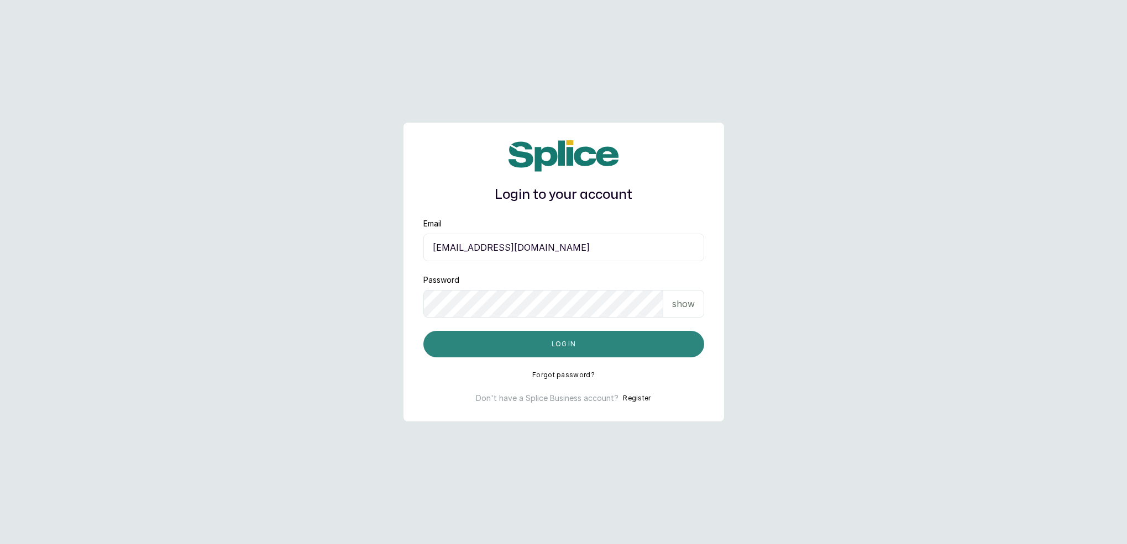
click at [543, 342] on button "Log in" at bounding box center [563, 344] width 281 height 27
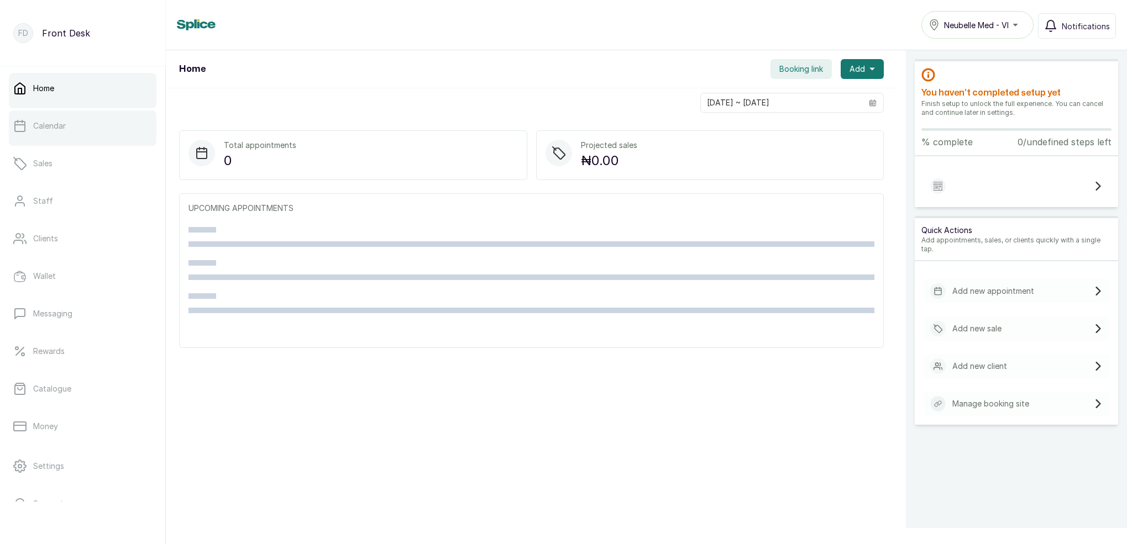
click at [112, 138] on link "Calendar" at bounding box center [83, 126] width 148 height 31
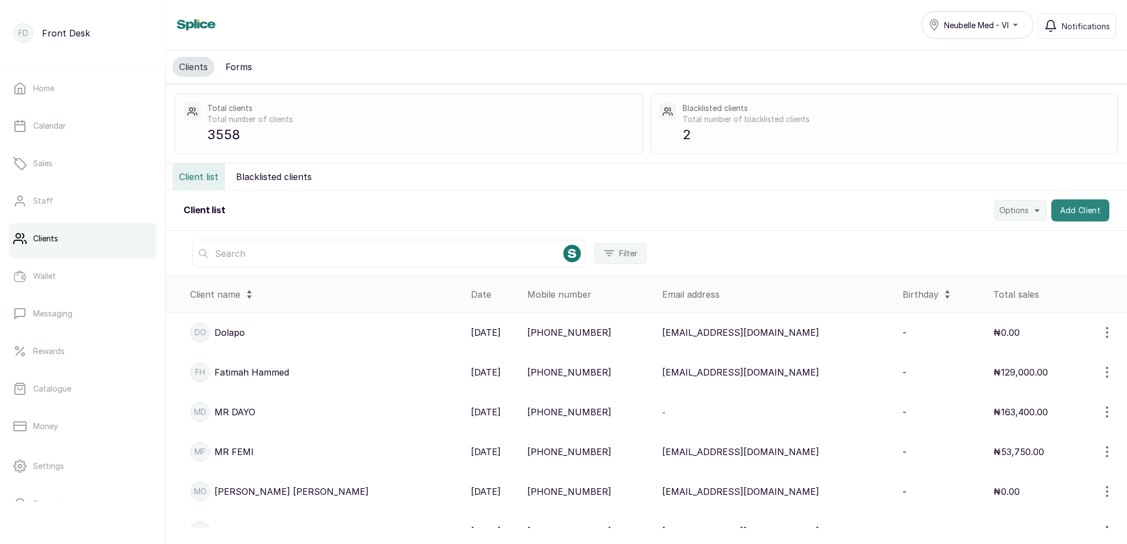
click at [1089, 208] on button "Add Client" at bounding box center [1080, 210] width 59 height 22
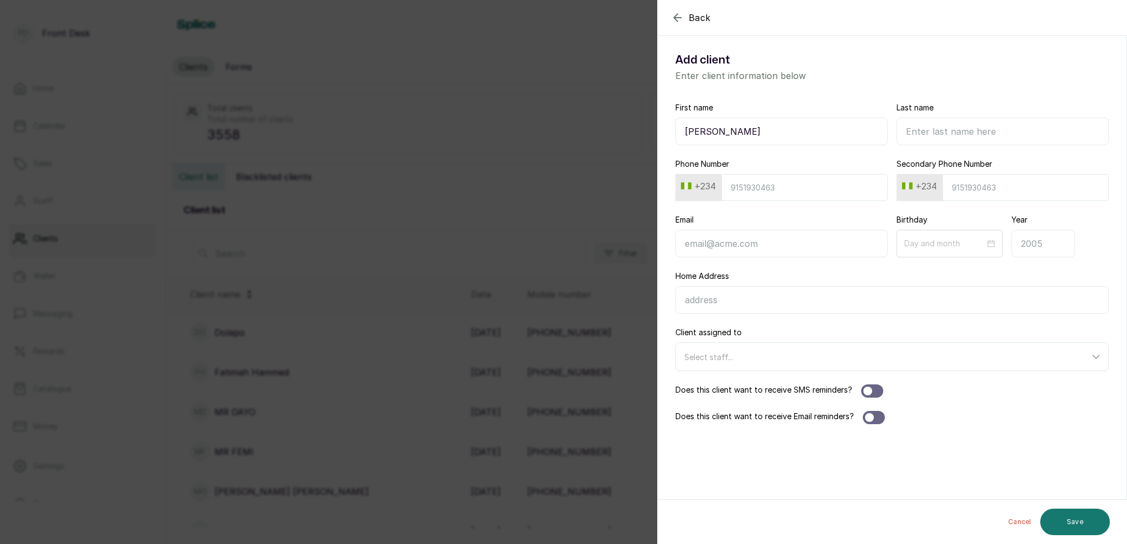
type input "MS OTA"
type input "AKHIGBE"
type input "8034337215"
type input "otaakhigbe@gmail.com"
drag, startPoint x: 873, startPoint y: 389, endPoint x: 874, endPoint y: 411, distance: 21.6
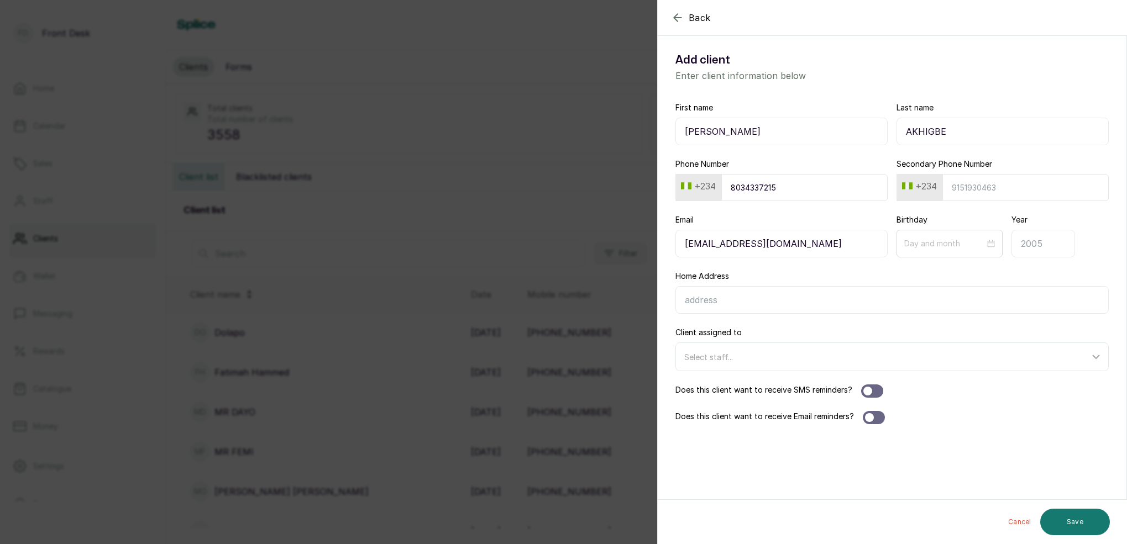
click at [879, 390] on div at bounding box center [872, 391] width 22 height 13
click at [874, 420] on div at bounding box center [874, 417] width 22 height 13
click at [1064, 527] on button "Save" at bounding box center [1075, 522] width 70 height 27
click at [1075, 524] on button "Save" at bounding box center [1075, 522] width 70 height 27
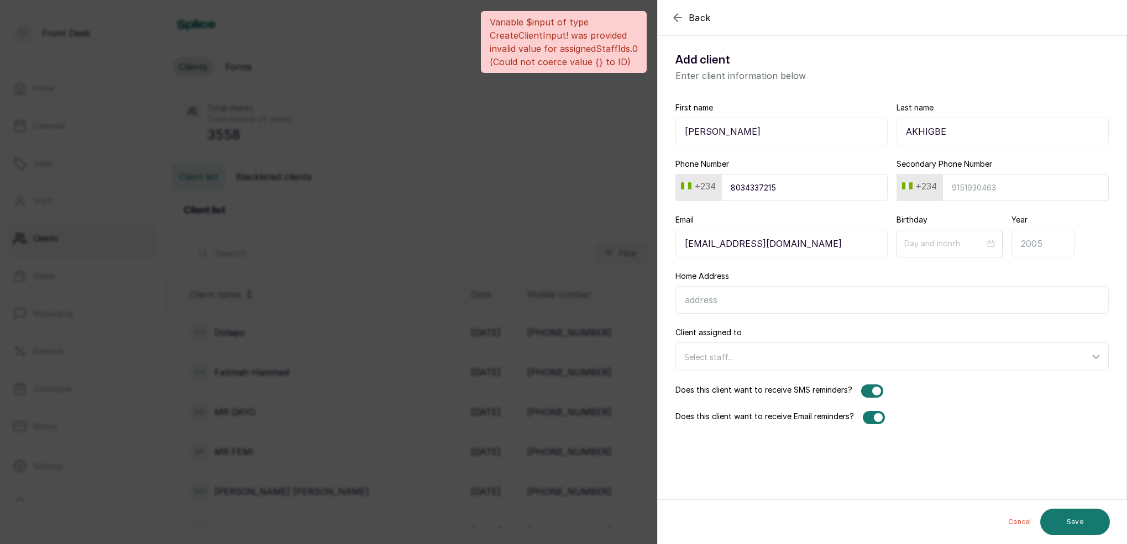
drag, startPoint x: 401, startPoint y: 187, endPoint x: 604, endPoint y: 81, distance: 228.6
click at [406, 185] on div "Back Add client Add client Enter client information below First name MS OTA Las…" at bounding box center [563, 272] width 1127 height 544
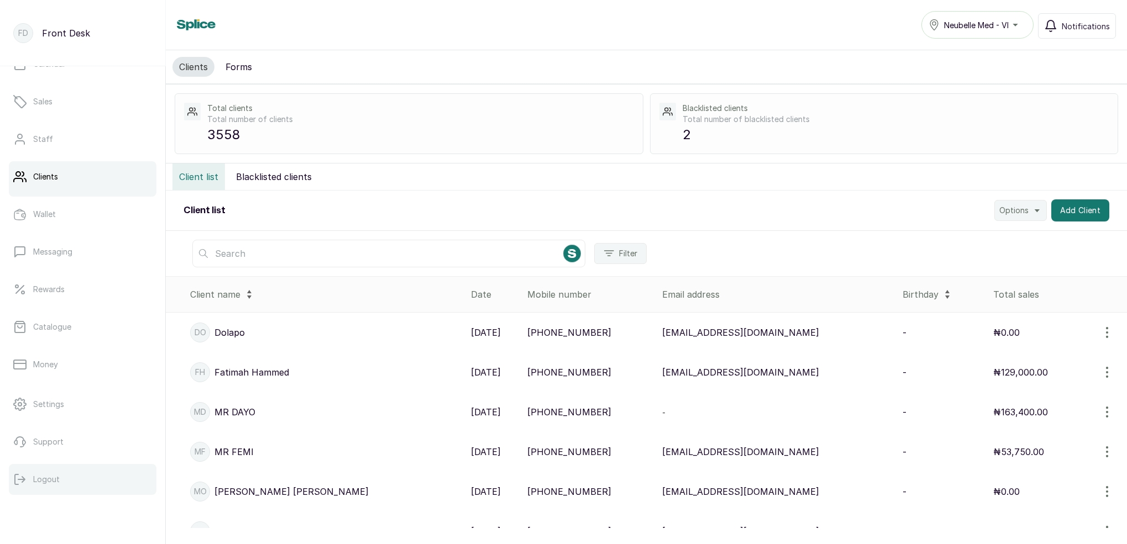
scroll to position [62, 0]
click at [71, 475] on button "Logout" at bounding box center [83, 479] width 148 height 31
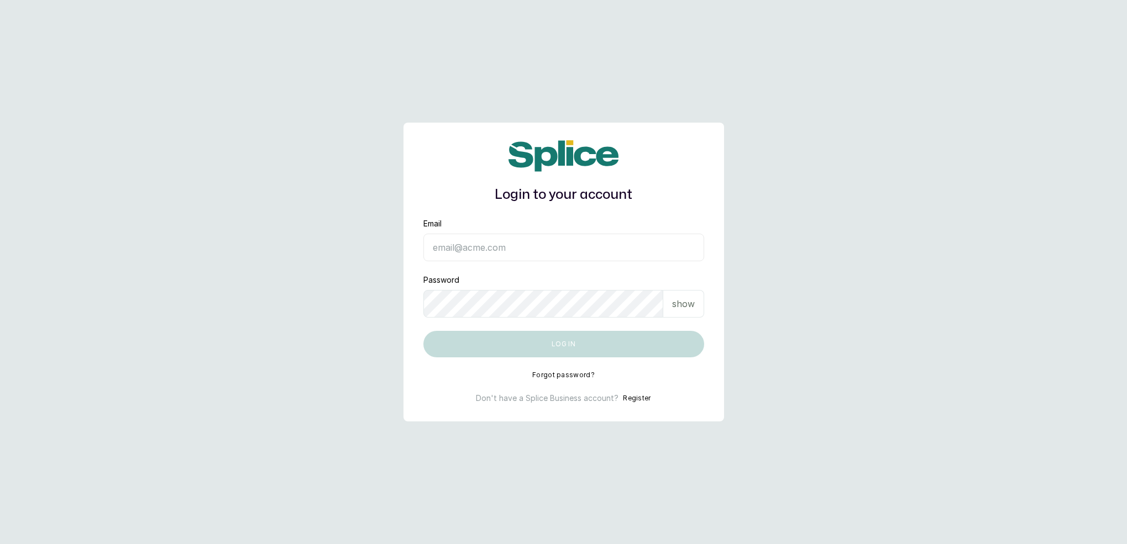
type input "[EMAIL_ADDRESS][DOMAIN_NAME]"
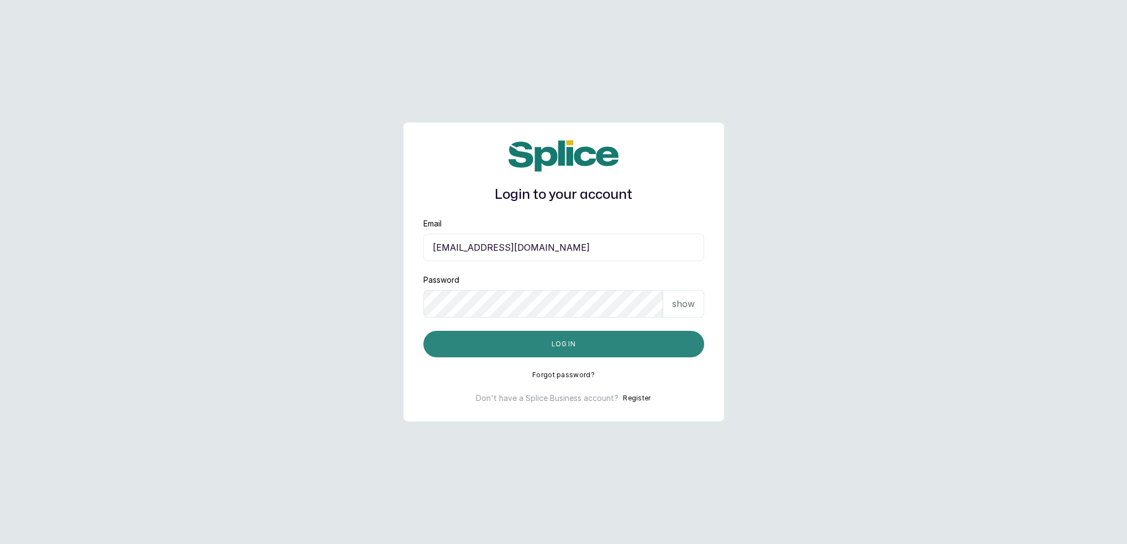
drag, startPoint x: 583, startPoint y: 353, endPoint x: 582, endPoint y: 345, distance: 7.8
click at [584, 353] on button "Log in" at bounding box center [563, 344] width 281 height 27
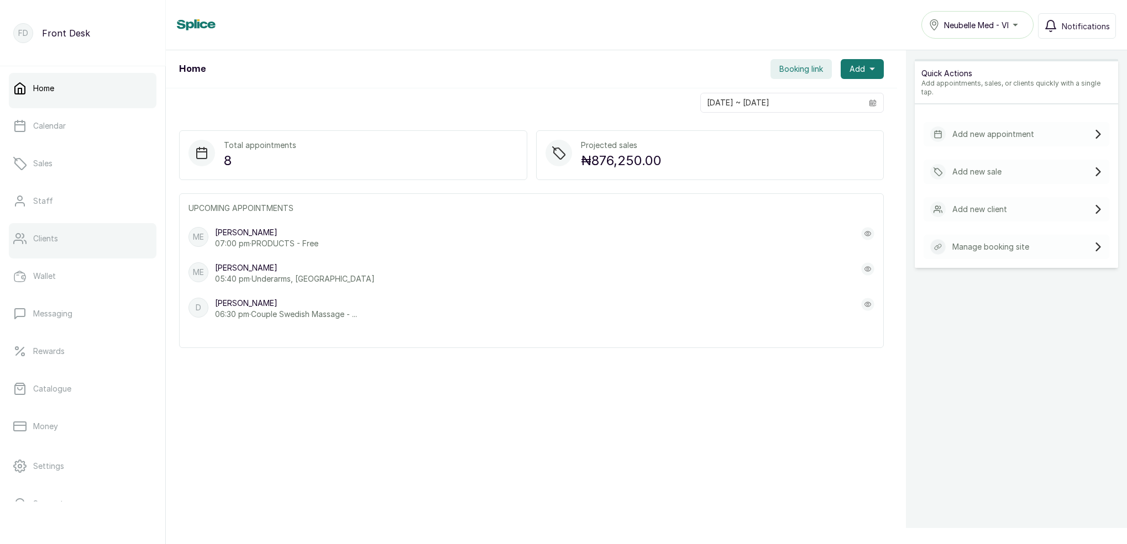
click at [82, 237] on link "Clients" at bounding box center [83, 238] width 148 height 31
